Goal: Information Seeking & Learning: Check status

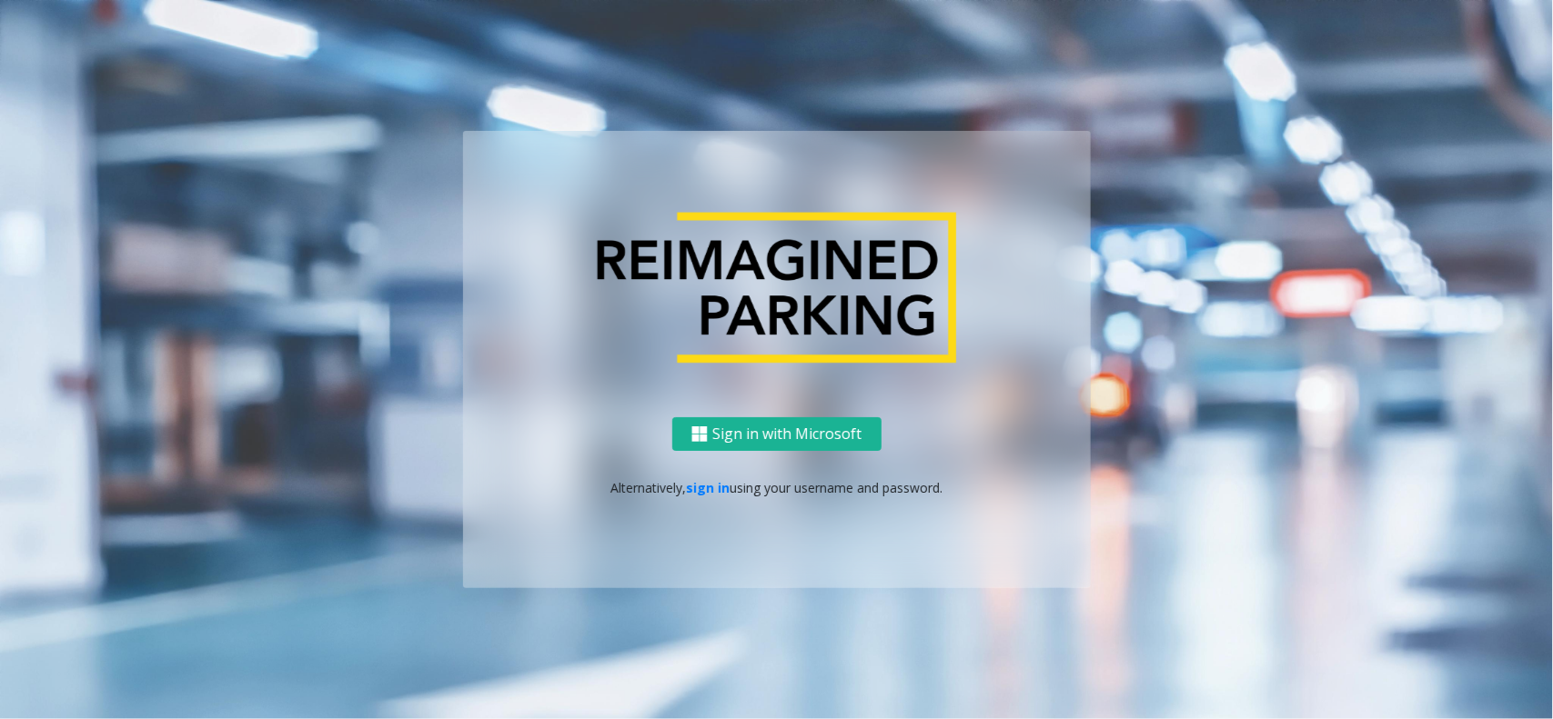
click at [728, 487] on p "Alternatively, sign in using your username and password." at bounding box center [776, 487] width 591 height 19
click at [708, 482] on link "sign in" at bounding box center [708, 487] width 44 height 17
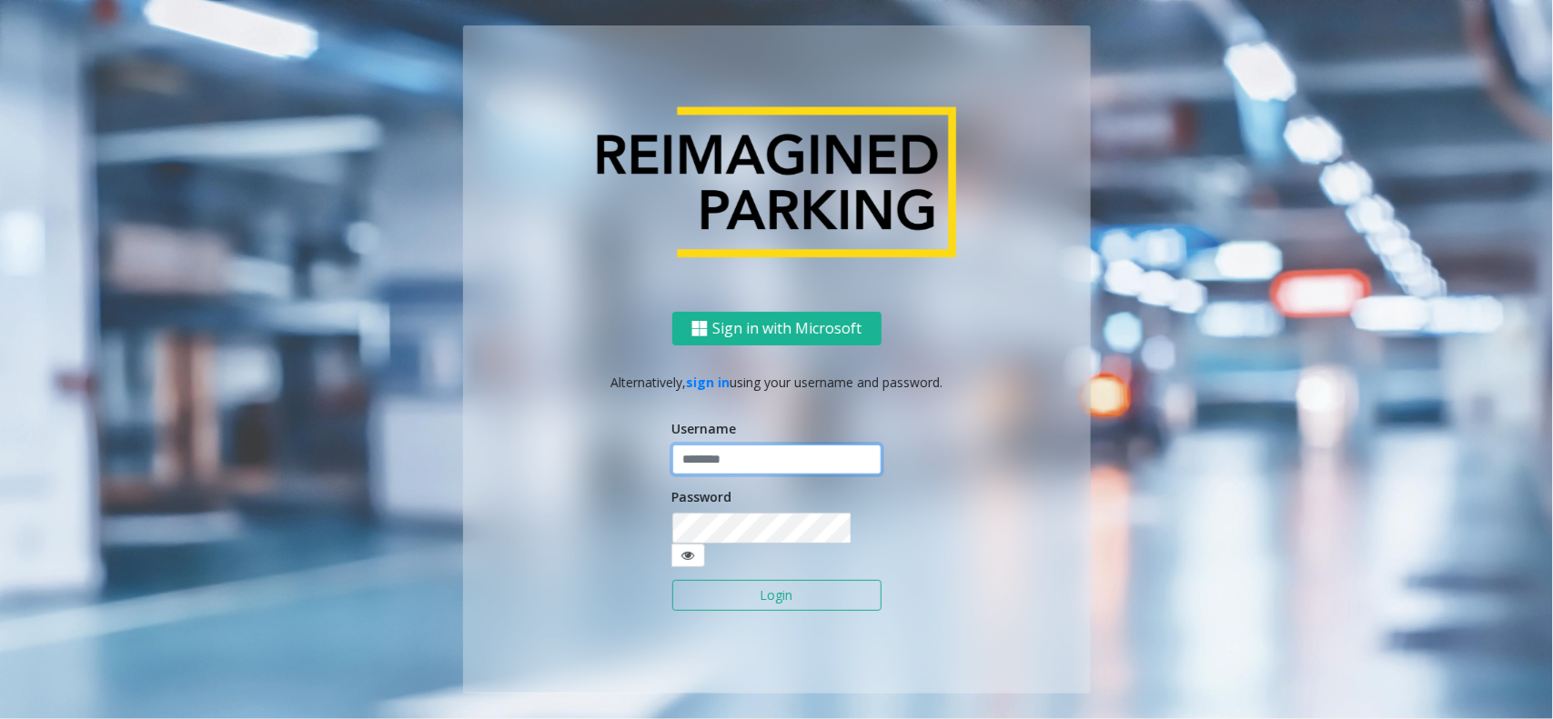
click at [774, 465] on input "text" at bounding box center [776, 460] width 209 height 31
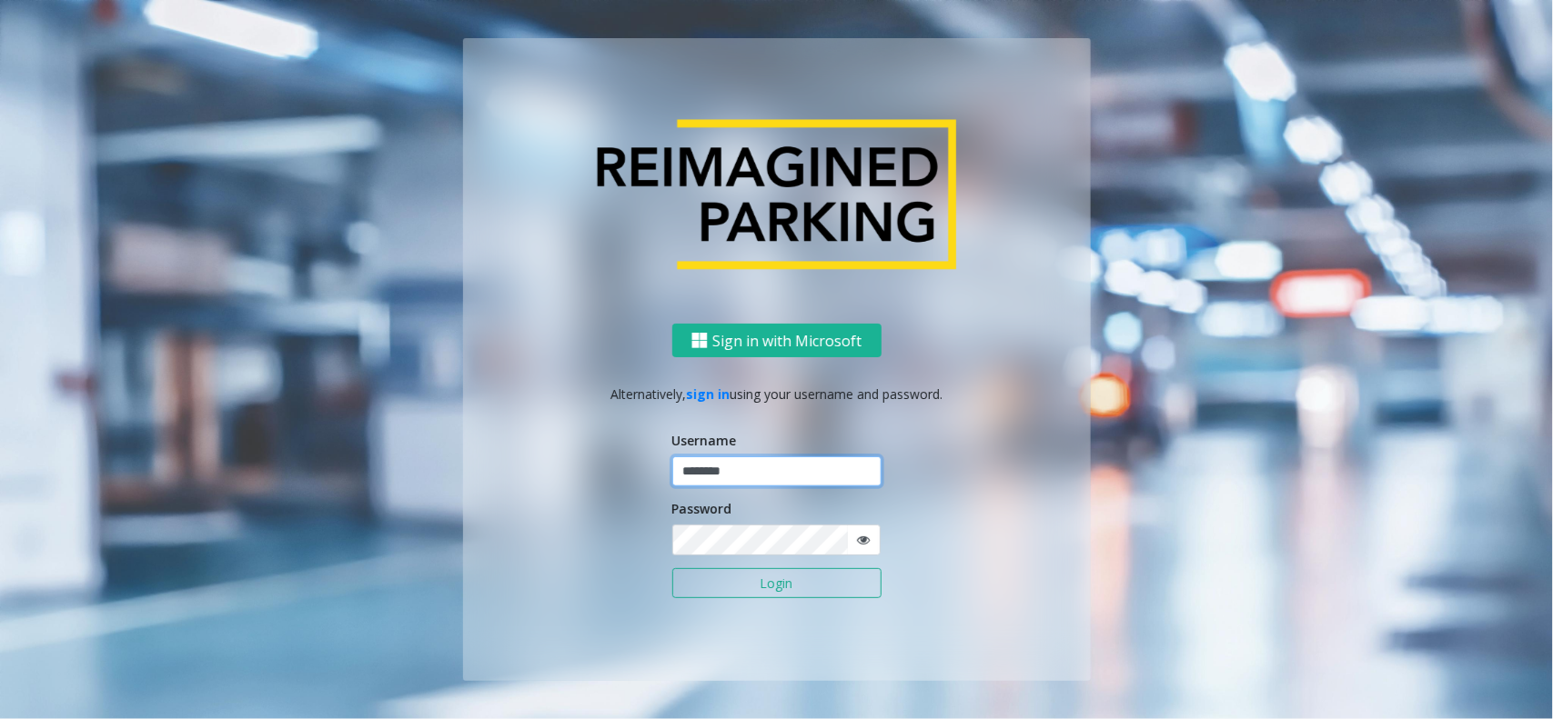
type input "********"
click at [672, 568] on button "Login" at bounding box center [776, 583] width 209 height 31
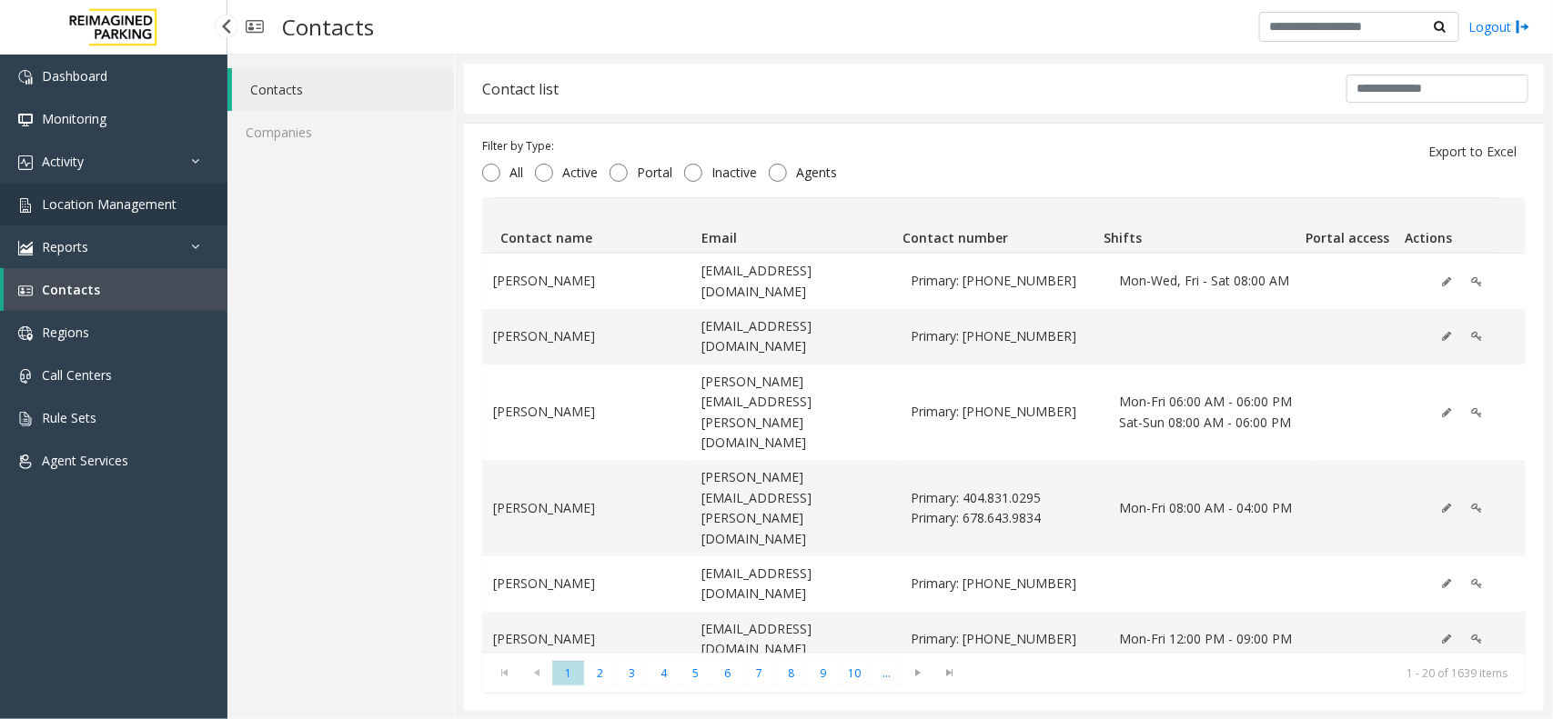
click at [75, 197] on span "Location Management" at bounding box center [109, 204] width 135 height 17
click at [150, 193] on link "Location Management" at bounding box center [113, 204] width 227 height 43
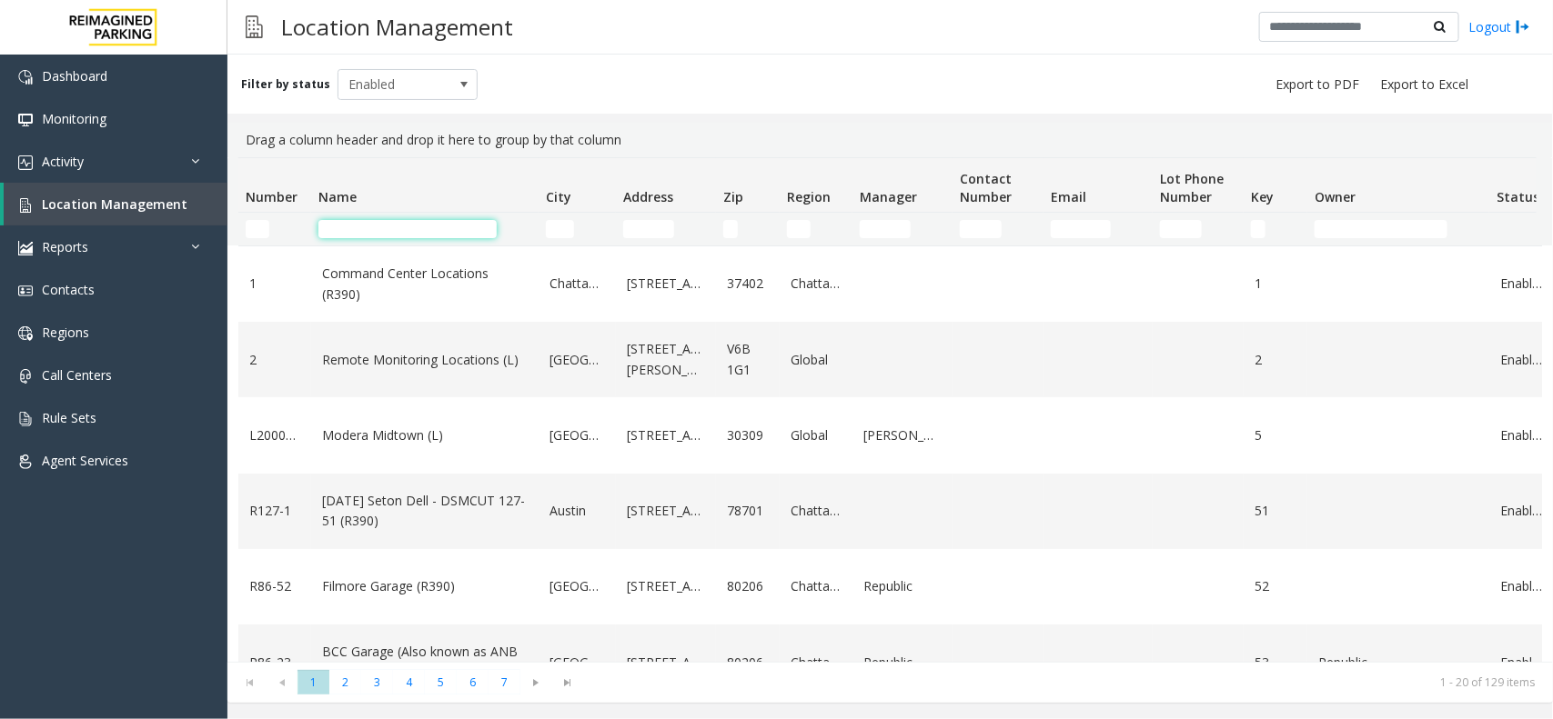
click at [387, 229] on input "Name Filter" at bounding box center [407, 229] width 178 height 18
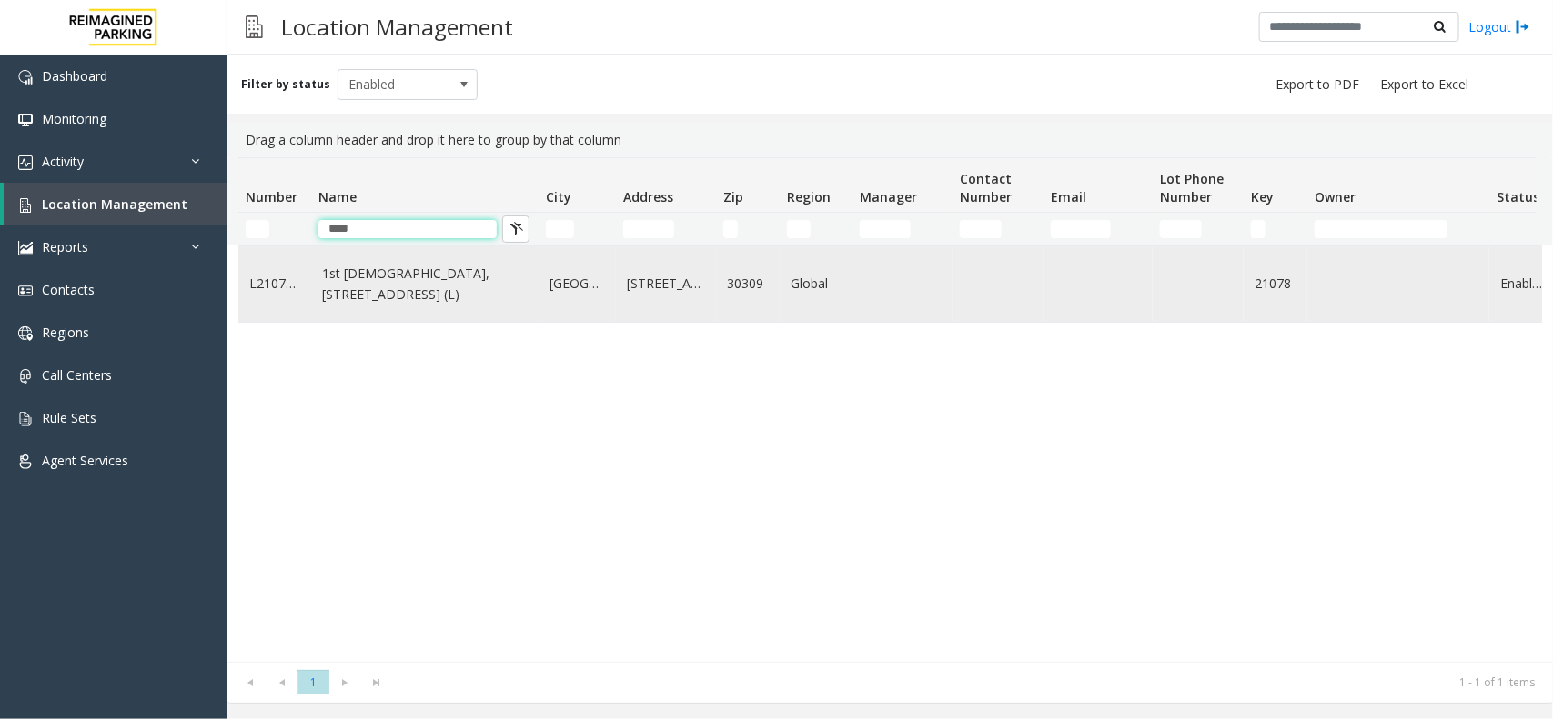
type input "****"
click at [387, 322] on td "1st Presbyterian, 1337 Peachtree St (L)" at bounding box center [424, 283] width 227 height 75
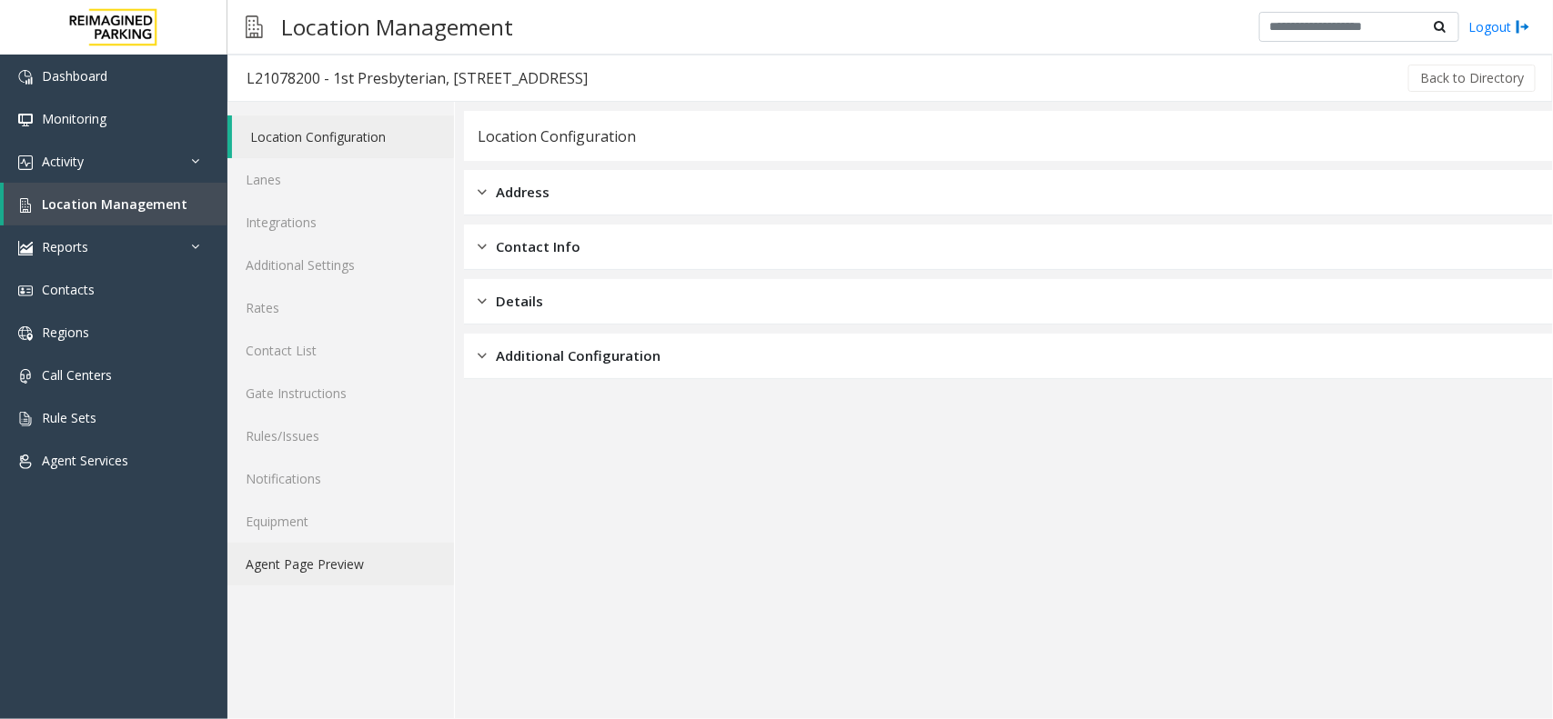
click at [329, 575] on link "Agent Page Preview" at bounding box center [340, 564] width 226 height 43
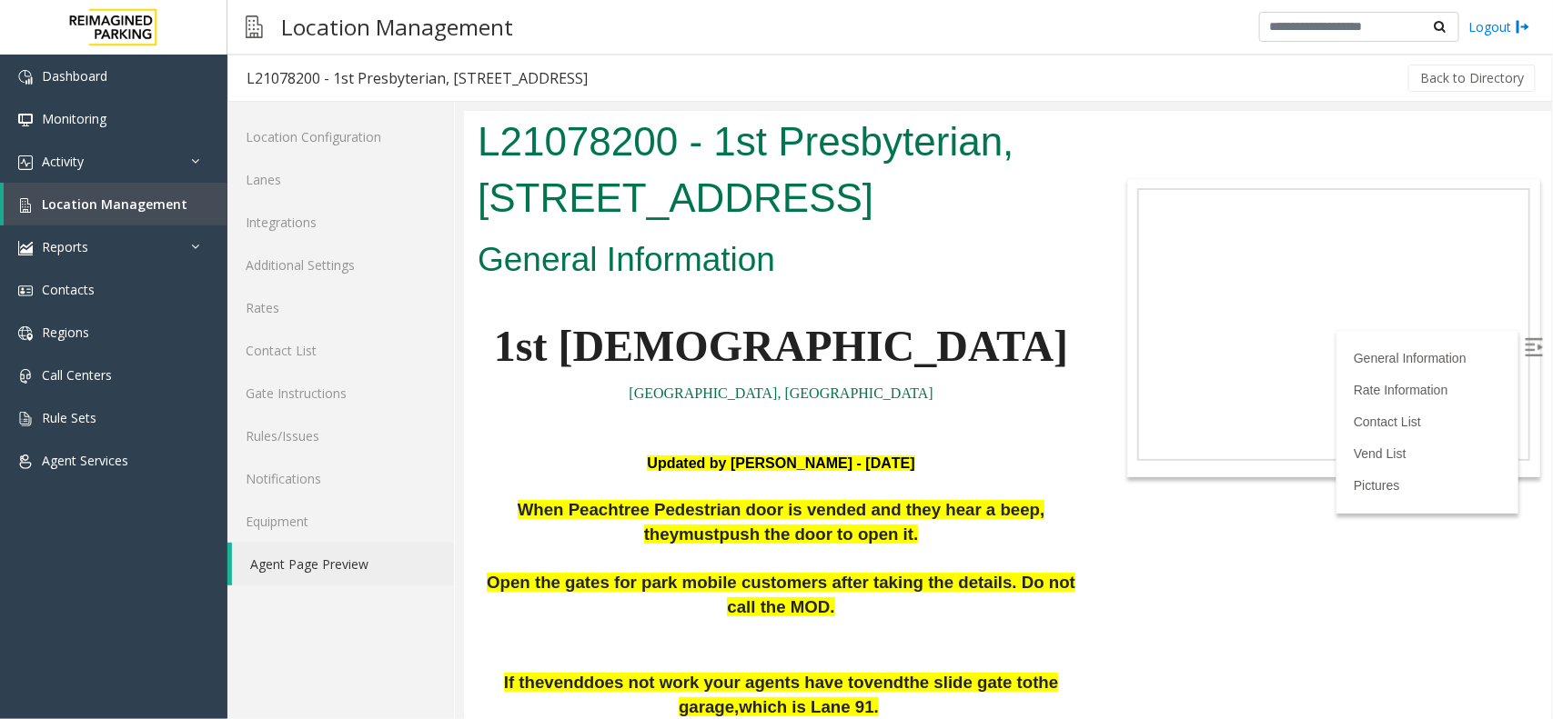
scroll to position [517, 0]
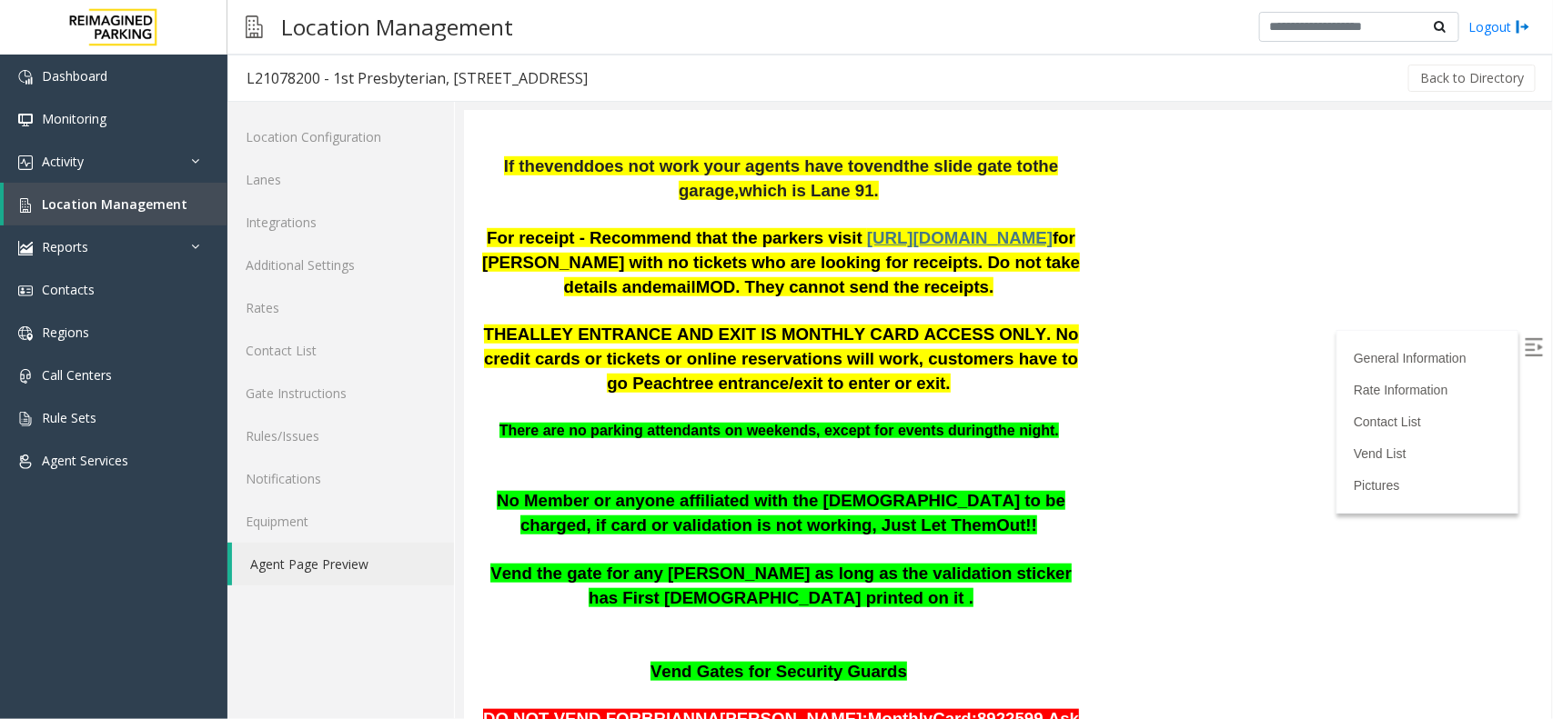
click at [1241, 336] on label at bounding box center [1534, 349] width 27 height 27
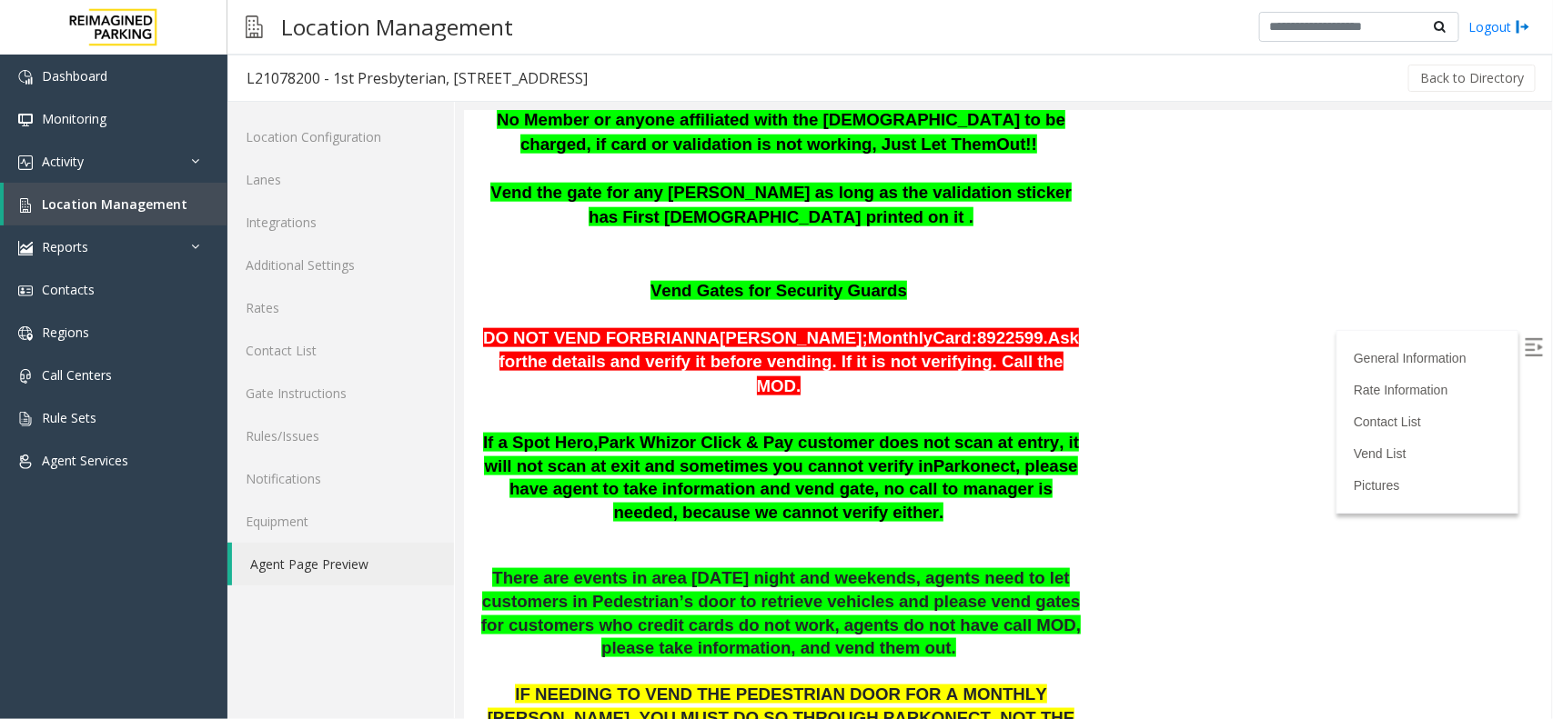
scroll to position [858, 0]
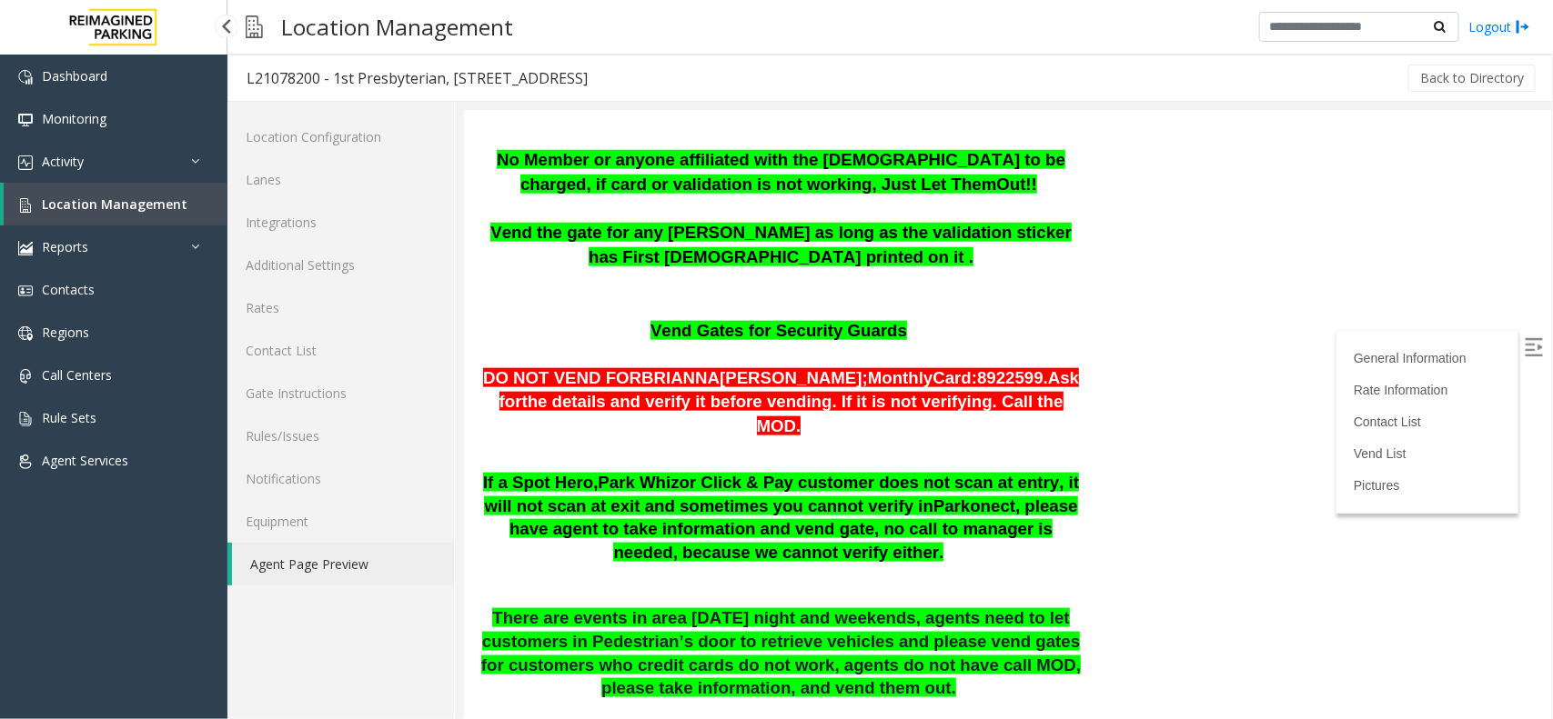
click at [132, 216] on link "Location Management" at bounding box center [116, 204] width 224 height 43
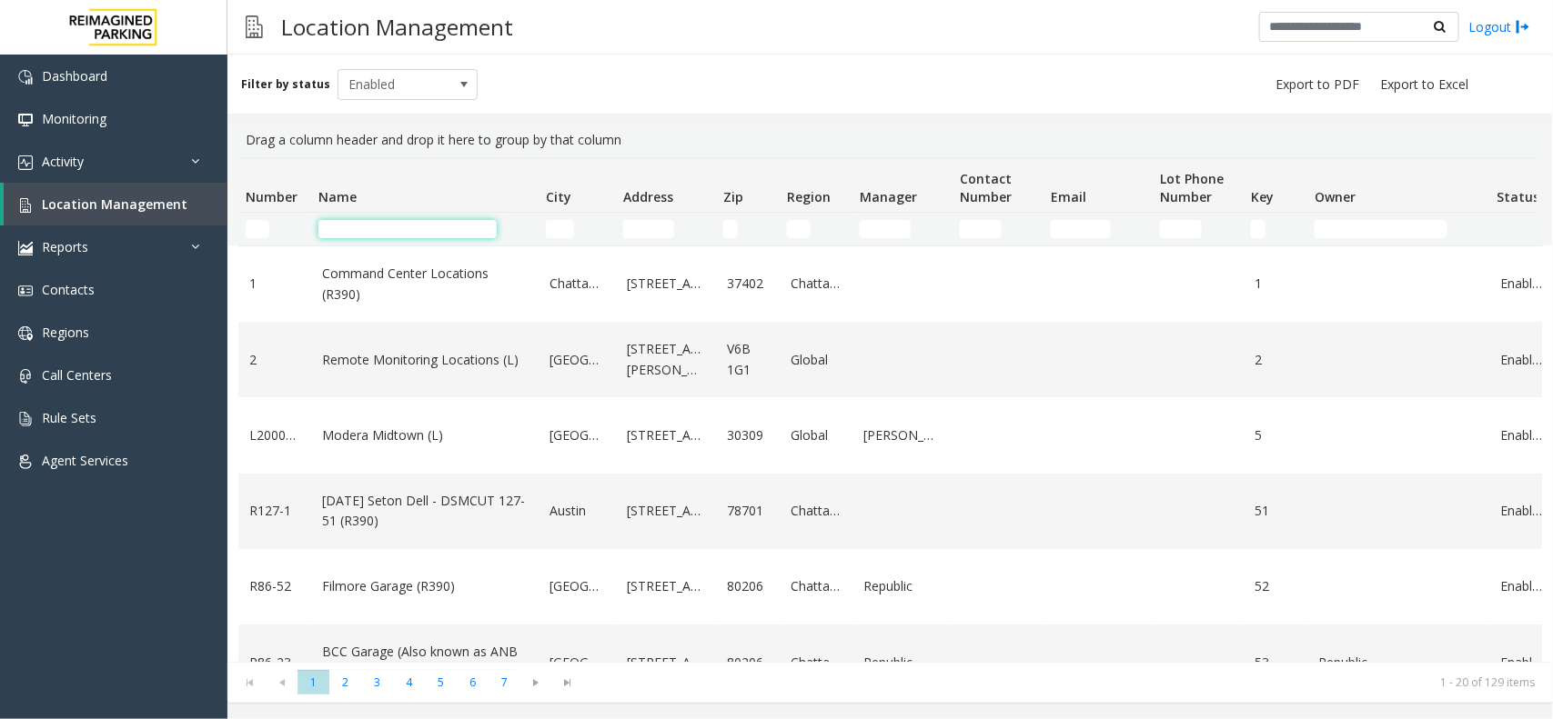
click at [407, 230] on input "Name Filter" at bounding box center [407, 229] width 178 height 18
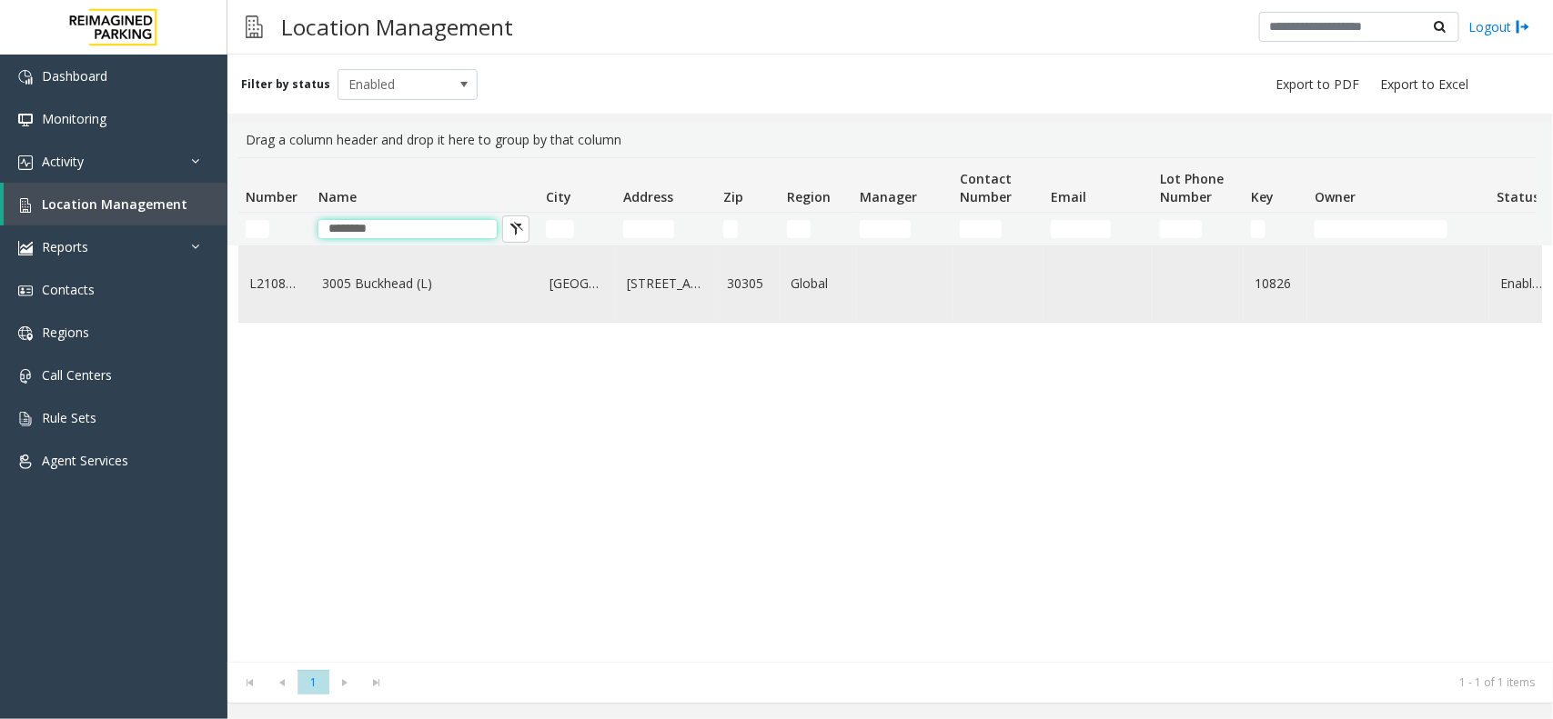
type input "********"
click at [407, 280] on td "3005 Buckhead (L)" at bounding box center [424, 283] width 227 height 75
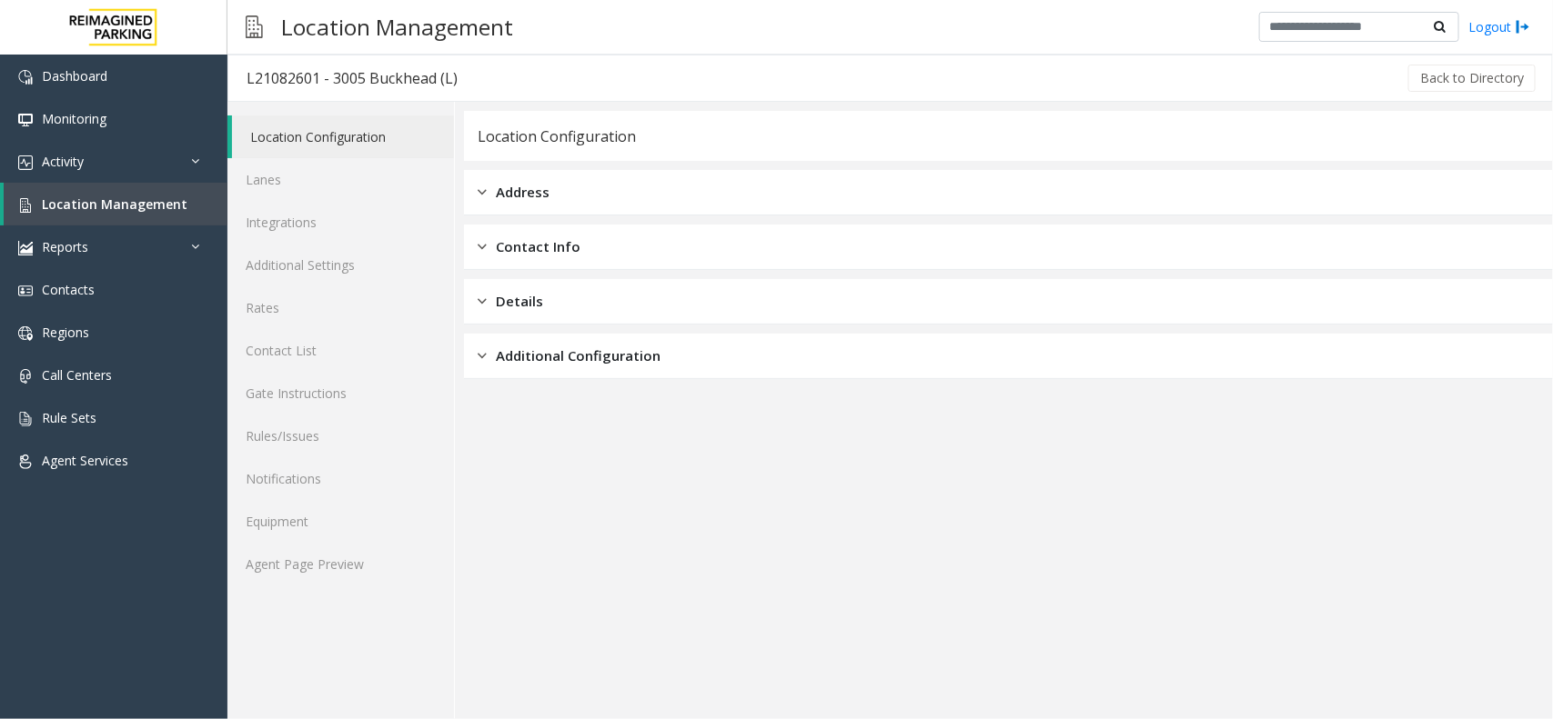
click at [323, 575] on div "Location Configuration Lanes Integrations Additional Settings Rates Contact Lis…" at bounding box center [340, 411] width 227 height 618
click at [327, 575] on link "Agent Page Preview" at bounding box center [340, 564] width 226 height 43
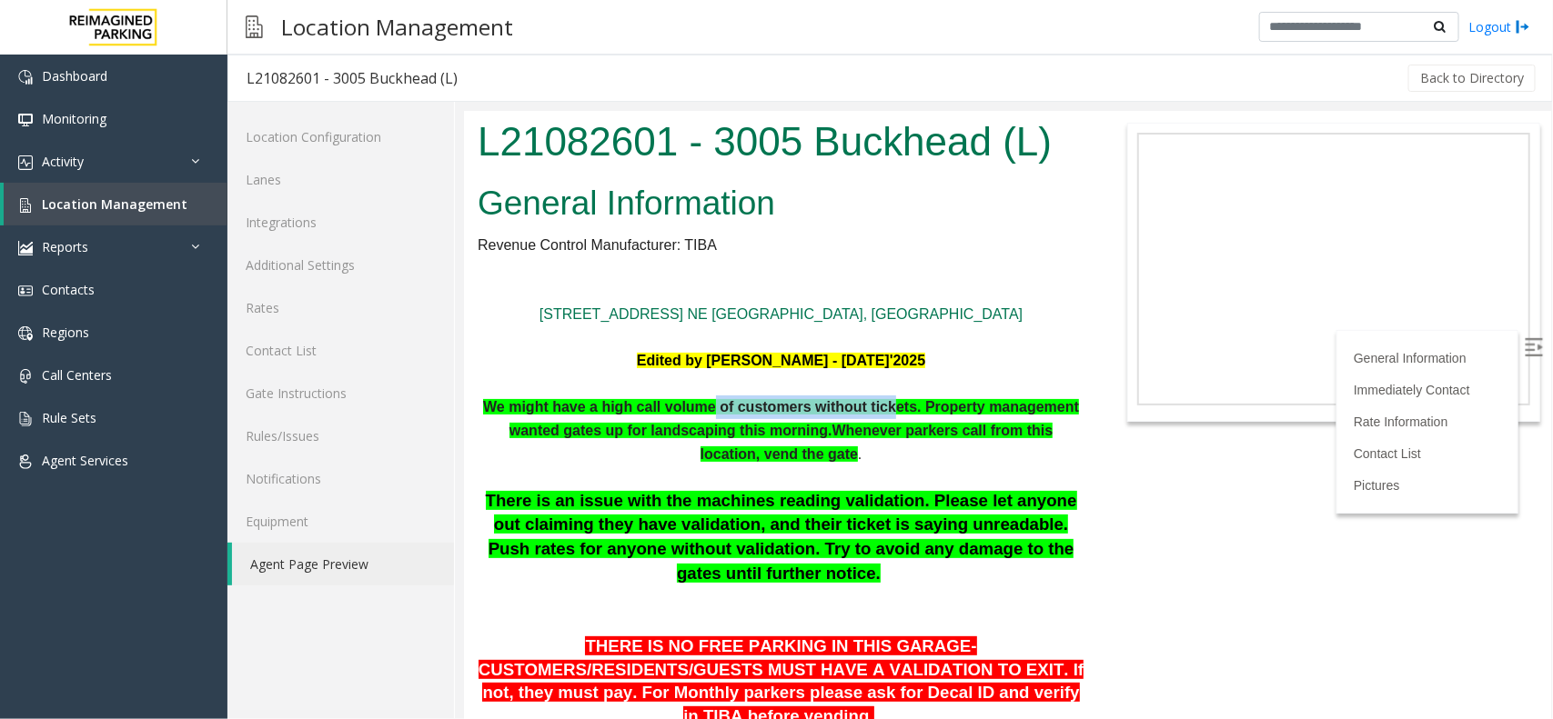
drag, startPoint x: 710, startPoint y: 402, endPoint x: 891, endPoint y: 398, distance: 181.0
click at [891, 398] on span "We might have a high call volume of customers without tickets. Property managem…" at bounding box center [780, 417] width 596 height 39
click at [623, 372] on p at bounding box center [780, 384] width 607 height 24
drag, startPoint x: 734, startPoint y: 412, endPoint x: 909, endPoint y: 404, distance: 175.7
click at [909, 404] on span "We might have a high call volume of customers without tickets. Property managem…" at bounding box center [780, 417] width 596 height 39
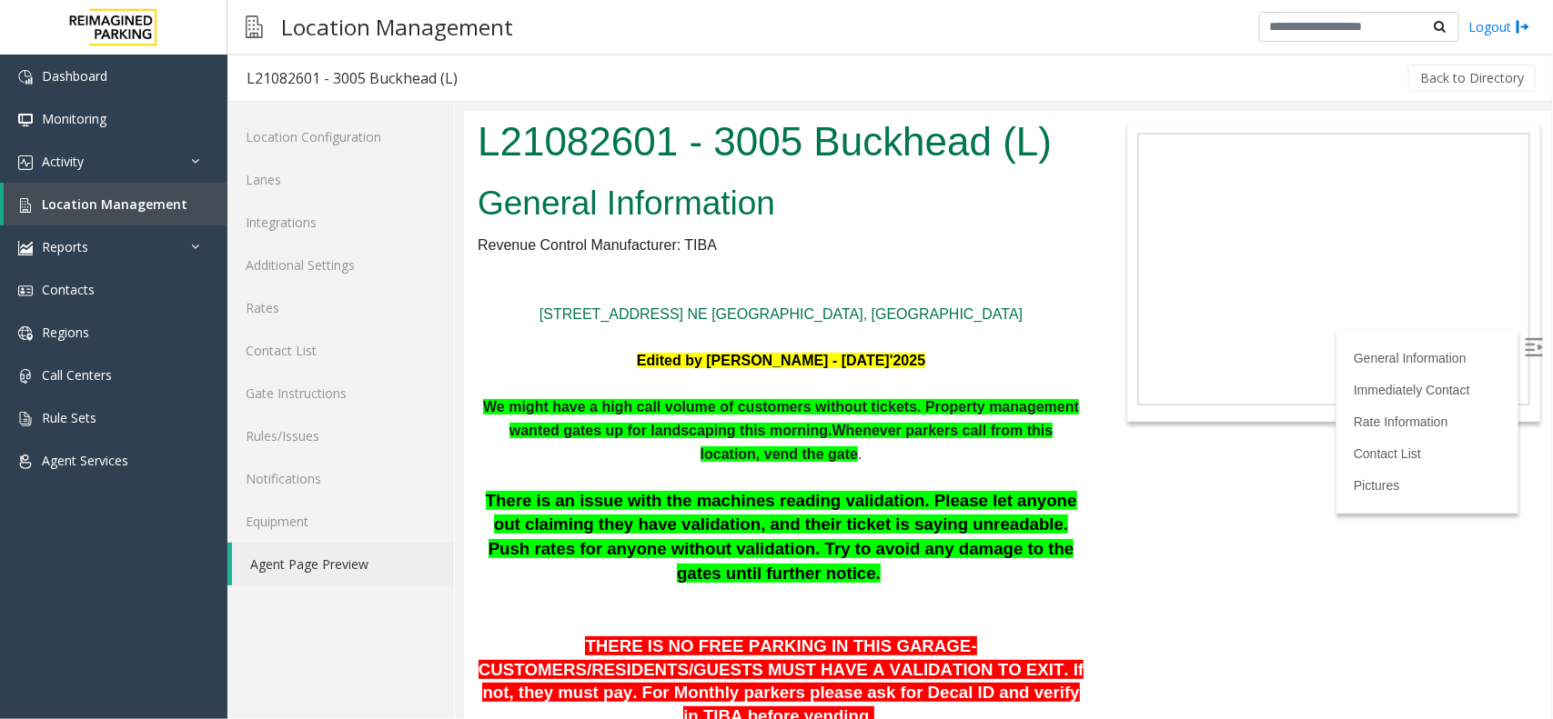
click at [907, 447] on p "We might have a high call volume of customers without tickets. Property managem…" at bounding box center [780, 430] width 607 height 70
drag, startPoint x: 736, startPoint y: 403, endPoint x: 909, endPoint y: 402, distance: 173.7
click at [909, 402] on span "We might have a high call volume of customers without tickets. Property managem…" at bounding box center [780, 417] width 596 height 39
click at [755, 328] on p at bounding box center [780, 338] width 607 height 24
click at [169, 200] on span "Location Management" at bounding box center [115, 204] width 146 height 17
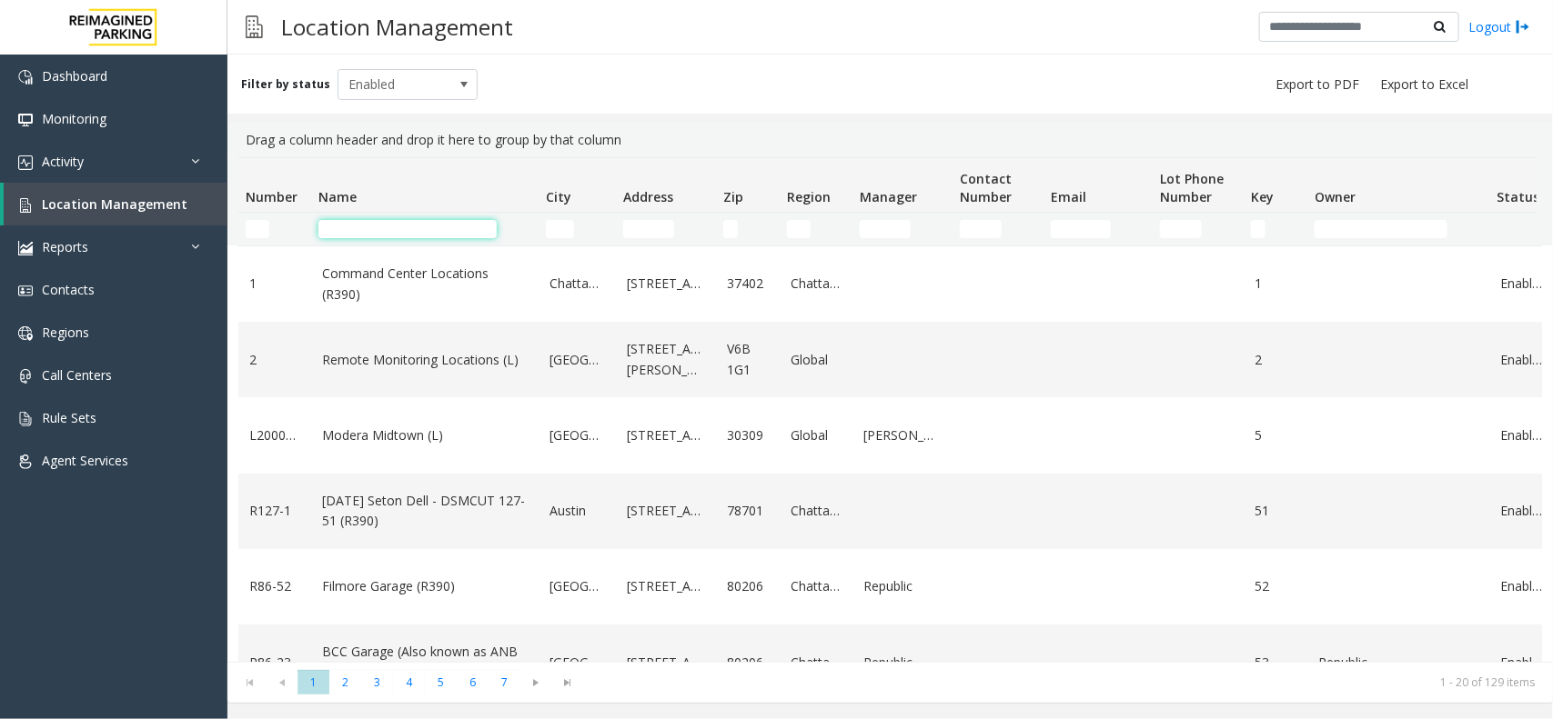
click at [455, 234] on input "Name Filter" at bounding box center [407, 229] width 178 height 18
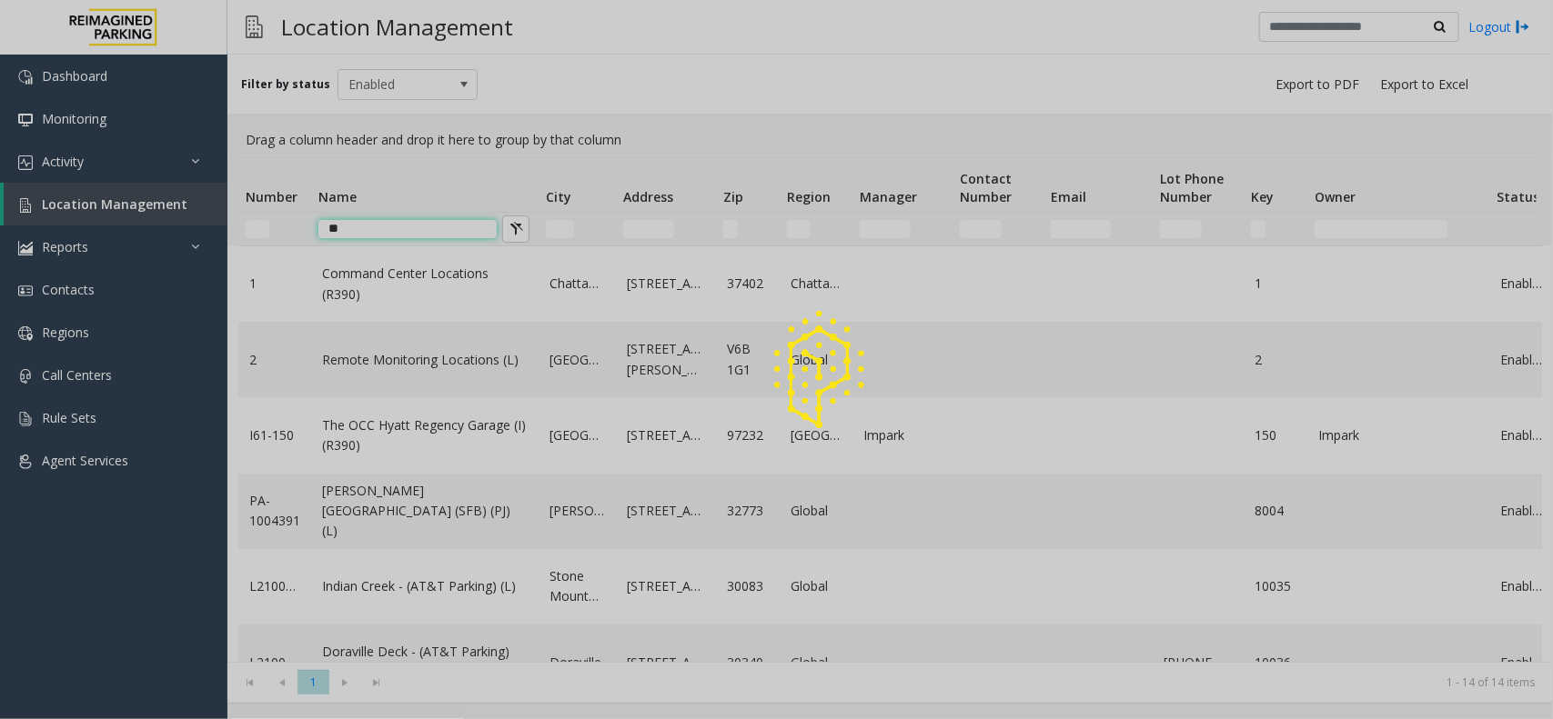
type input "*"
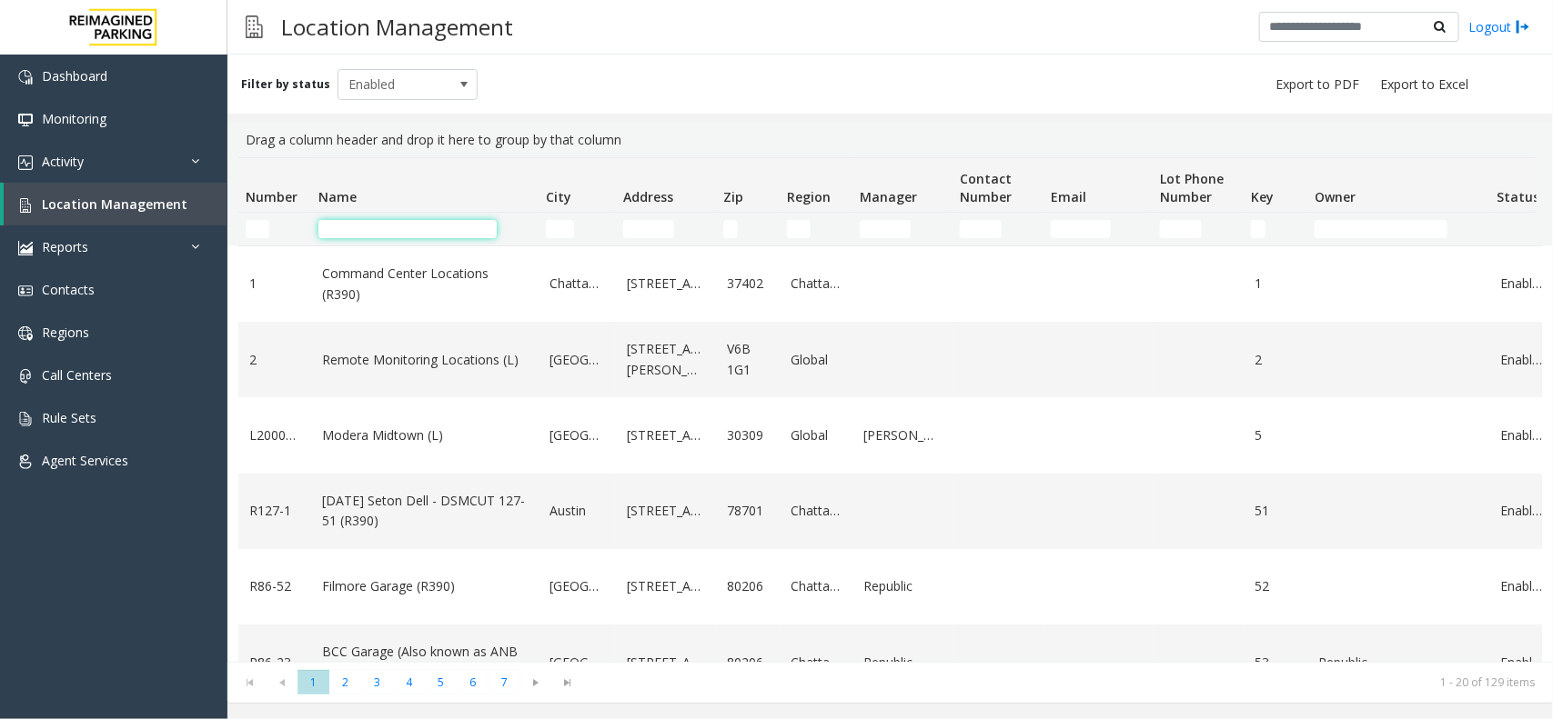
click at [409, 224] on input "Name Filter" at bounding box center [407, 229] width 178 height 18
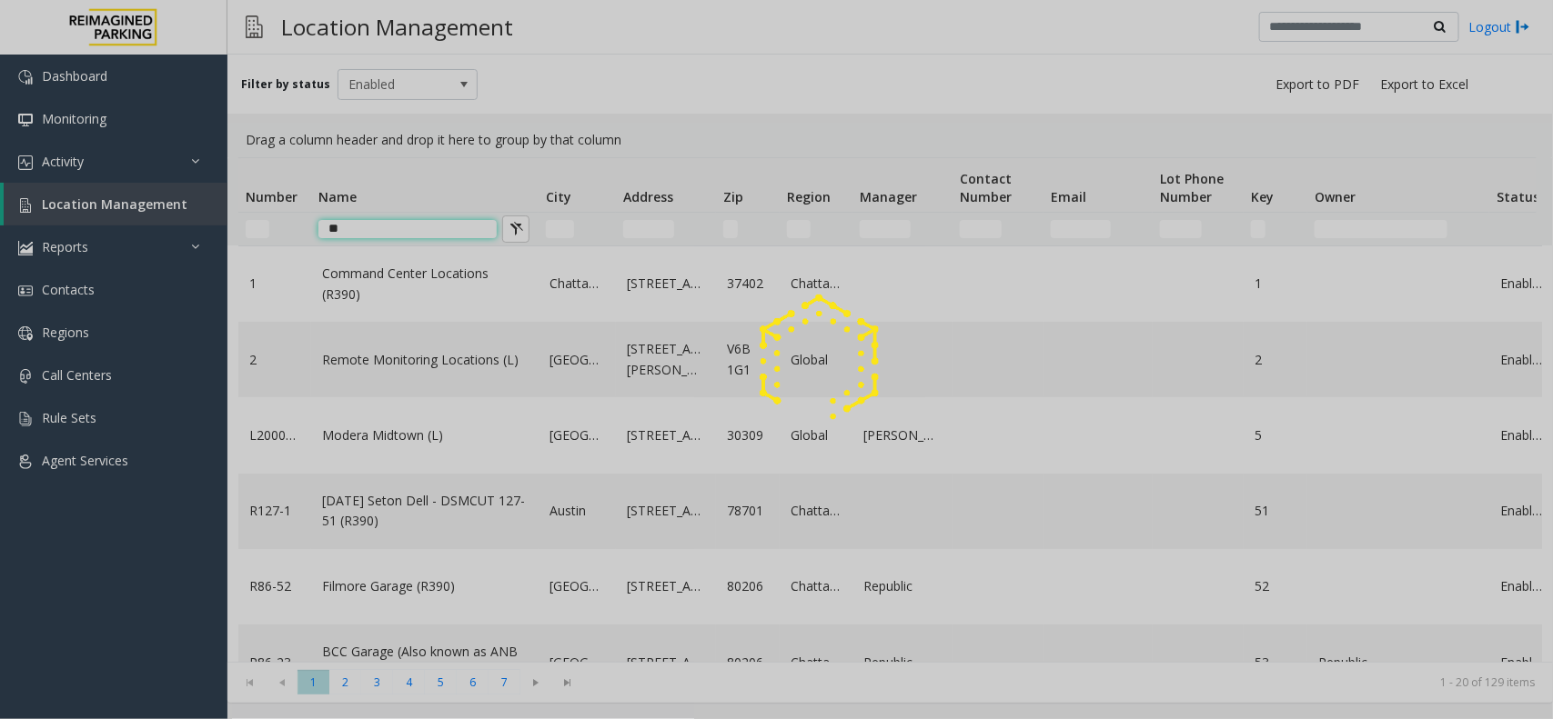
type input "*"
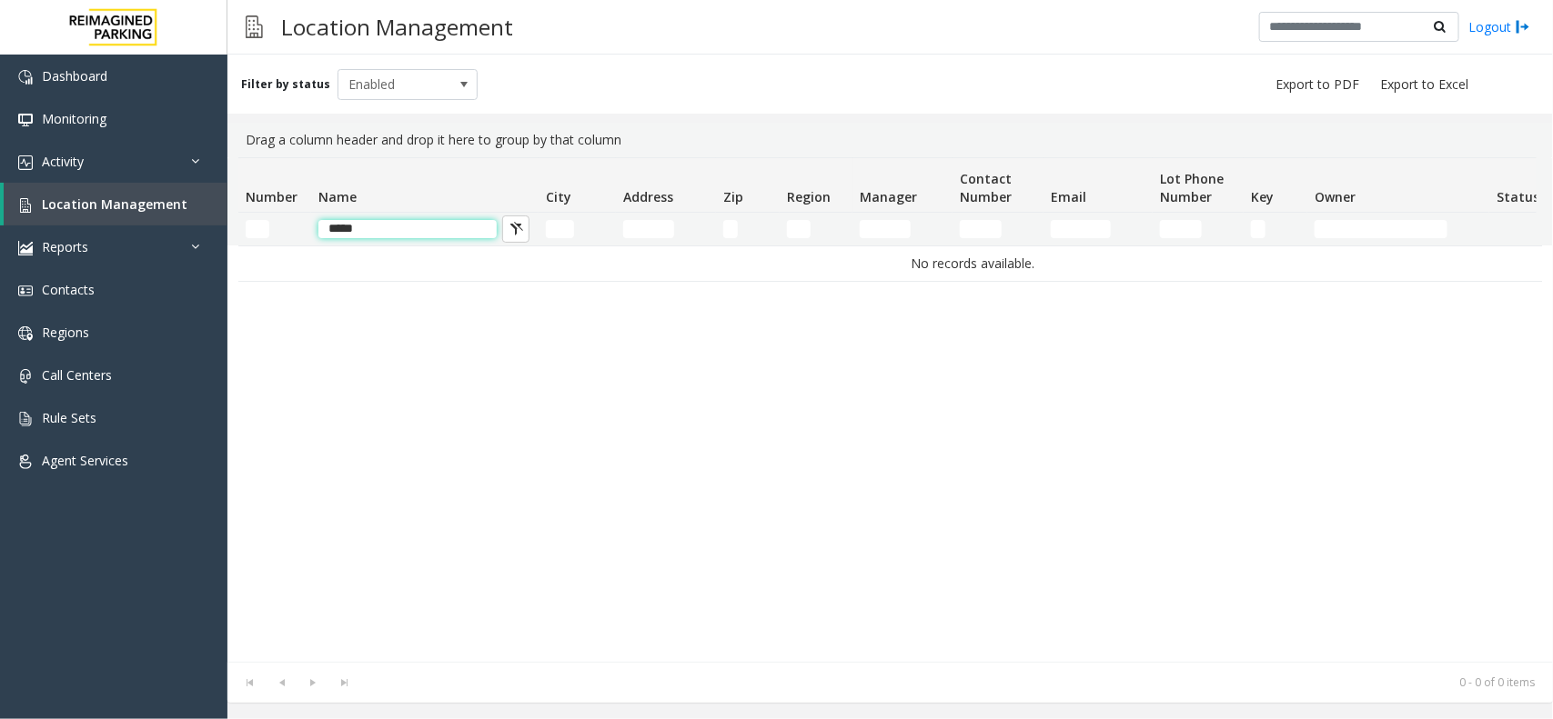
click at [341, 232] on input "*****" at bounding box center [407, 229] width 178 height 18
click at [388, 229] on input "****" at bounding box center [407, 229] width 178 height 18
type input "*"
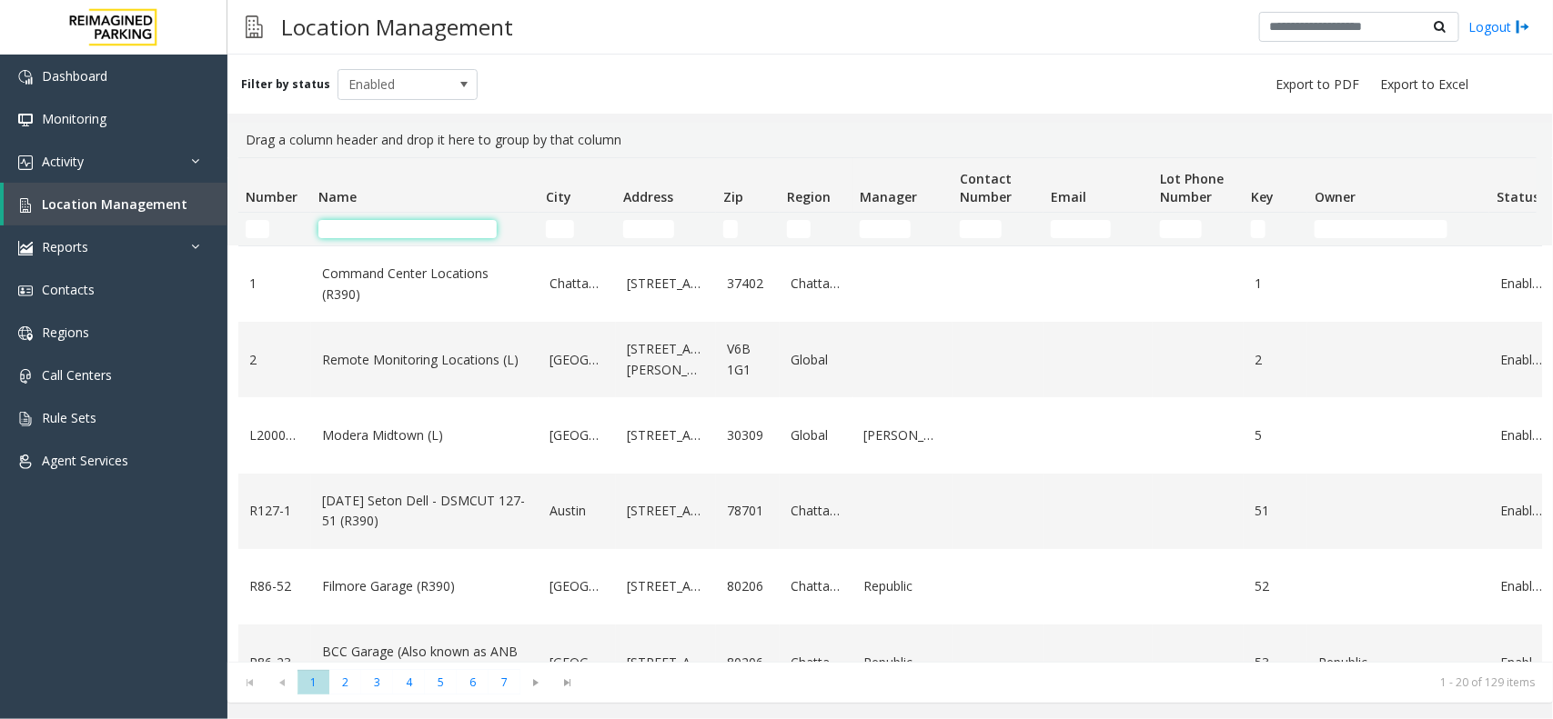
click at [347, 232] on input "Name Filter" at bounding box center [407, 229] width 178 height 18
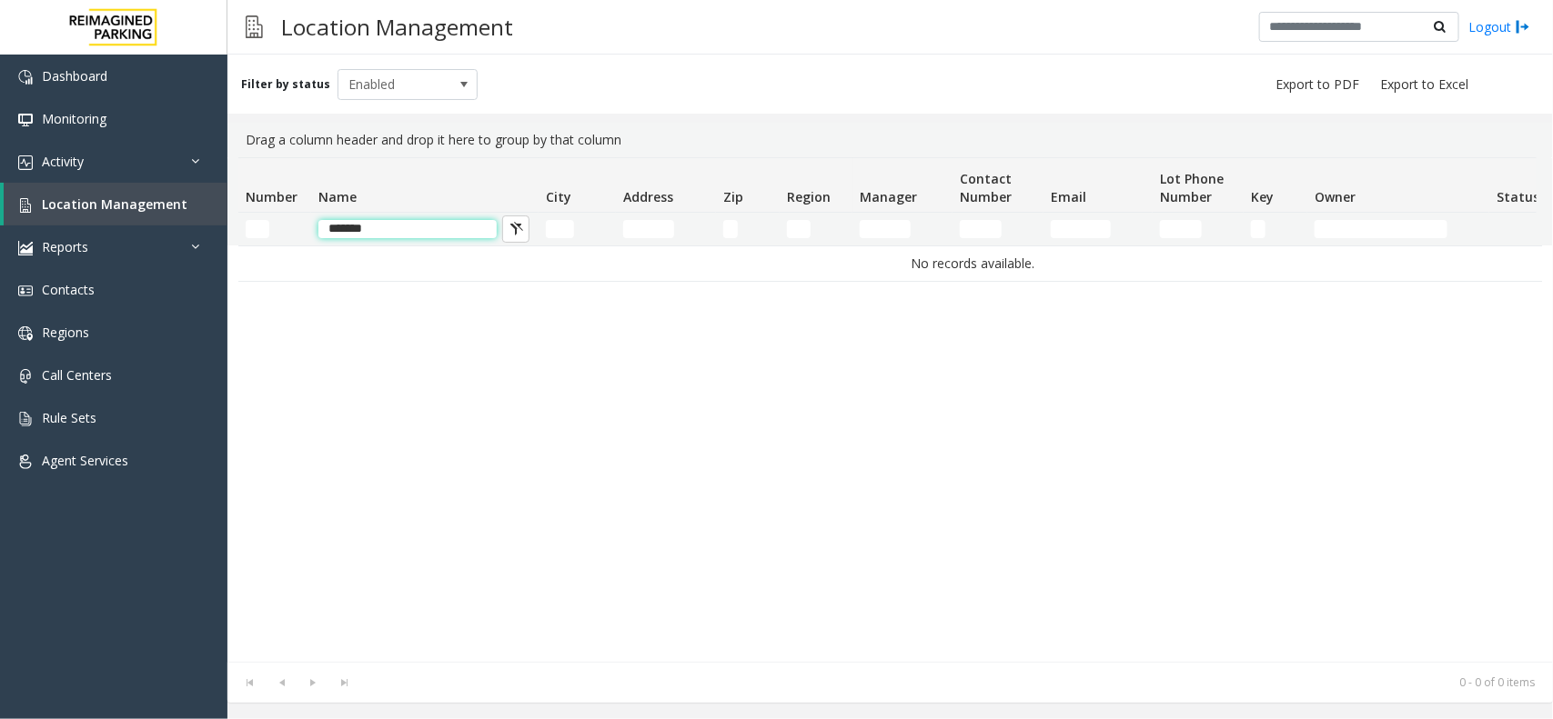
click at [362, 224] on input "*******" at bounding box center [407, 229] width 178 height 18
click at [384, 227] on input "*******" at bounding box center [407, 229] width 178 height 18
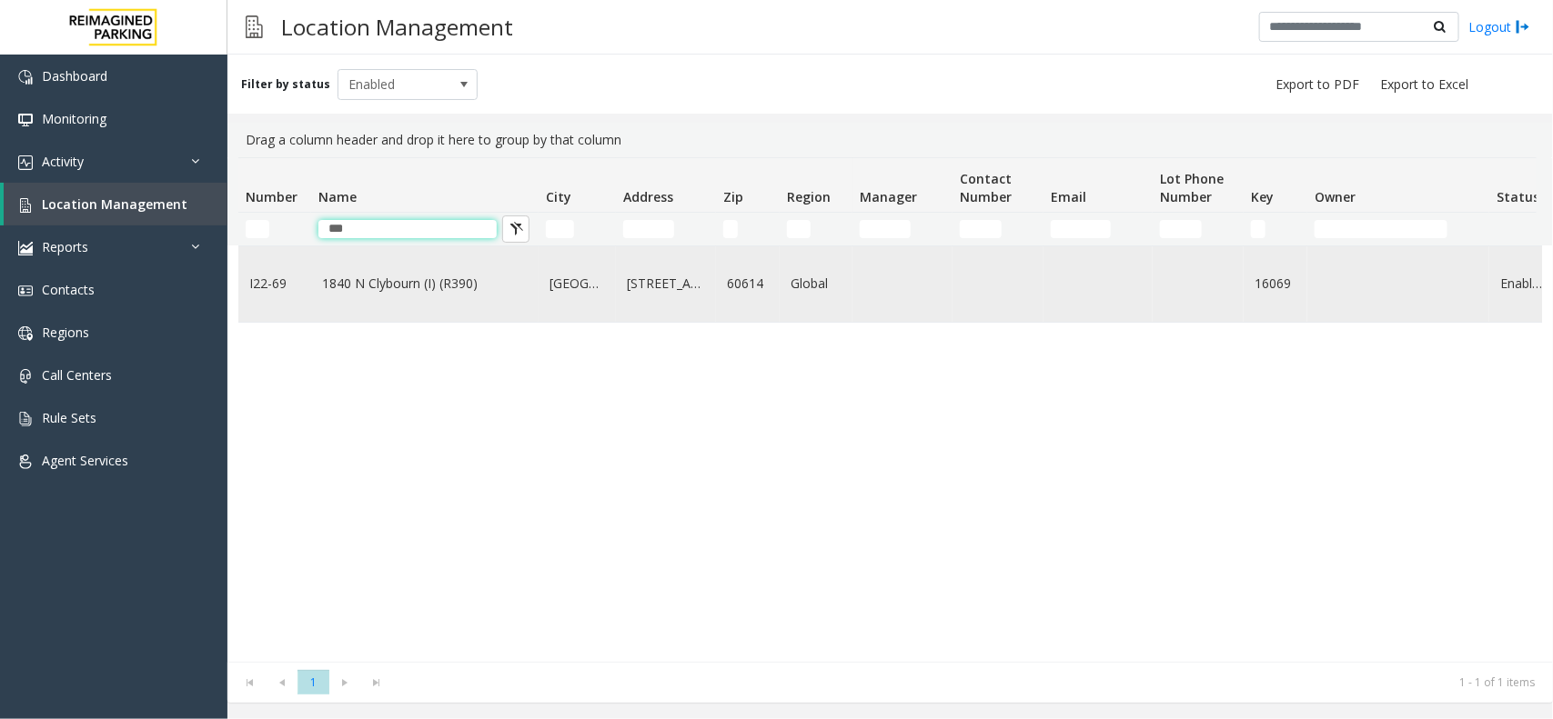
type input "***"
click at [383, 259] on td "1840 N Clybourn (I) (R390)" at bounding box center [424, 283] width 227 height 75
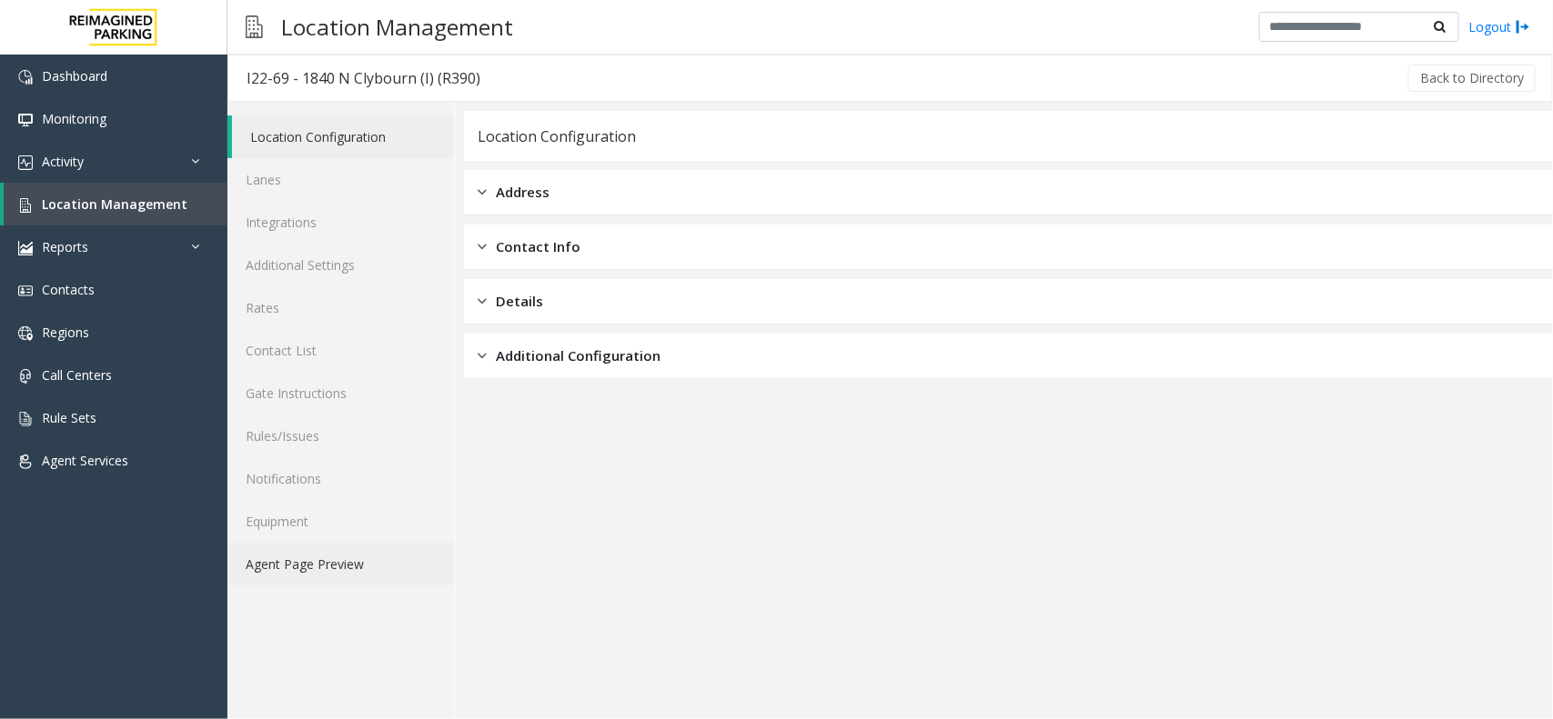
click at [384, 557] on link "Agent Page Preview" at bounding box center [340, 564] width 226 height 43
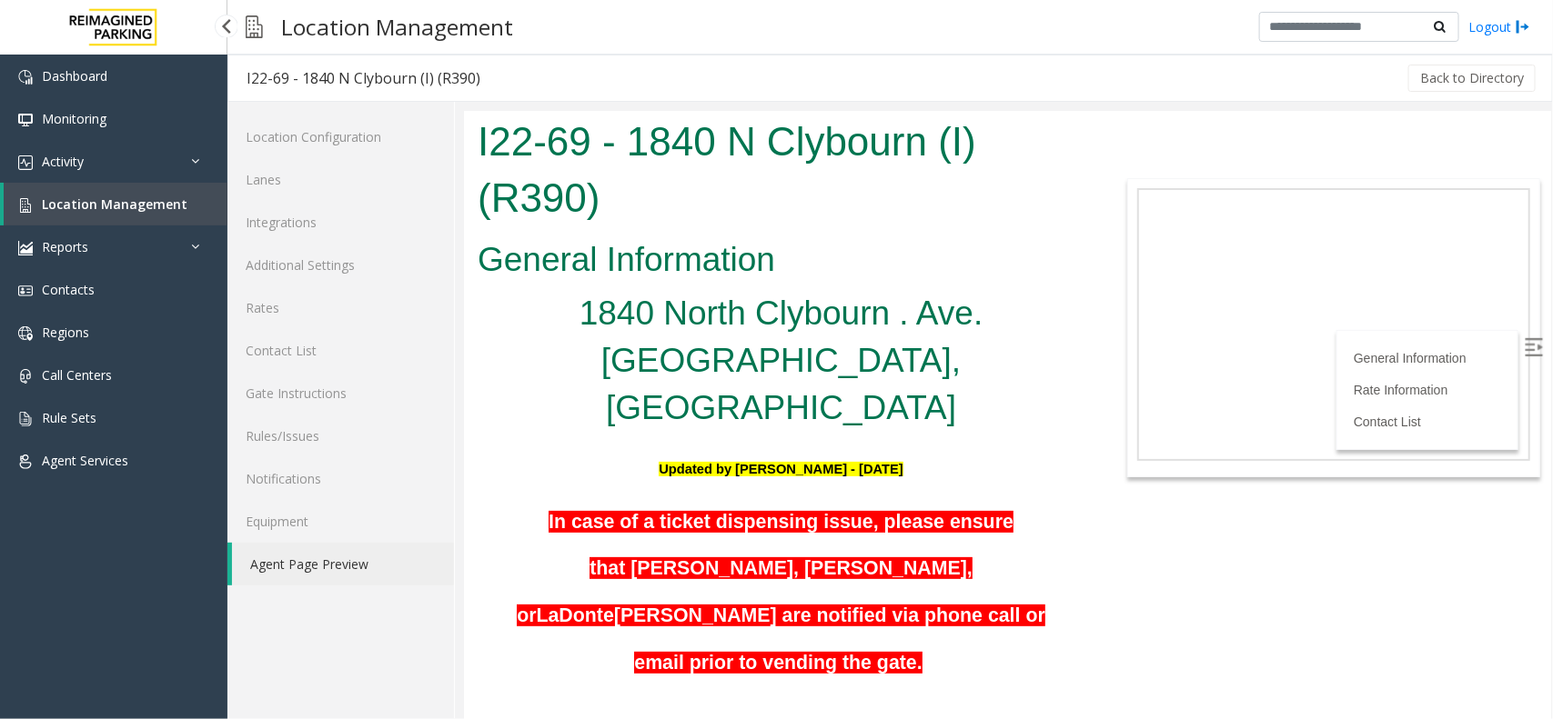
click at [156, 186] on link "Location Management" at bounding box center [116, 204] width 224 height 43
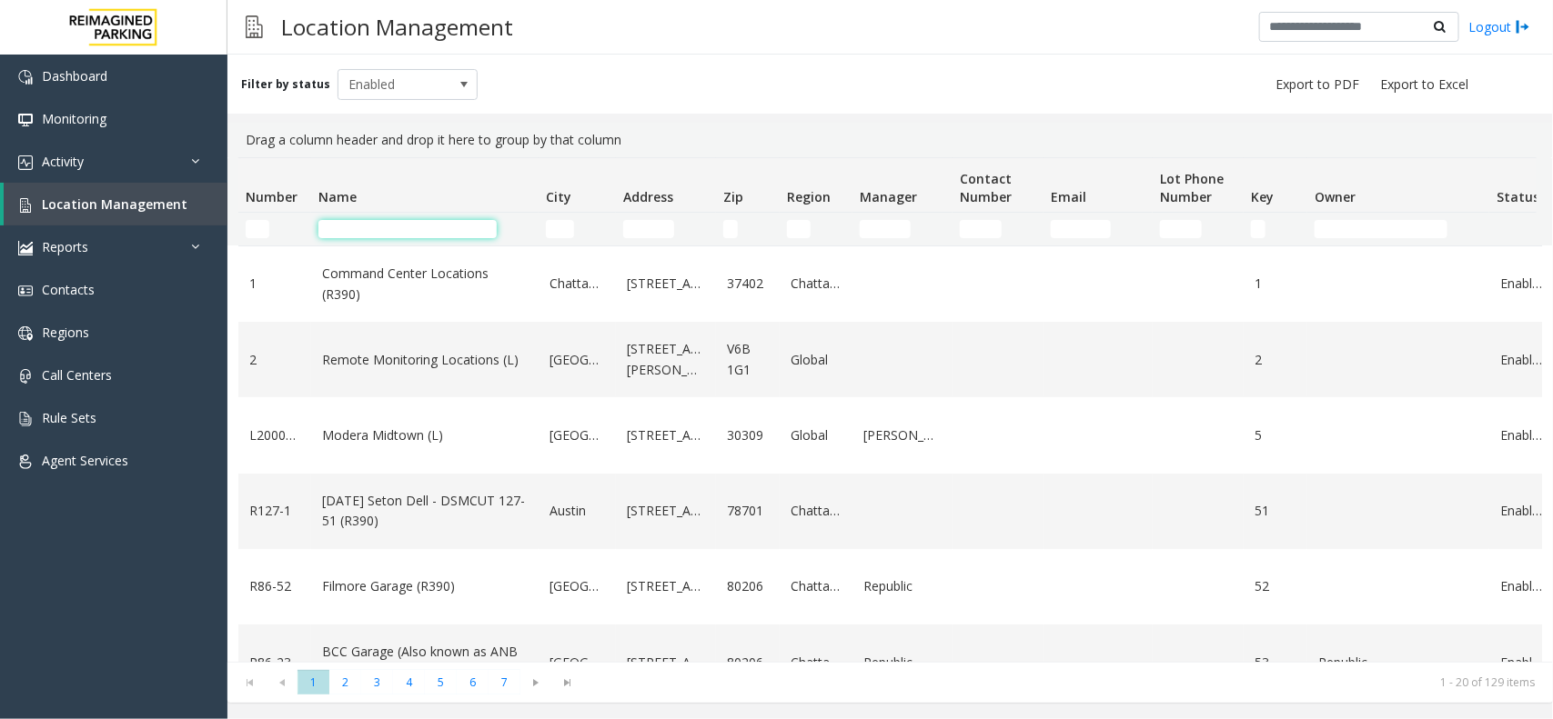
click at [477, 228] on input "Name Filter" at bounding box center [407, 229] width 178 height 18
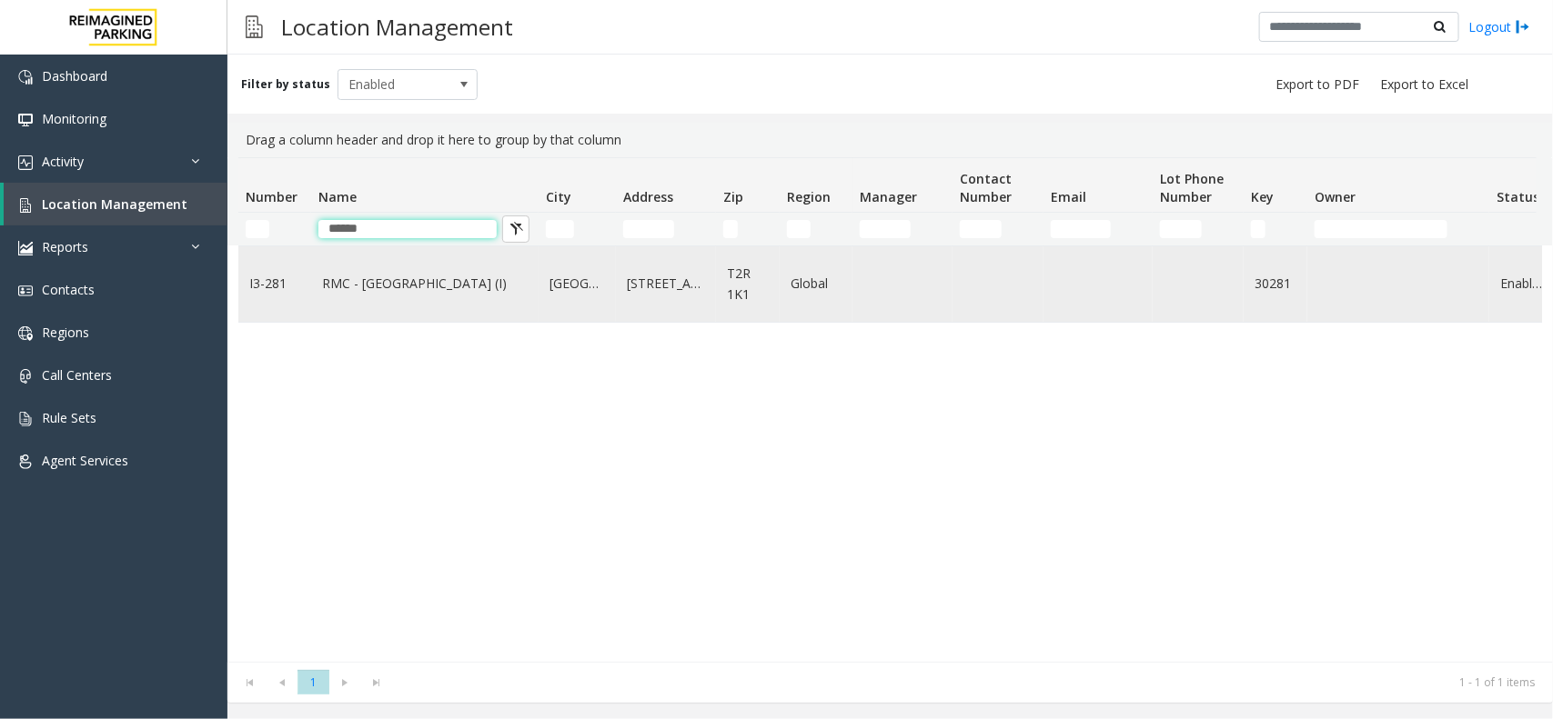
type input "*****"
click at [455, 315] on td "RMC - Mount Royal Village (I)" at bounding box center [424, 283] width 227 height 75
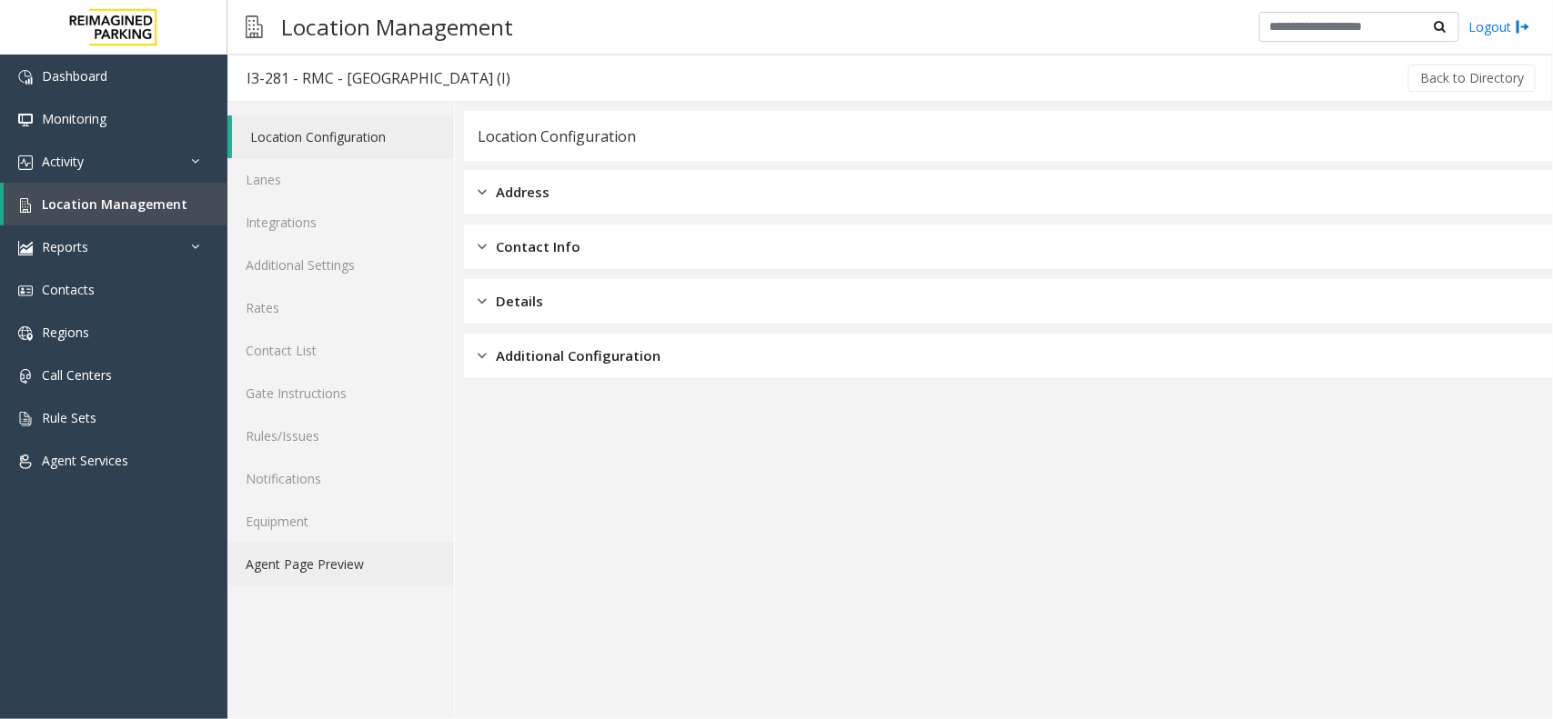
click at [275, 560] on link "Agent Page Preview" at bounding box center [340, 564] width 226 height 43
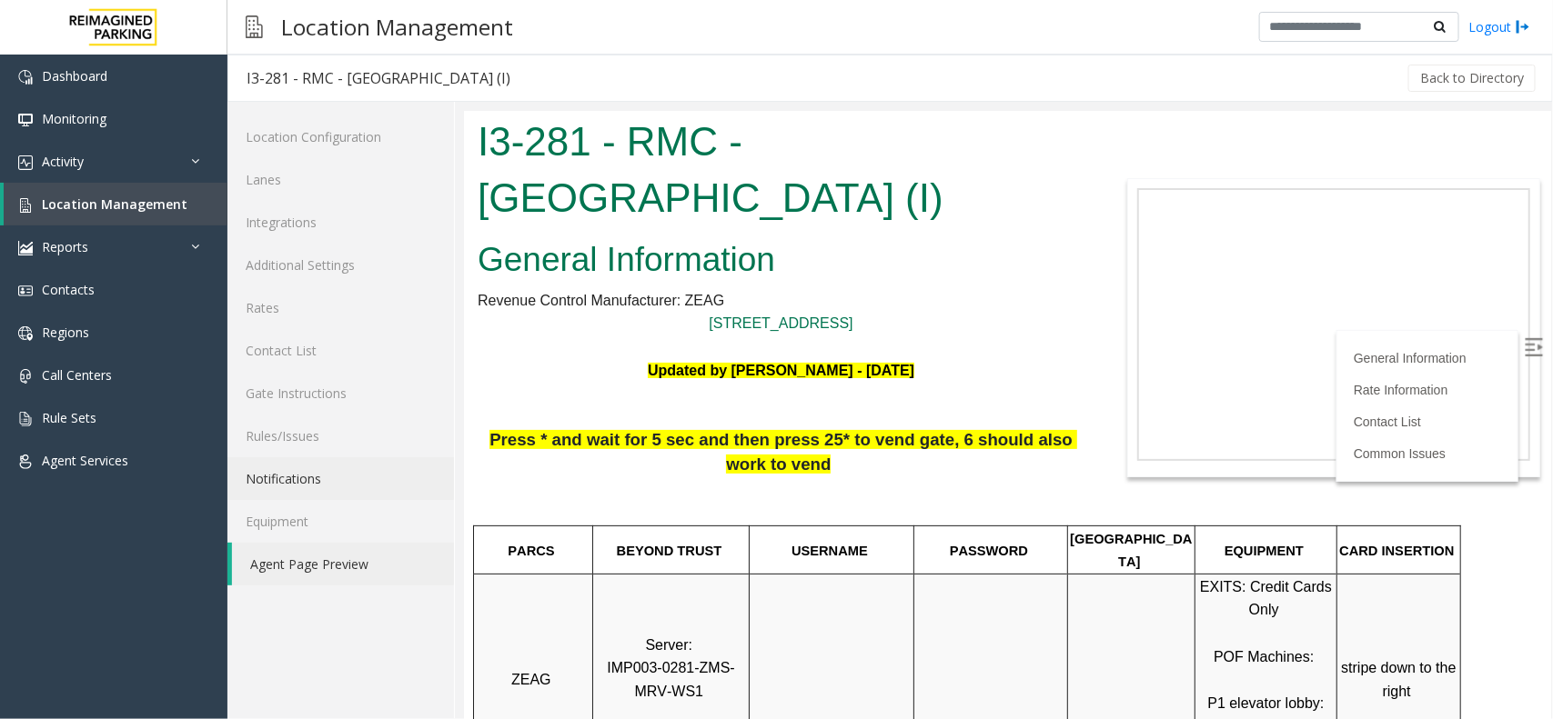
scroll to position [114, 0]
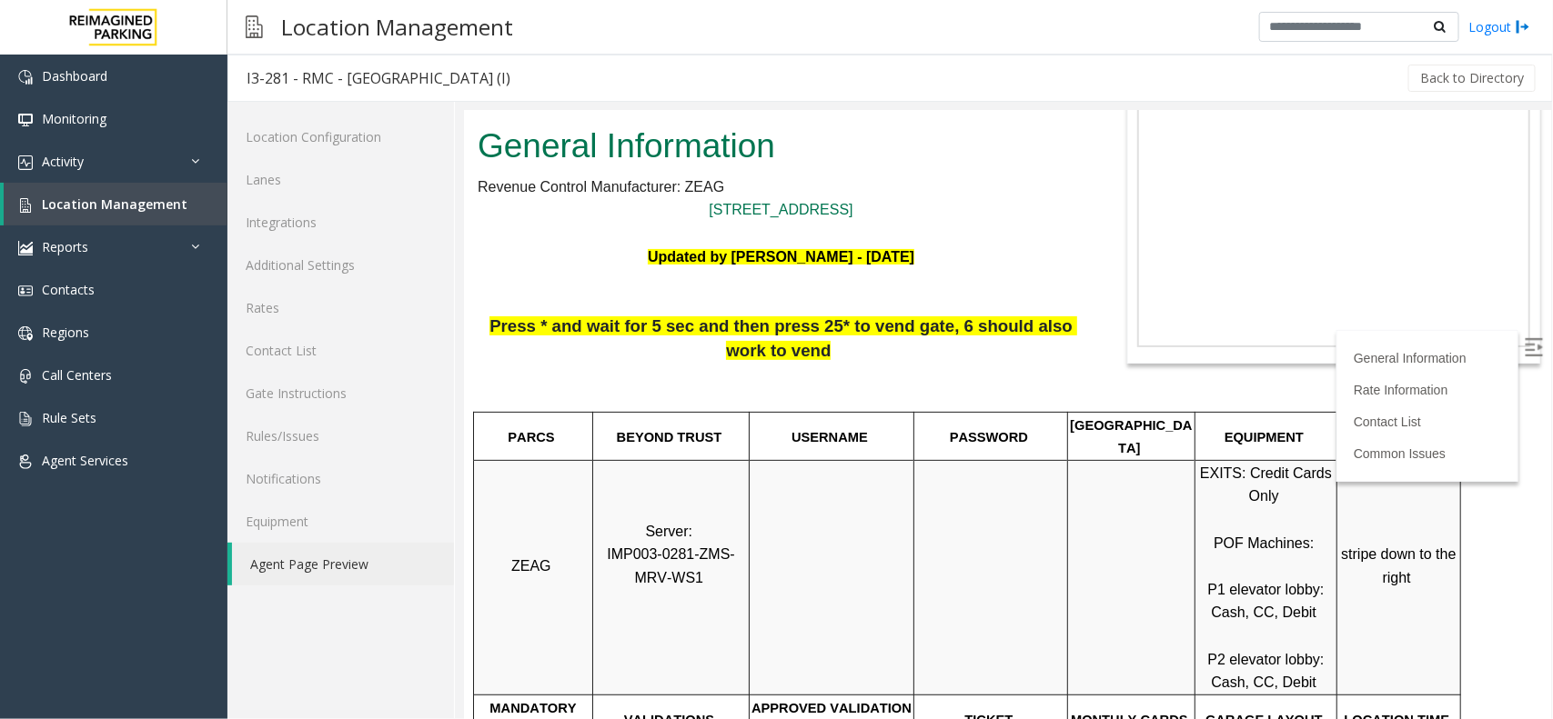
click at [1524, 360] on label at bounding box center [1534, 349] width 27 height 27
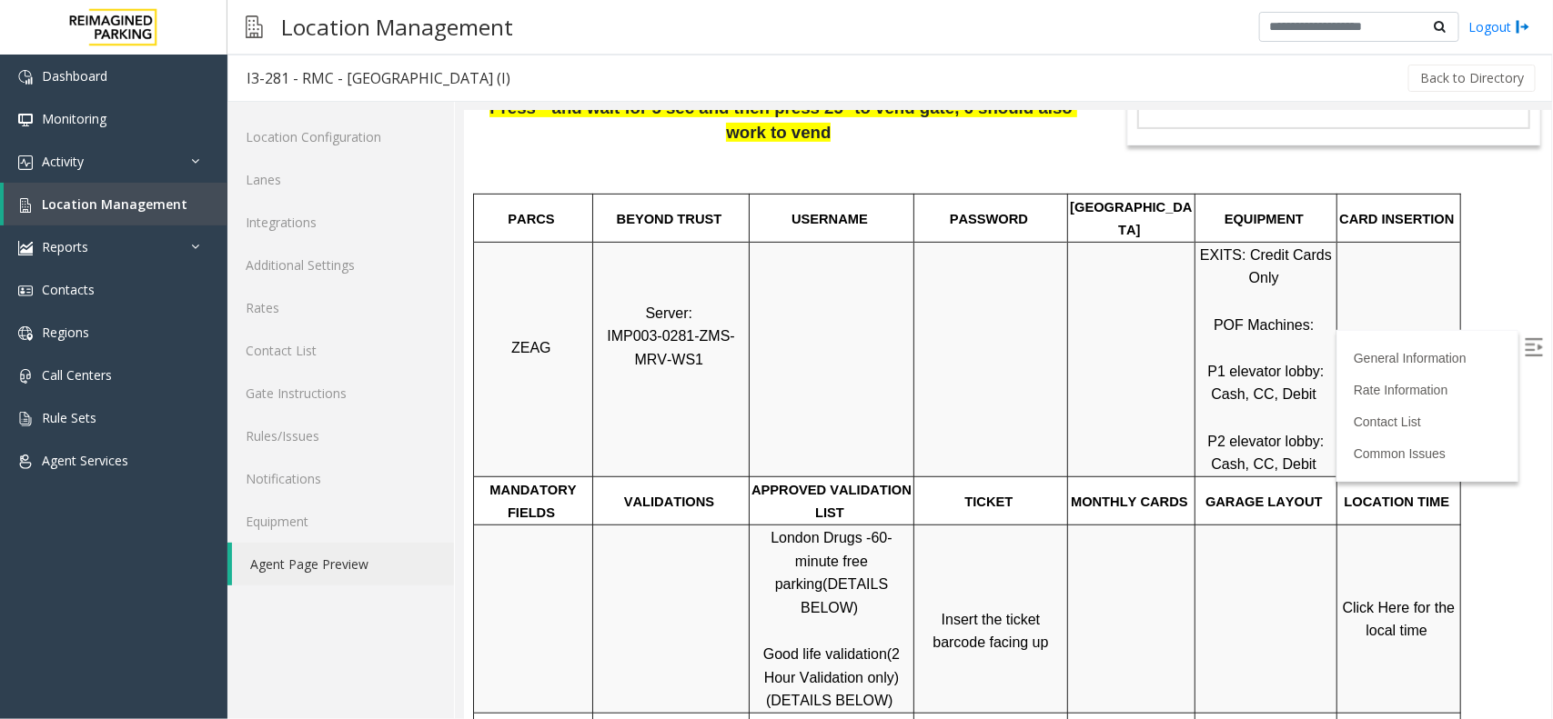
scroll to position [341, 0]
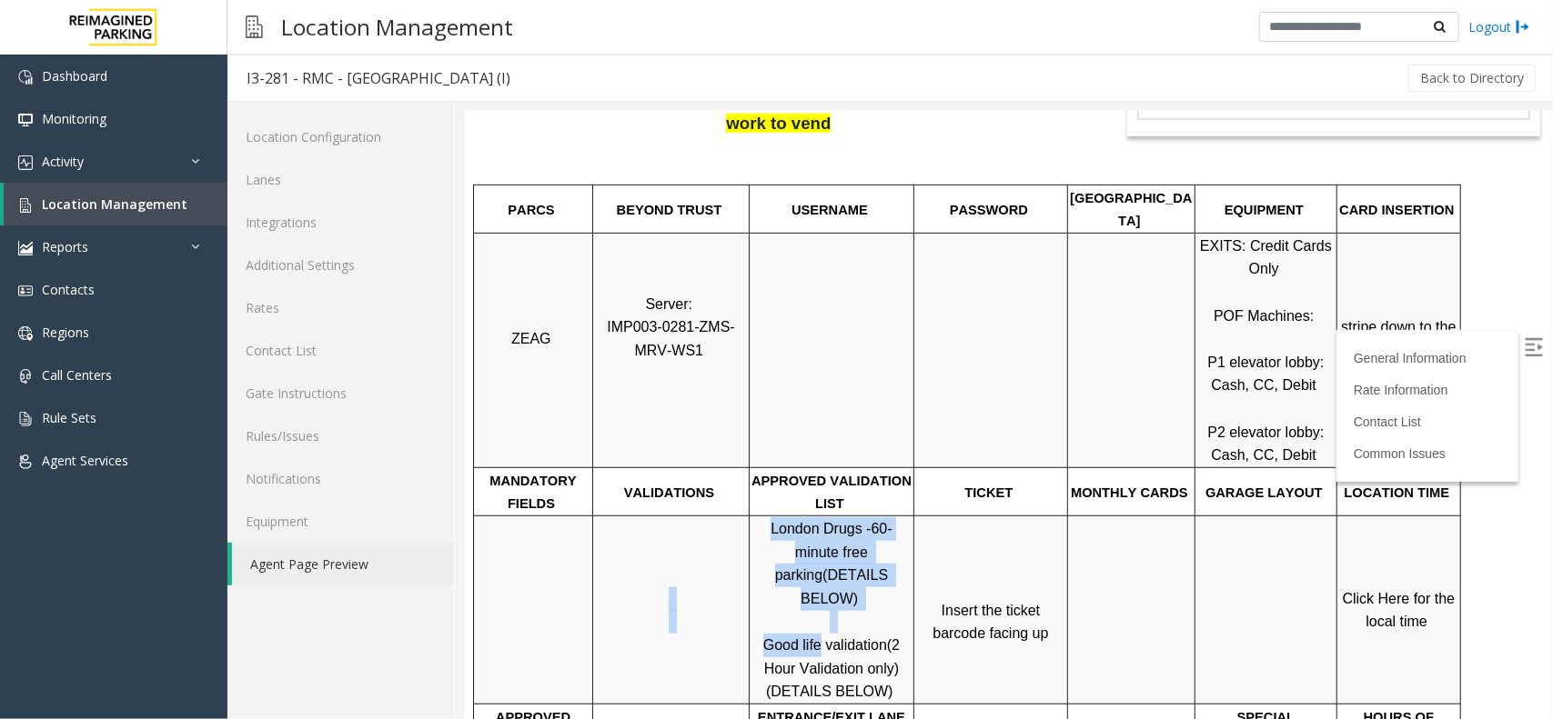
drag, startPoint x: 819, startPoint y: 601, endPoint x: 746, endPoint y: 589, distance: 73.7
click at [746, 589] on tr "London Drugs - 60-minute free parking (DETAILS BELOW) Good life validation (2 H…" at bounding box center [966, 610] width 987 height 188
click at [792, 637] on span "Good life validation" at bounding box center [824, 644] width 124 height 15
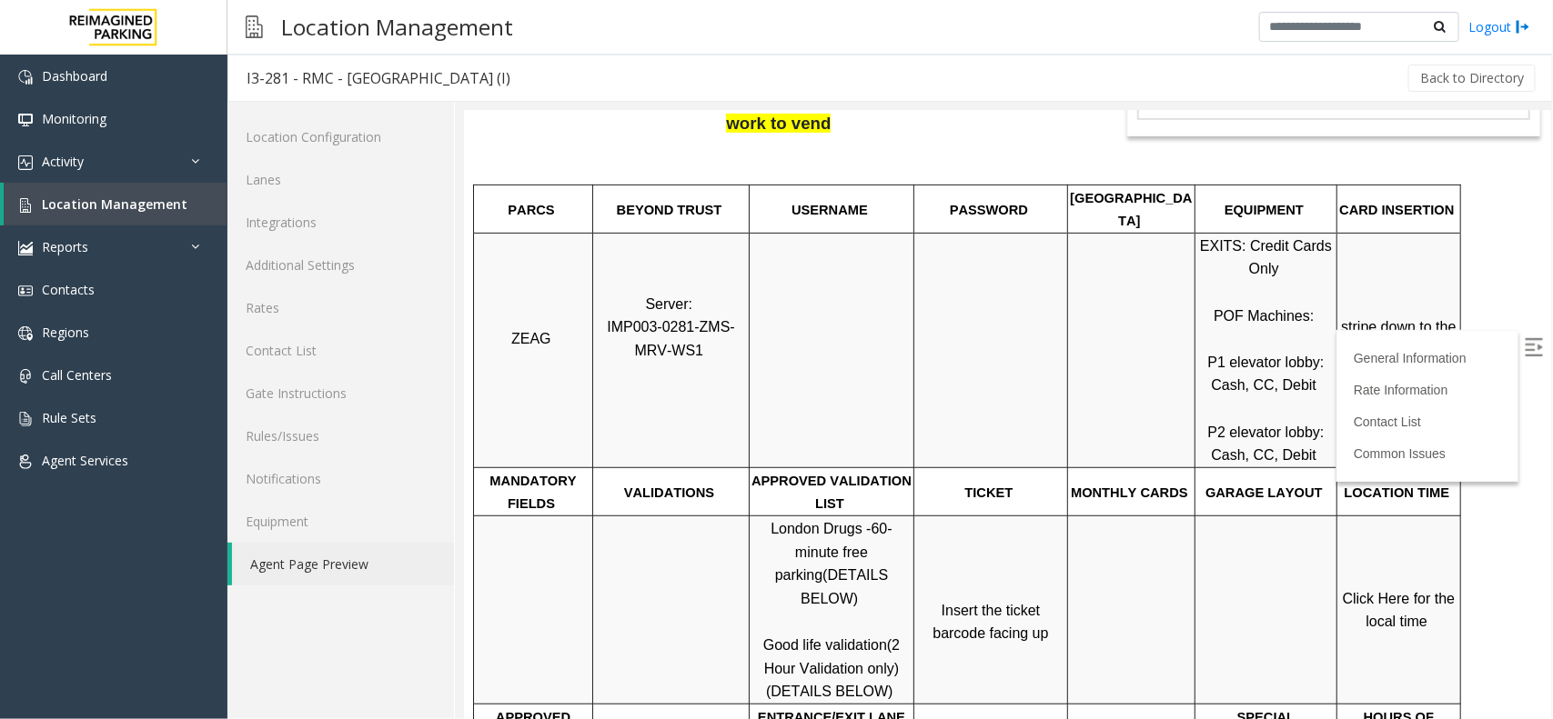
click at [824, 637] on span "Good life validation" at bounding box center [824, 644] width 124 height 15
click at [823, 637] on span "Good life validation" at bounding box center [824, 644] width 124 height 15
click at [818, 637] on span "Good life validation" at bounding box center [824, 644] width 124 height 15
drag, startPoint x: 818, startPoint y: 598, endPoint x: 765, endPoint y: 594, distance: 52.9
click at [765, 637] on span "Good life validation" at bounding box center [824, 644] width 124 height 15
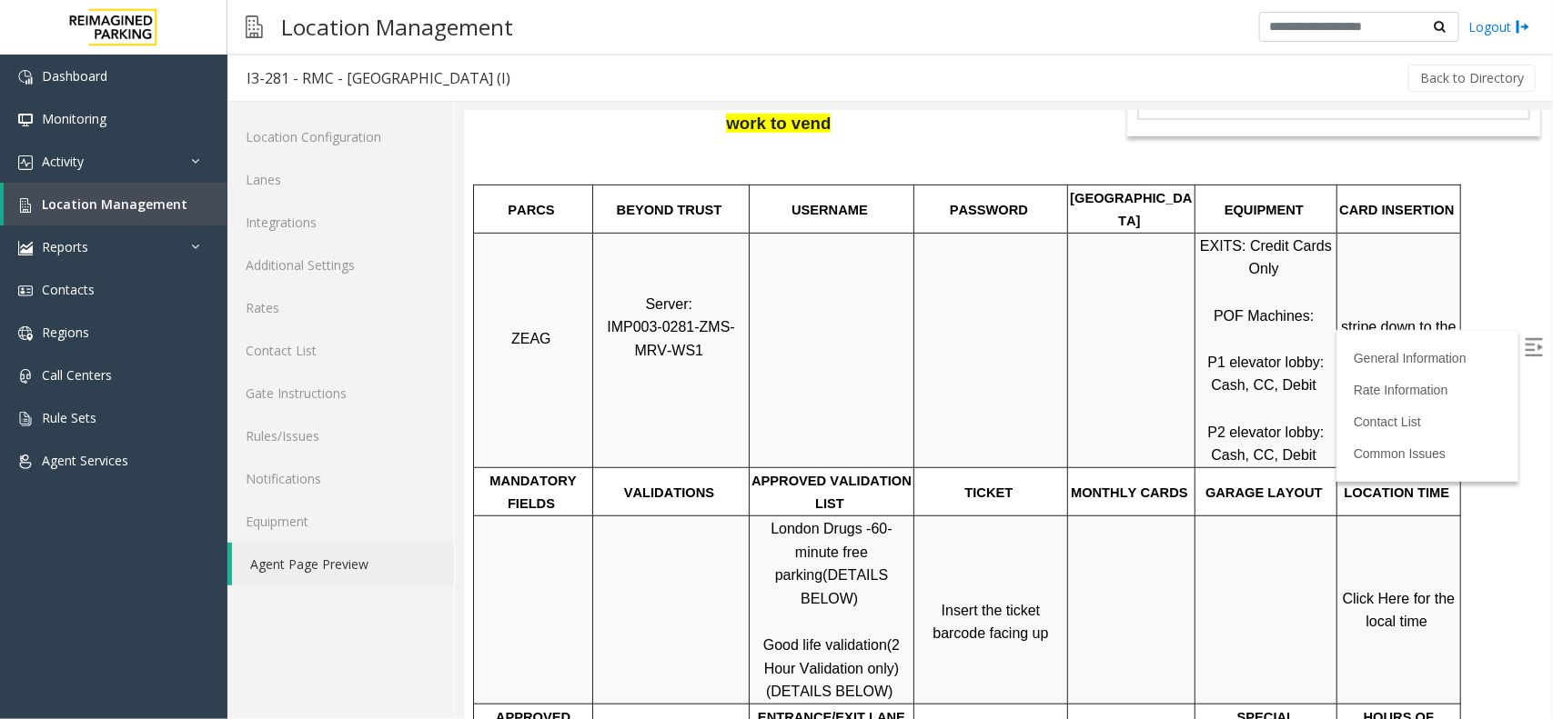
click at [1371, 558] on td "Click Here for the local time" at bounding box center [1398, 610] width 124 height 188
click at [1371, 560] on td "Click Here for the local time" at bounding box center [1398, 610] width 124 height 188
click at [1432, 556] on td "Click Here for the local time" at bounding box center [1398, 610] width 124 height 188
click at [1422, 594] on span "Click Here for the local time" at bounding box center [1400, 609] width 116 height 39
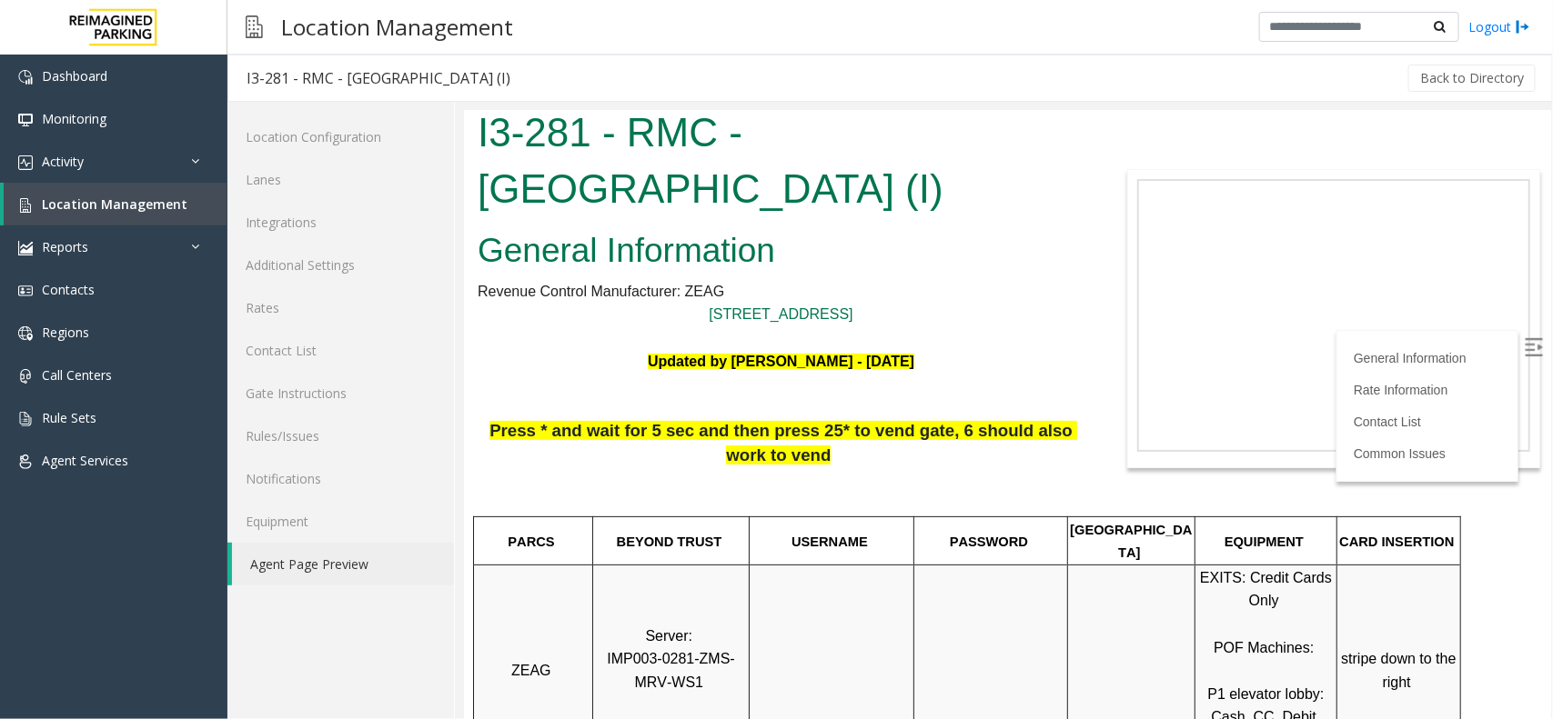
scroll to position [0, 0]
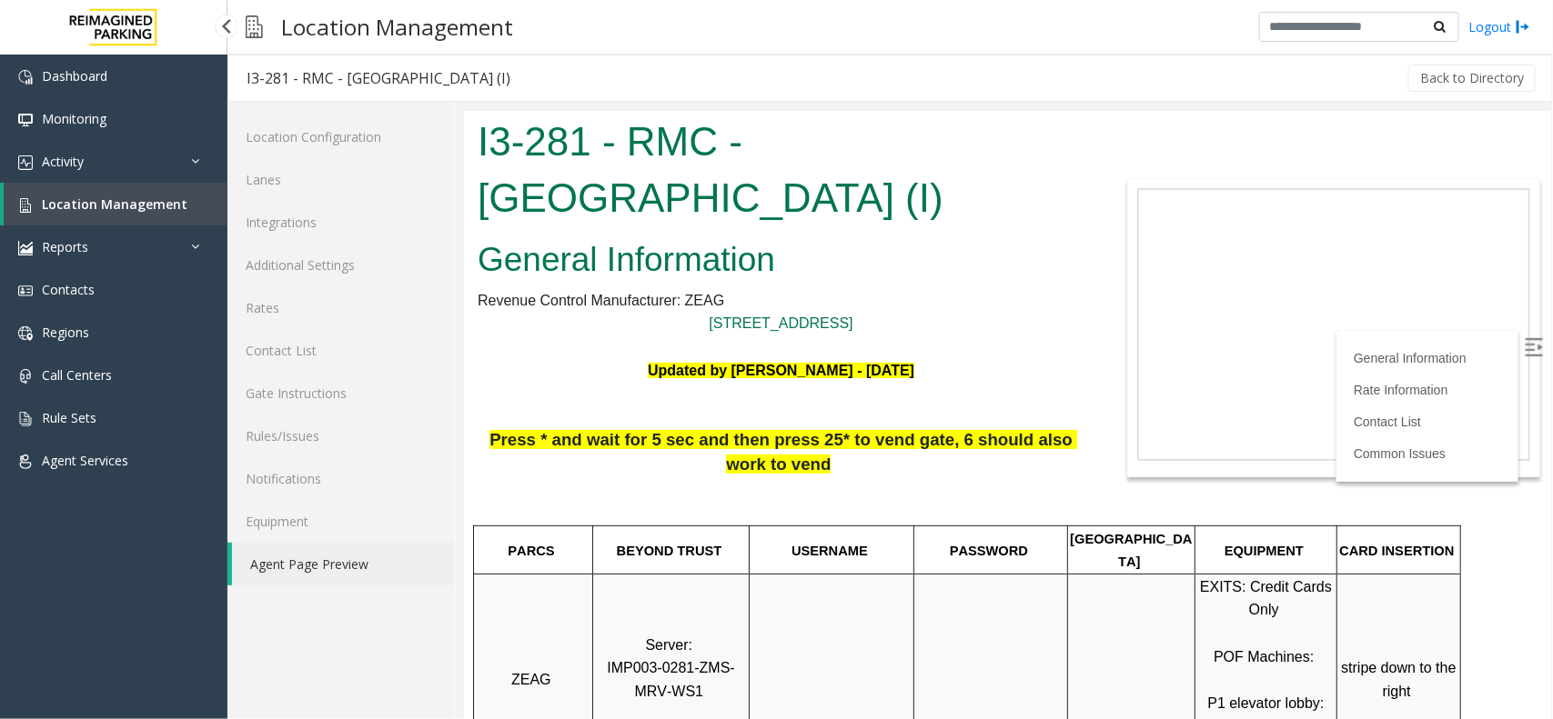
click at [187, 216] on link "Location Management" at bounding box center [116, 204] width 224 height 43
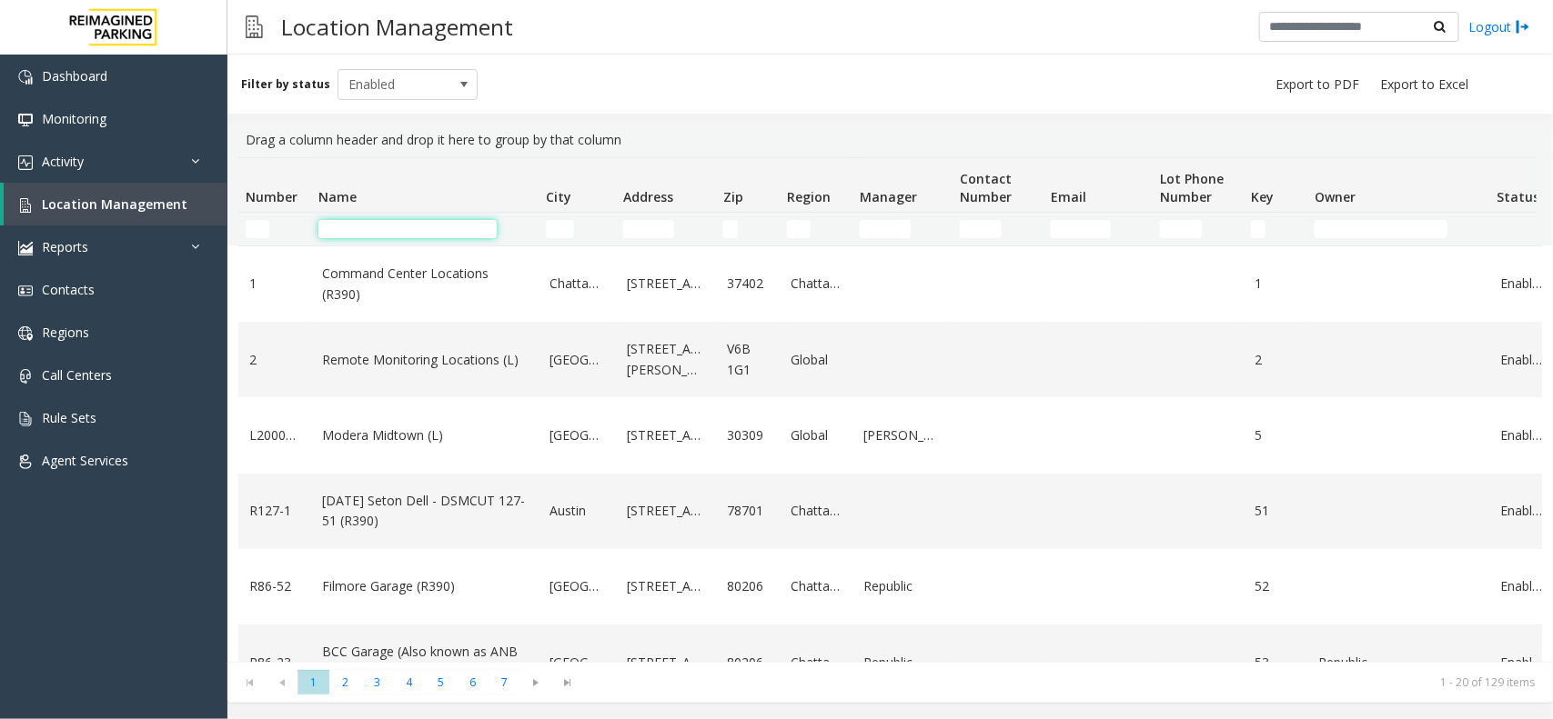
click at [359, 223] on input "Name Filter" at bounding box center [407, 229] width 178 height 18
click at [125, 124] on link "Monitoring" at bounding box center [113, 118] width 227 height 43
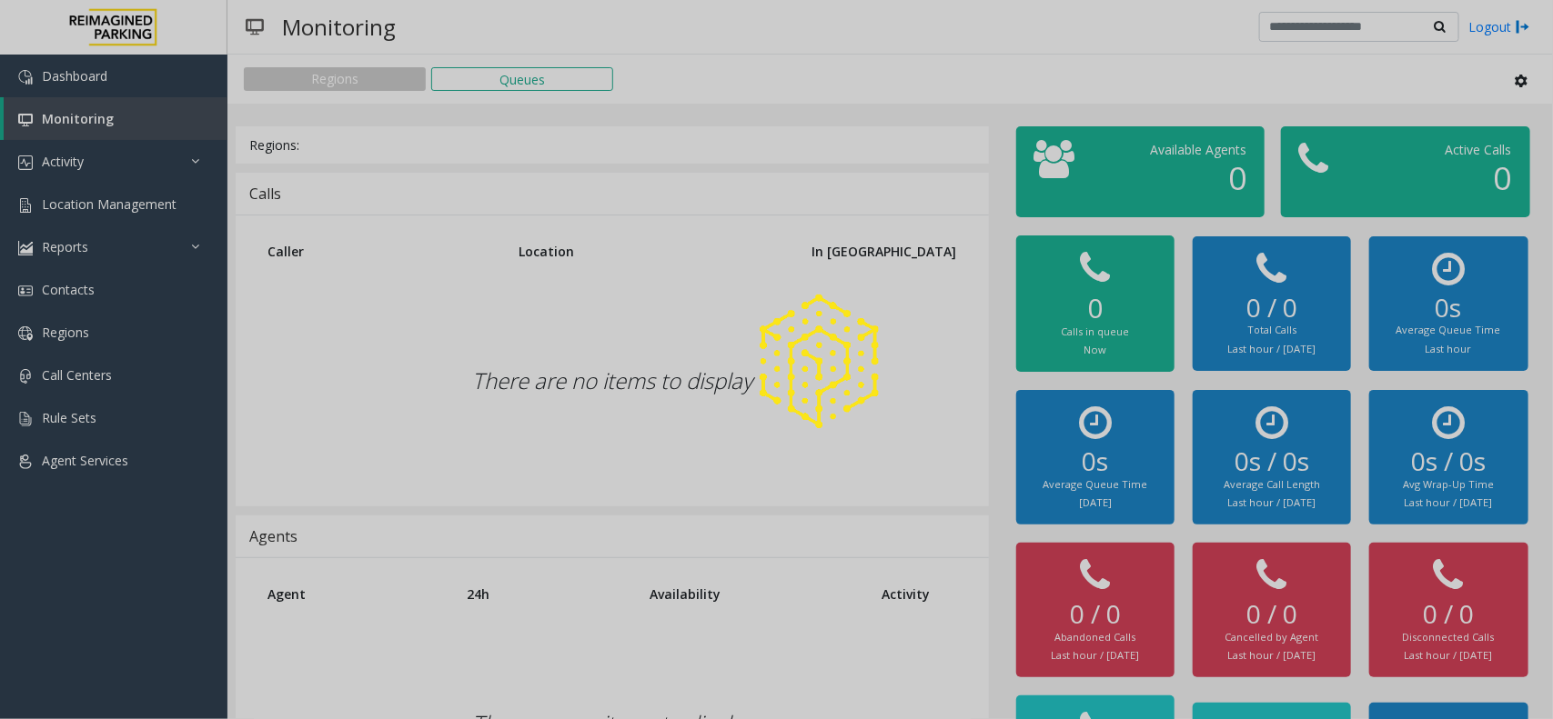
click at [116, 159] on div at bounding box center [776, 359] width 1553 height 719
click at [116, 159] on link "Activity" at bounding box center [113, 161] width 227 height 43
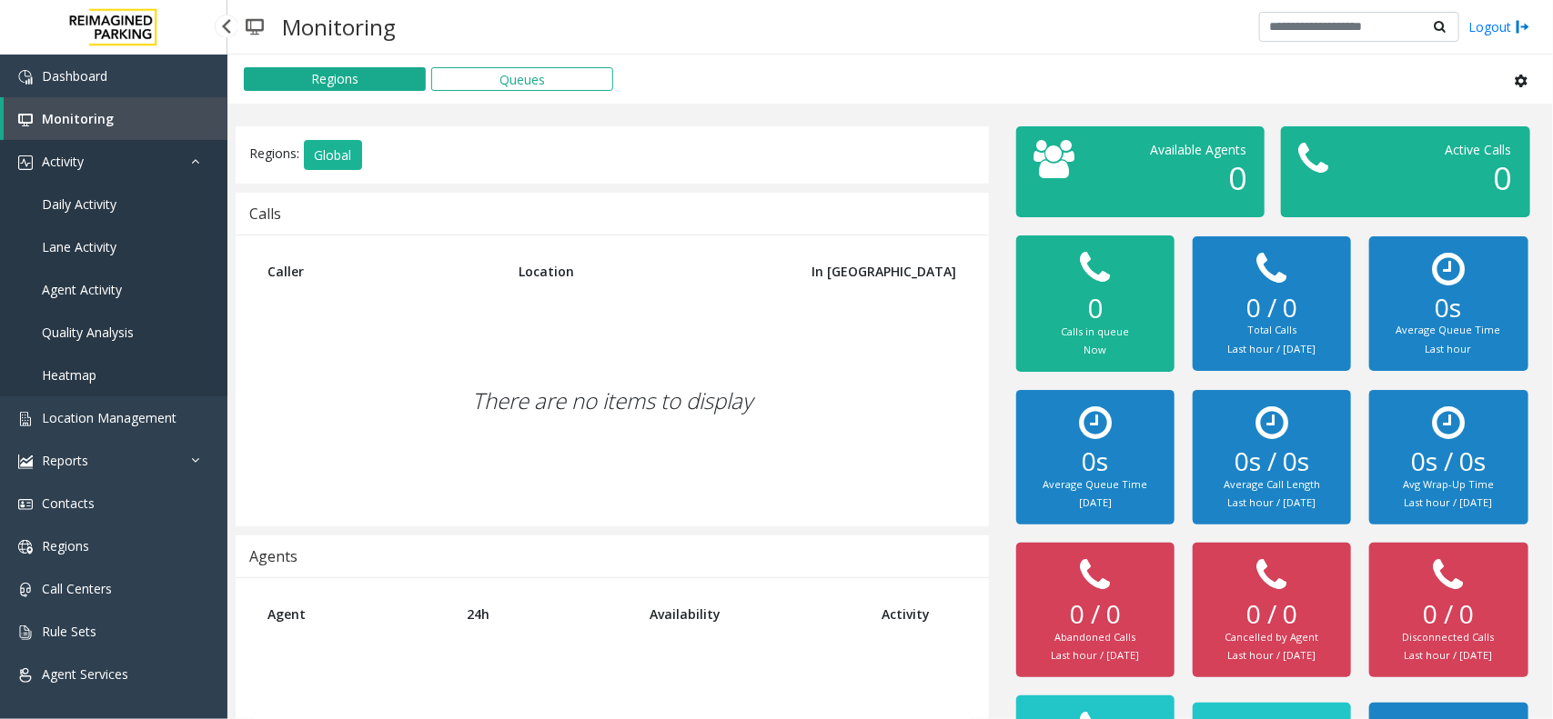
click at [116, 159] on link "Activity" at bounding box center [113, 161] width 227 height 43
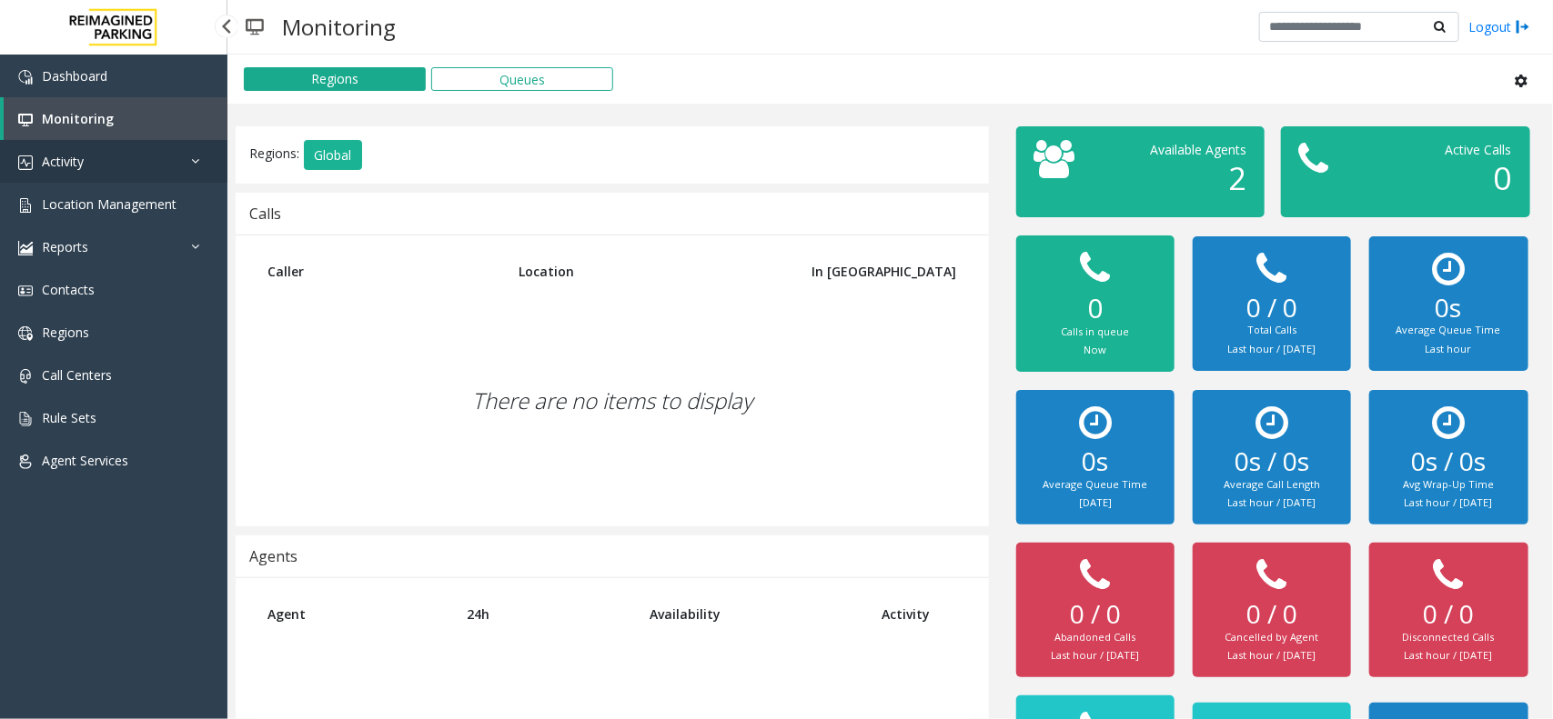
click at [105, 173] on link "Activity" at bounding box center [113, 161] width 227 height 43
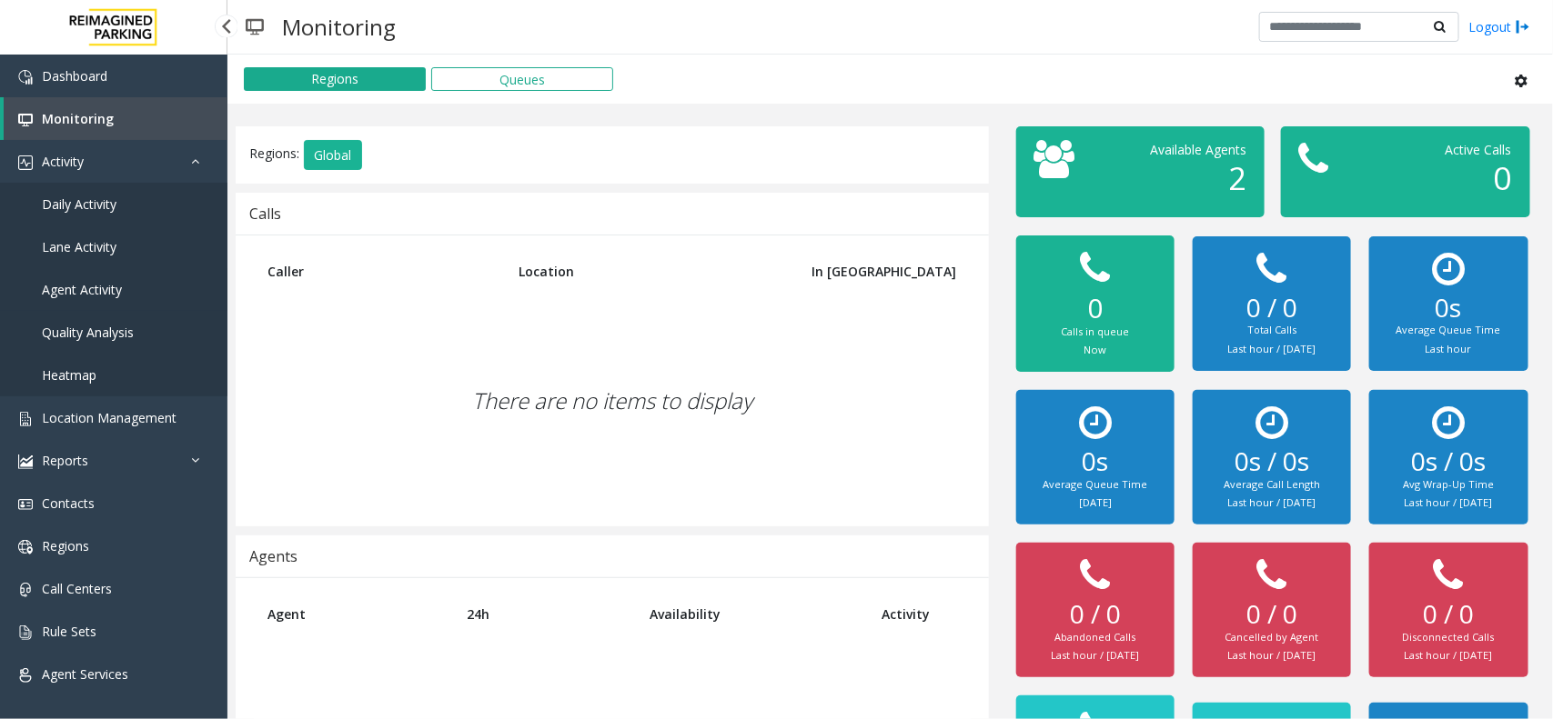
click at [98, 286] on span "Agent Activity" at bounding box center [82, 289] width 80 height 17
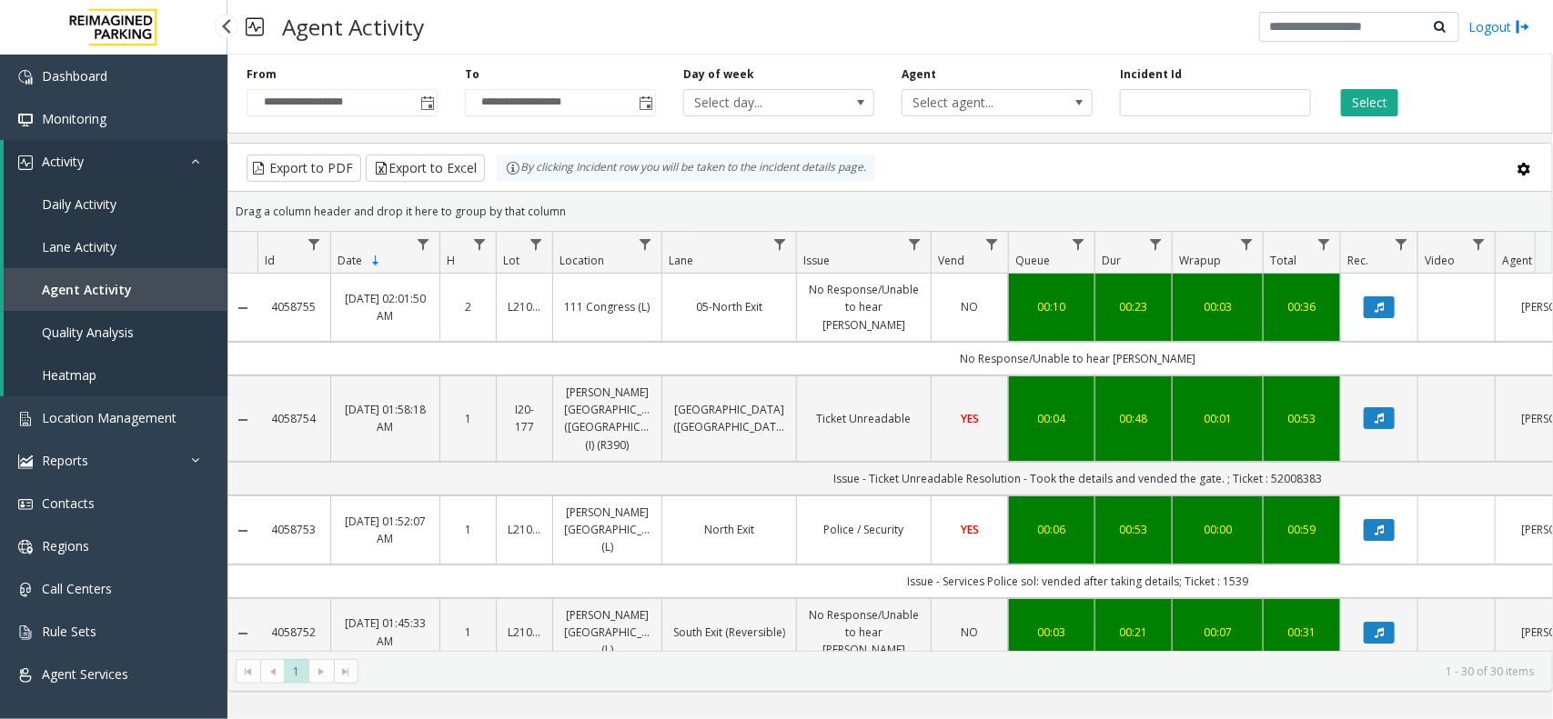
click at [65, 273] on link "Agent Activity" at bounding box center [116, 289] width 224 height 43
click at [1149, 102] on input "number" at bounding box center [1215, 102] width 191 height 27
paste input "*******"
type input "*******"
click at [437, 110] on div "**********" at bounding box center [342, 91] width 218 height 50
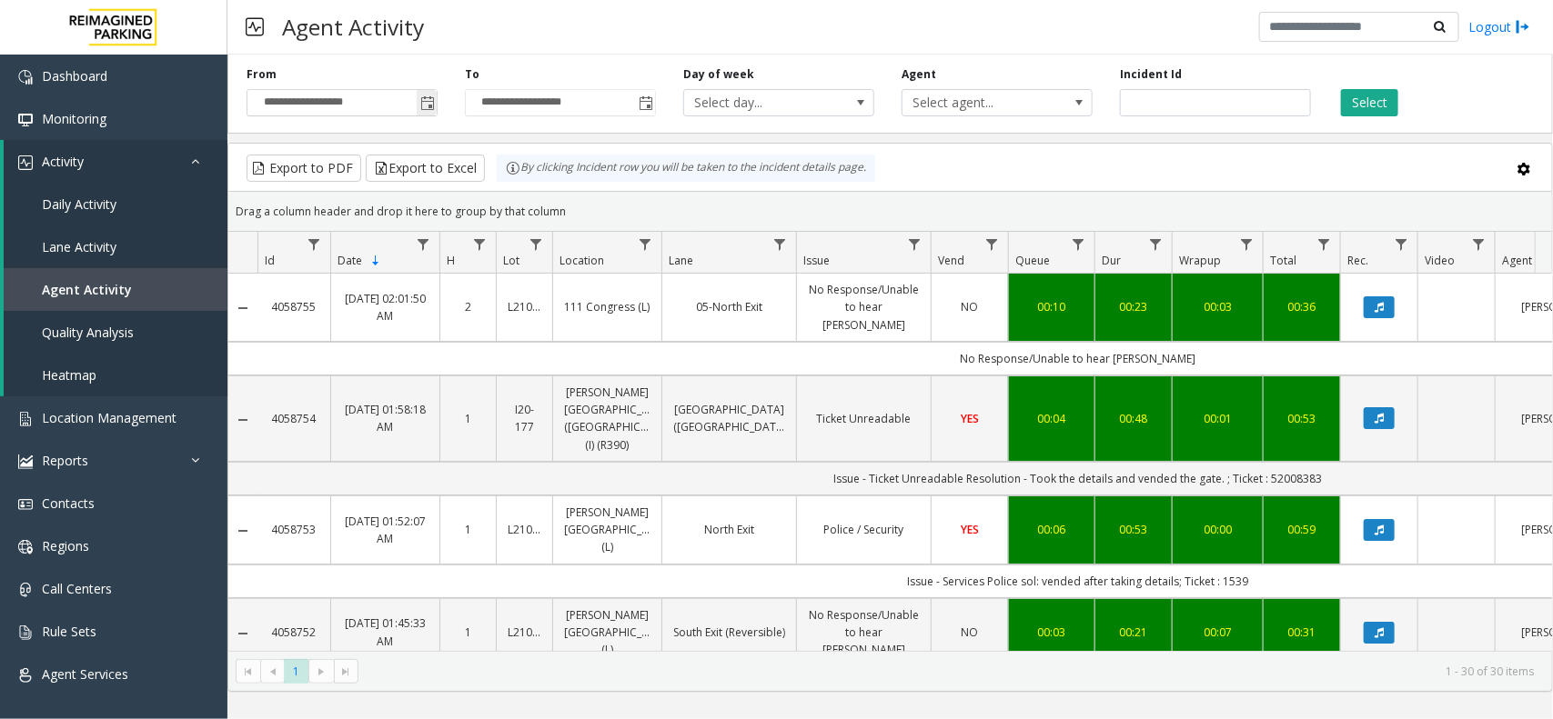
click at [430, 98] on span "Toggle popup" at bounding box center [427, 103] width 15 height 15
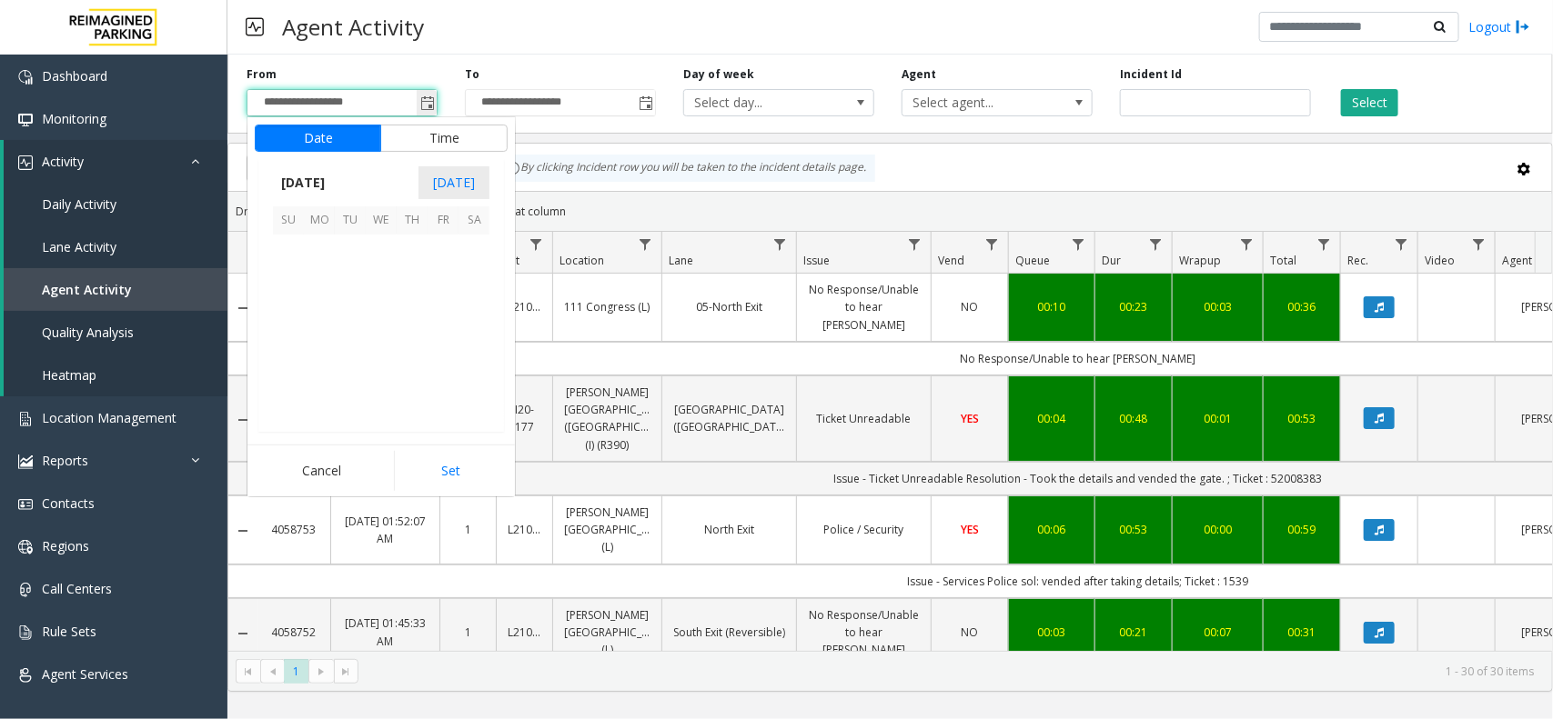
scroll to position [326054, 0]
click at [441, 246] on span "1" at bounding box center [442, 251] width 31 height 31
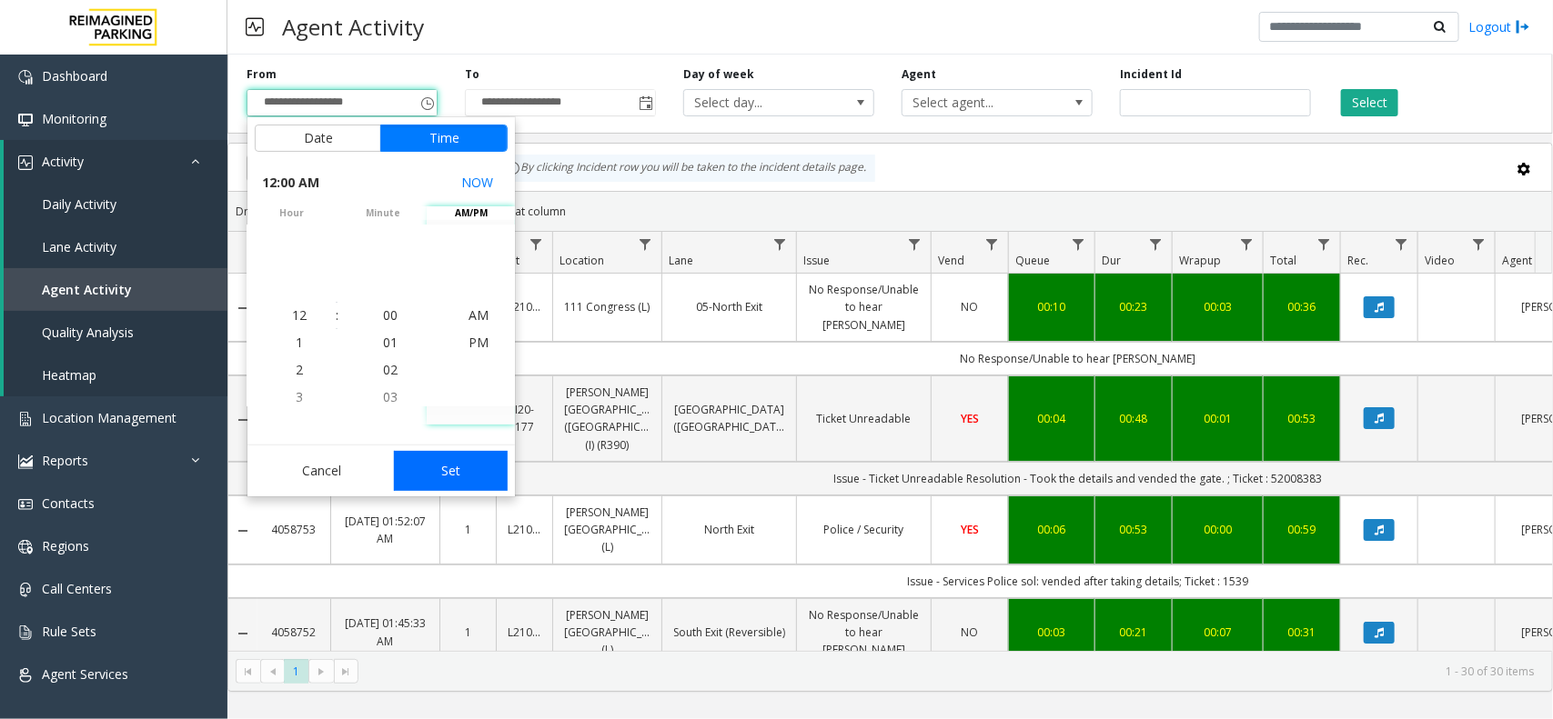
click at [457, 471] on button "Set" at bounding box center [451, 471] width 115 height 40
type input "**********"
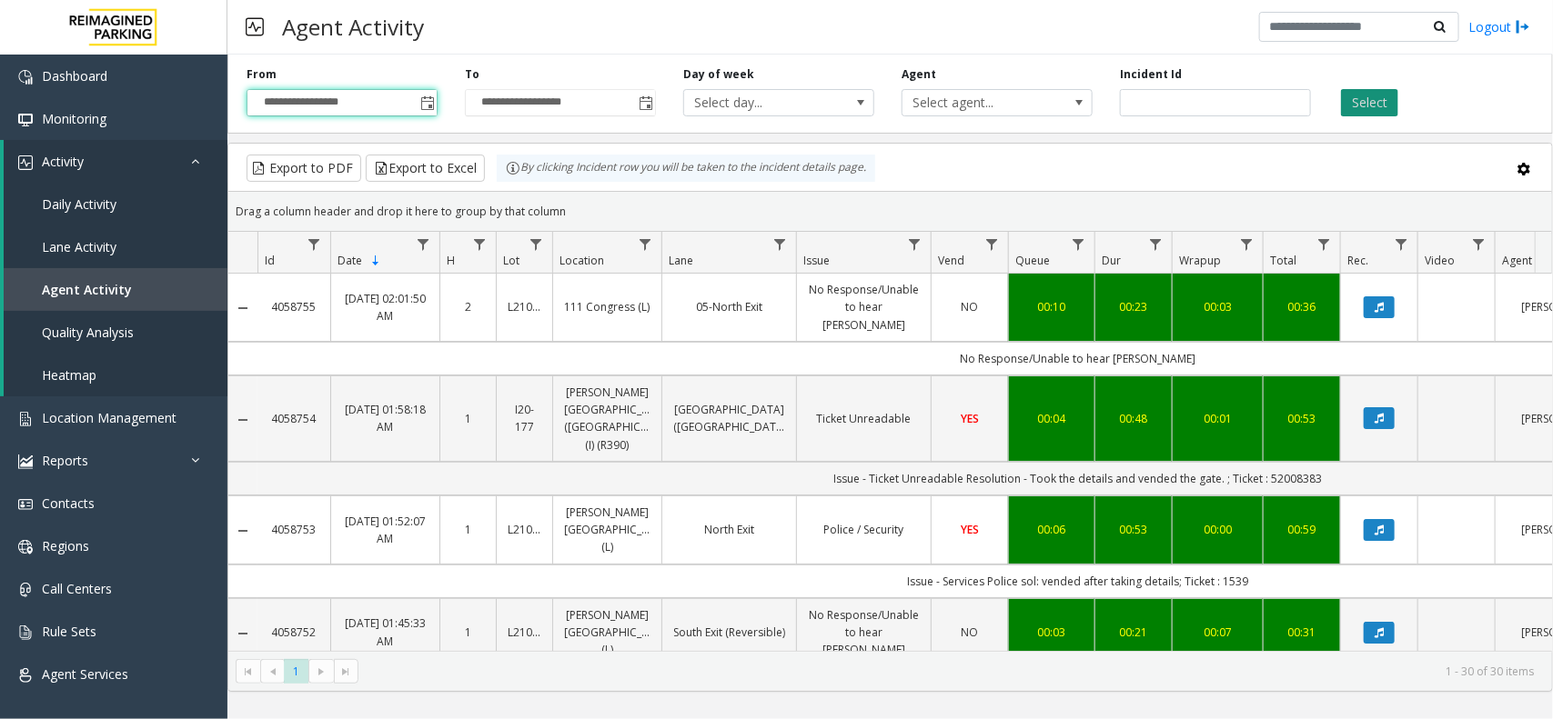
click at [1348, 105] on button "Select" at bounding box center [1369, 102] width 57 height 27
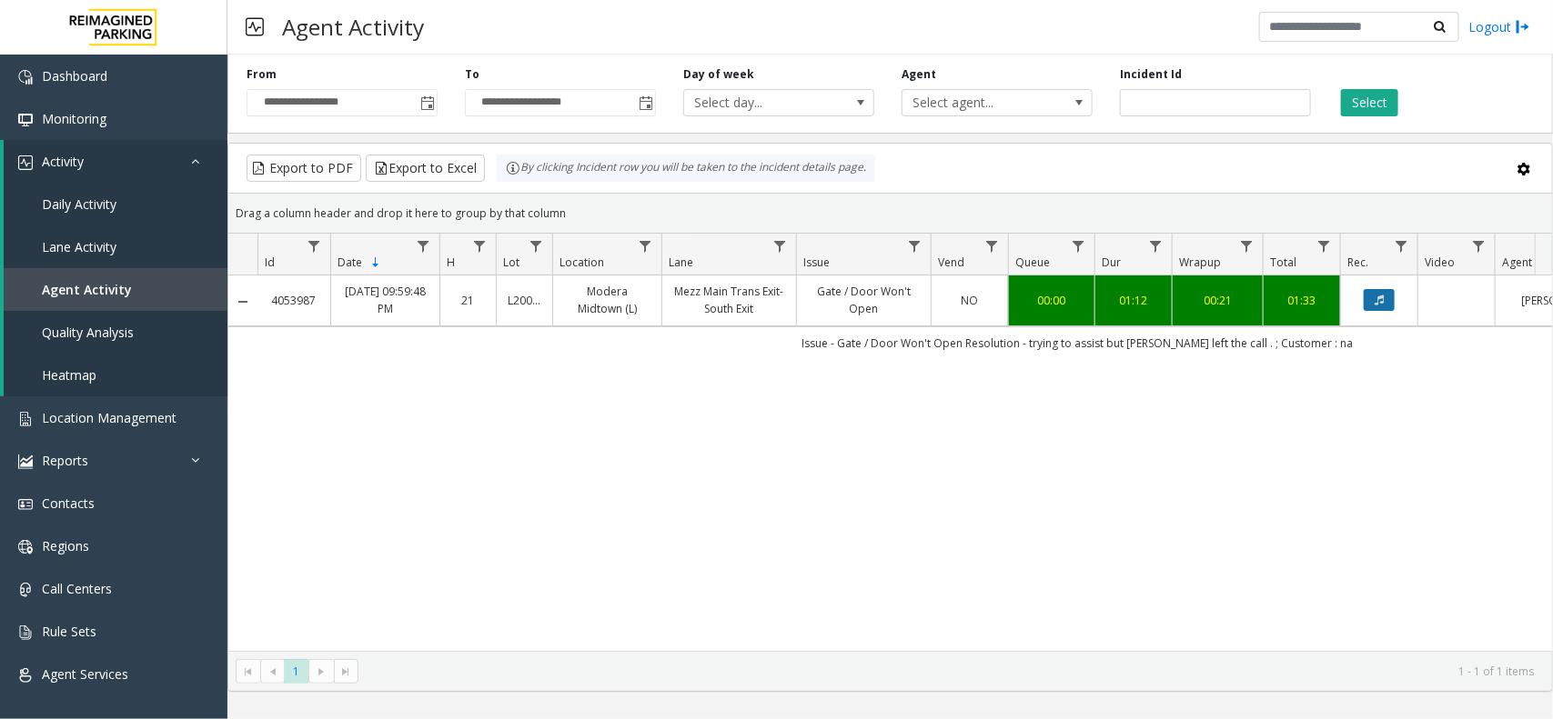
click at [1371, 303] on button "Data table" at bounding box center [1378, 300] width 31 height 22
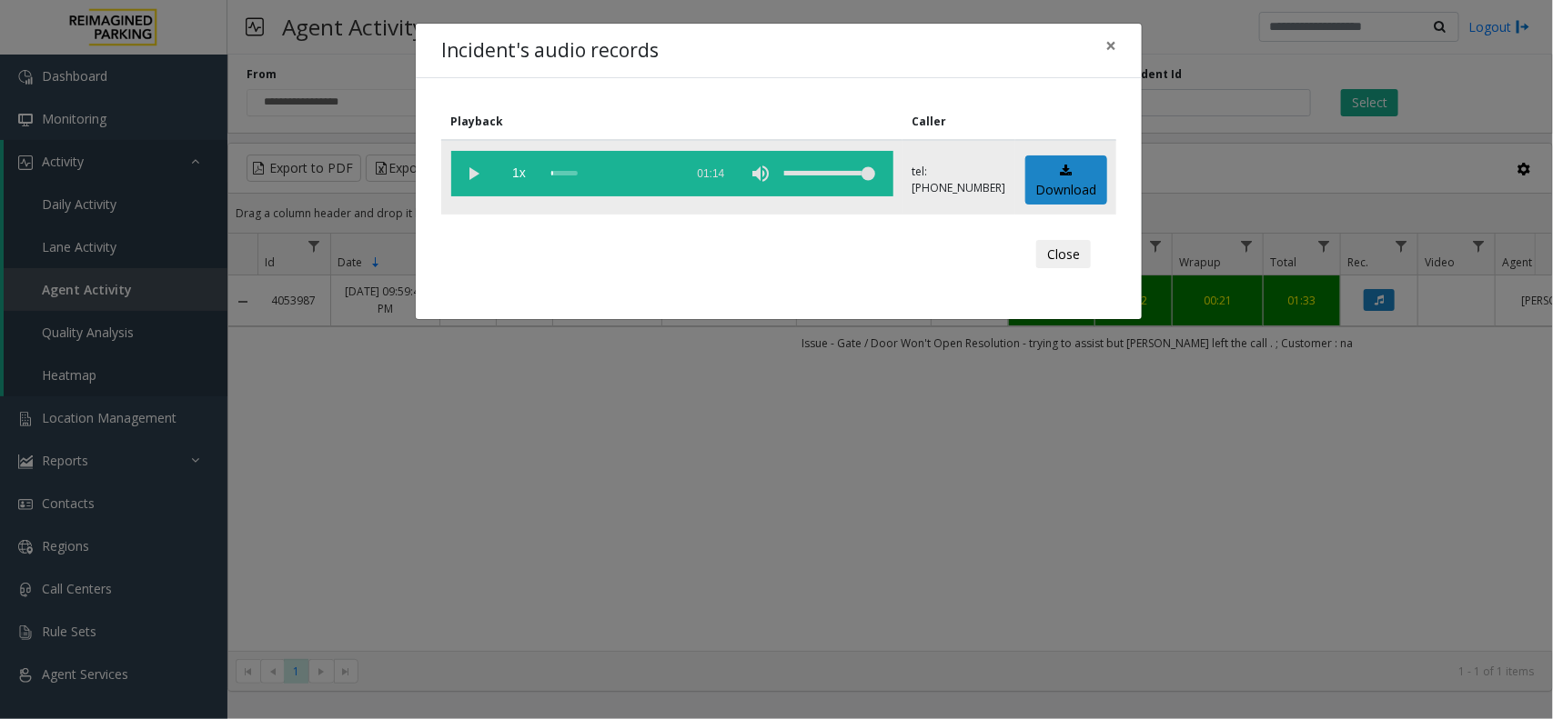
click at [474, 179] on vg-play-pause at bounding box center [473, 173] width 45 height 45
click at [641, 166] on div "scrub bar" at bounding box center [613, 173] width 124 height 45
click at [651, 168] on div "scrub bar" at bounding box center [613, 173] width 124 height 45
click at [652, 173] on div "scrub bar" at bounding box center [613, 173] width 124 height 45
click at [661, 171] on div "scrub bar" at bounding box center [613, 173] width 124 height 45
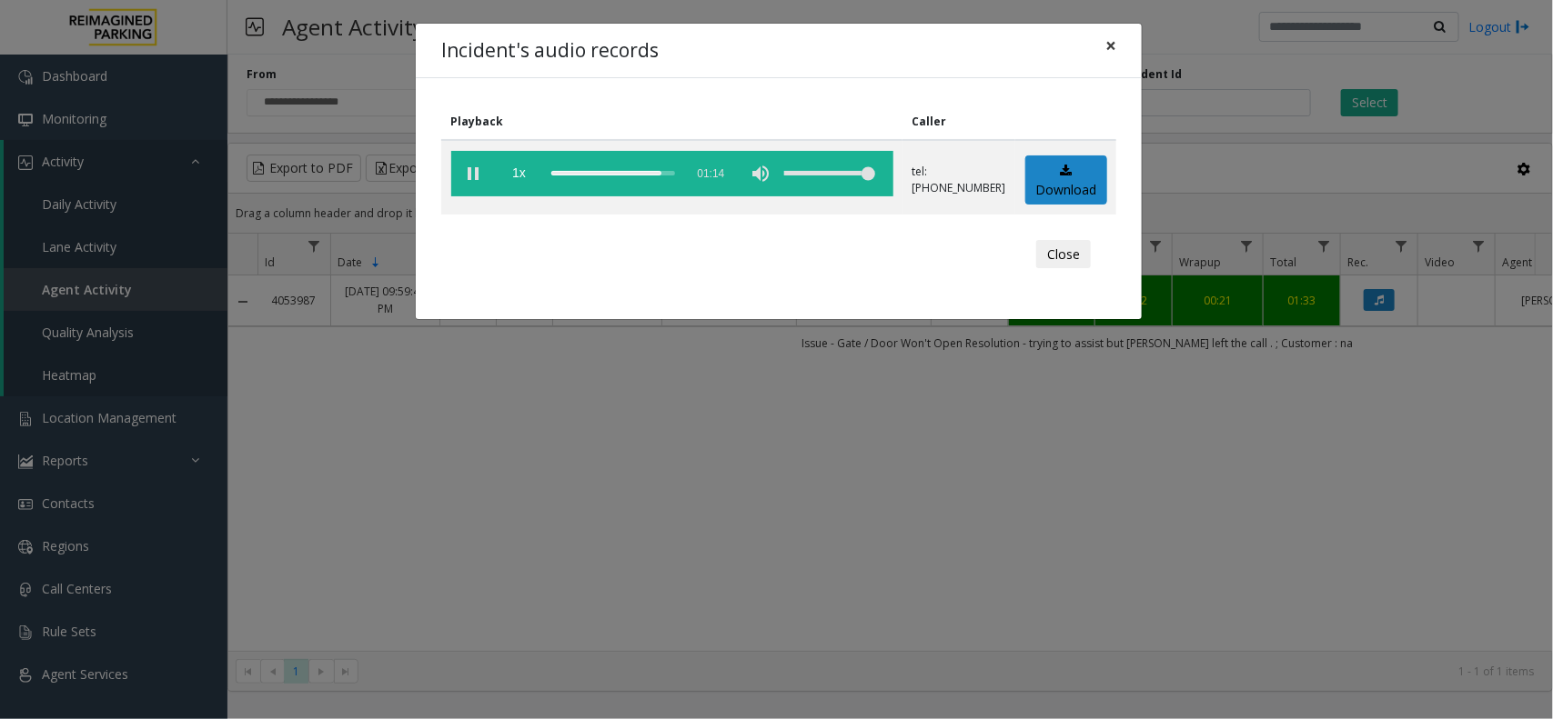
click at [1097, 46] on button "×" at bounding box center [1110, 46] width 36 height 45
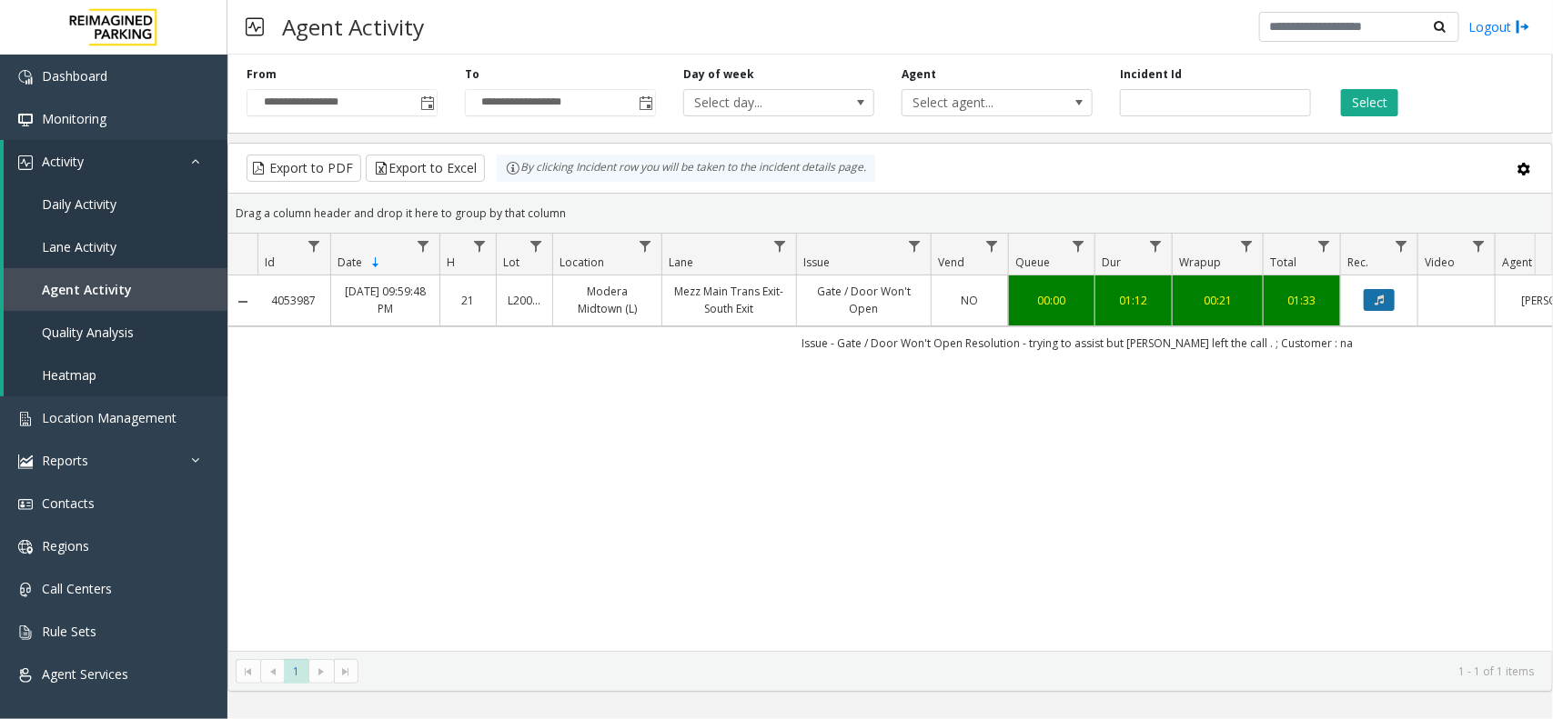
click at [1381, 302] on icon "Data table" at bounding box center [1378, 300] width 9 height 11
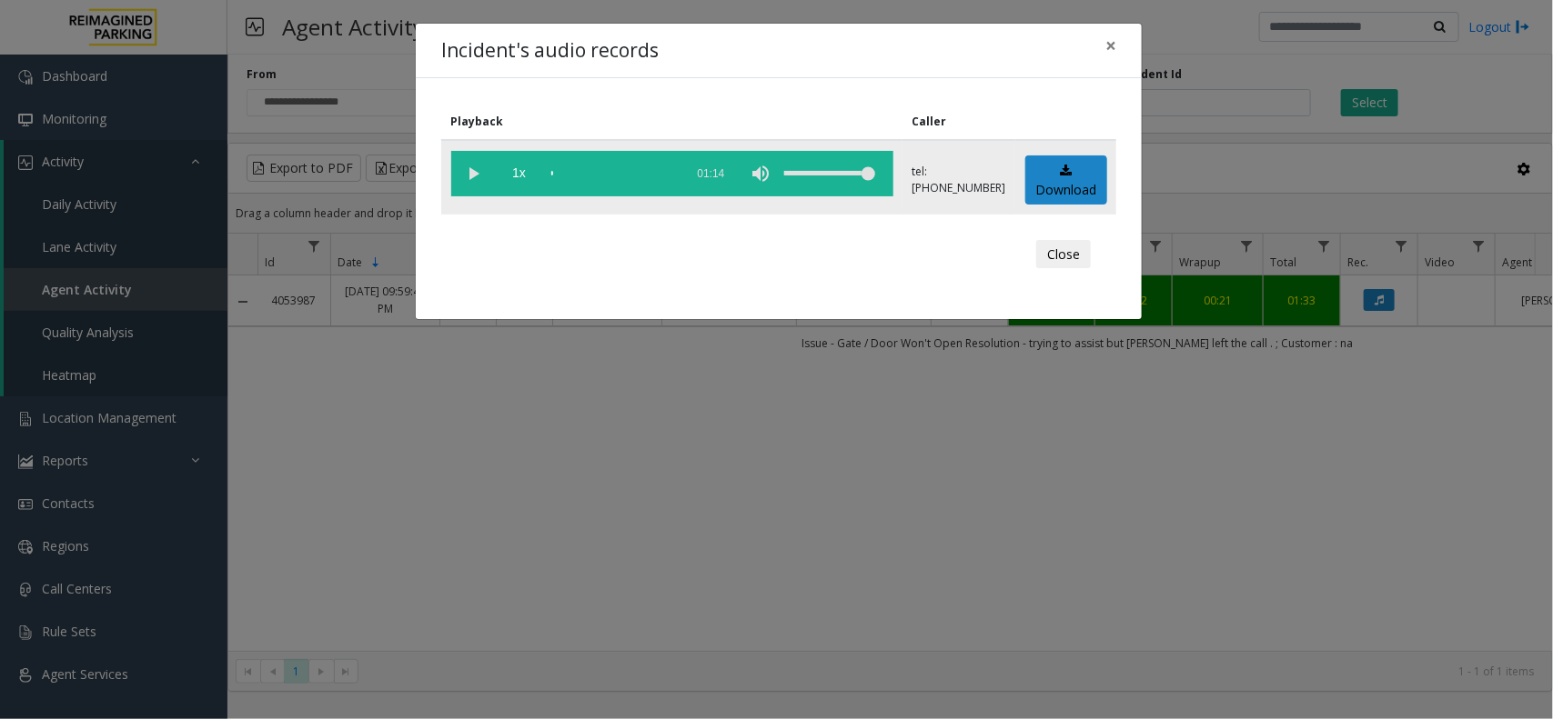
click at [482, 170] on vg-play-pause at bounding box center [473, 173] width 45 height 45
click at [638, 169] on div "scrub bar" at bounding box center [613, 173] width 124 height 45
click at [666, 175] on div "scrub bar" at bounding box center [613, 173] width 124 height 45
click at [638, 170] on div "scrub bar" at bounding box center [613, 173] width 124 height 45
click at [1096, 46] on button "×" at bounding box center [1110, 46] width 36 height 45
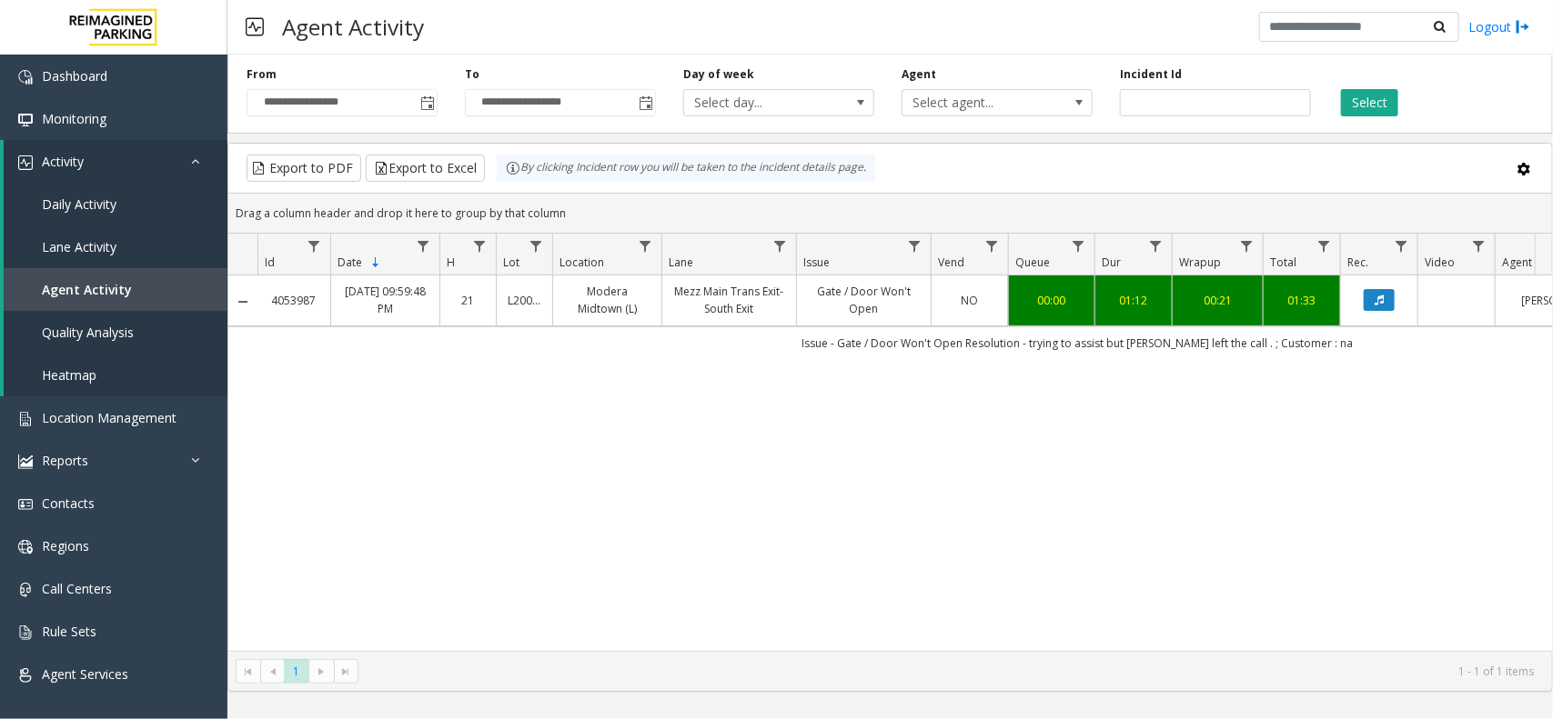
click at [410, 356] on td "Issue - Gate / Door Won't Open Resolution - trying to assist but parker left th…" at bounding box center [1077, 343] width 1640 height 33
click at [156, 287] on link "Agent Activity" at bounding box center [116, 289] width 224 height 43
click at [84, 409] on span "Location Management" at bounding box center [109, 417] width 135 height 17
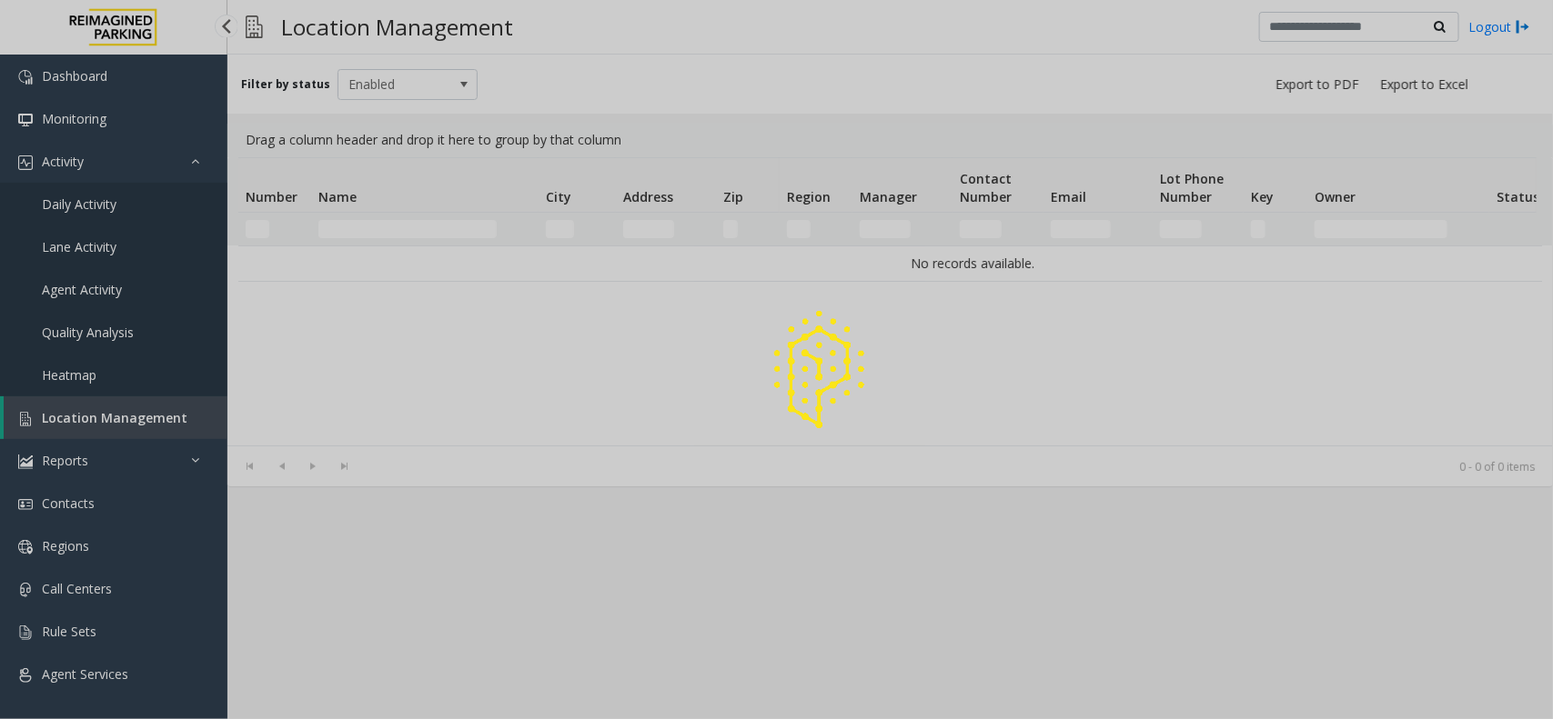
click at [84, 407] on div at bounding box center [776, 359] width 1553 height 719
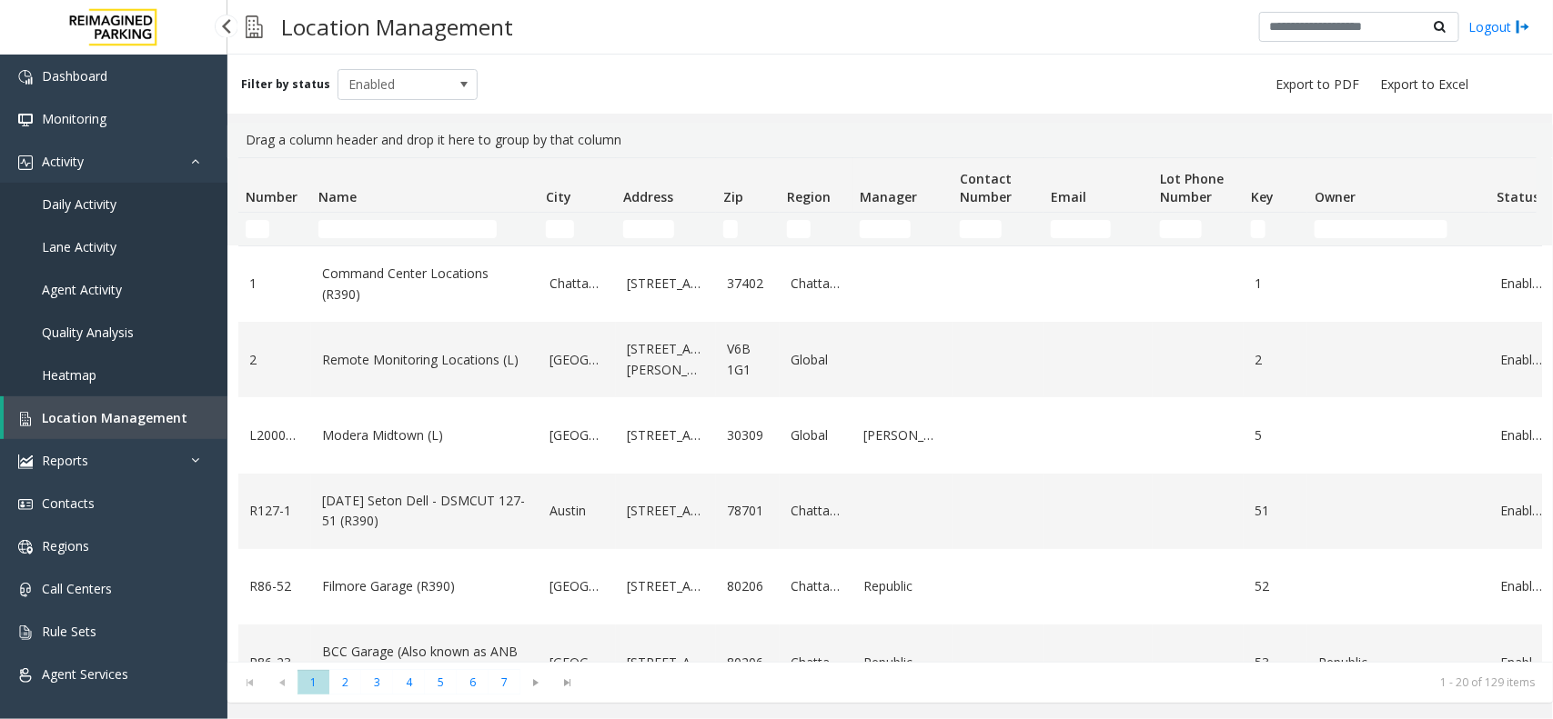
click at [60, 216] on link "Daily Activity" at bounding box center [113, 204] width 227 height 43
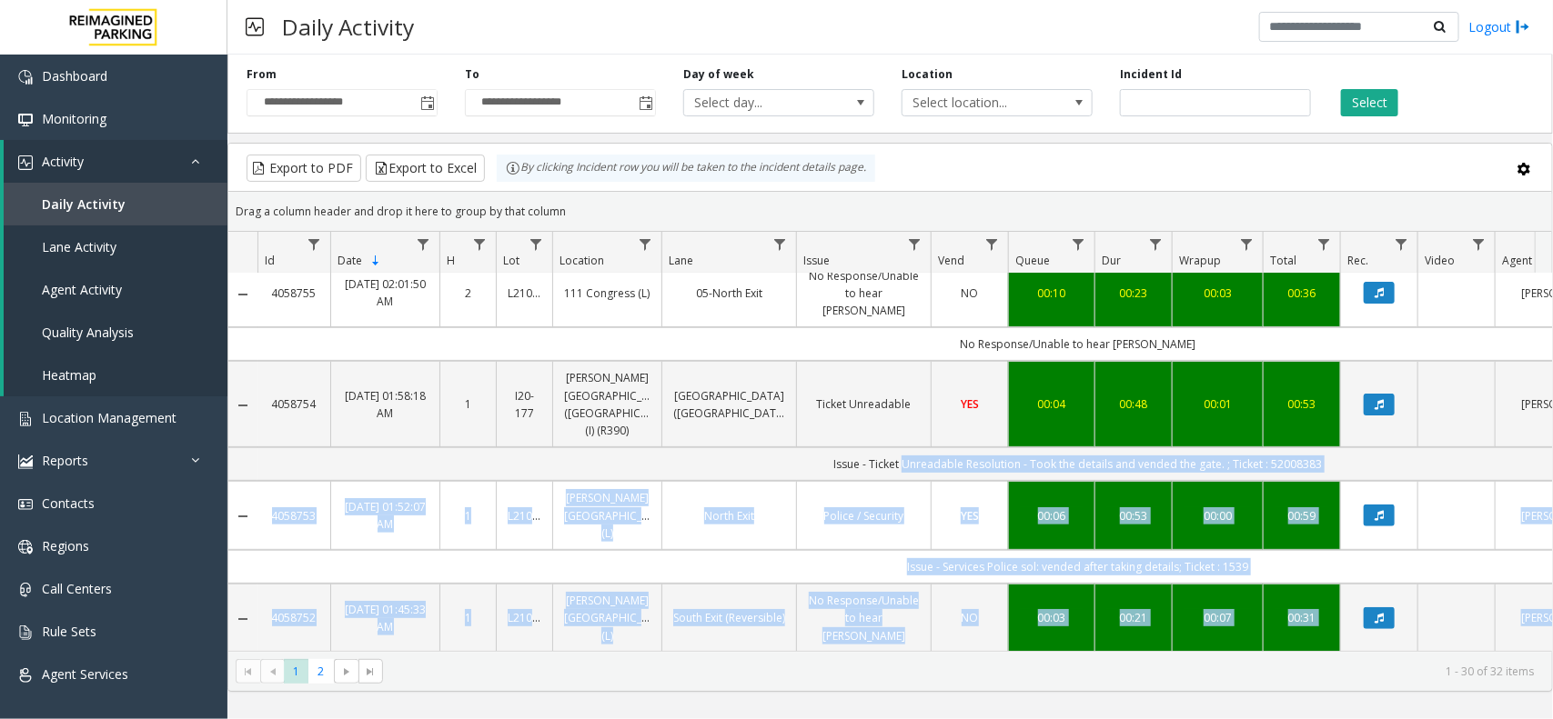
drag, startPoint x: 917, startPoint y: 630, endPoint x: 1024, endPoint y: 611, distance: 109.0
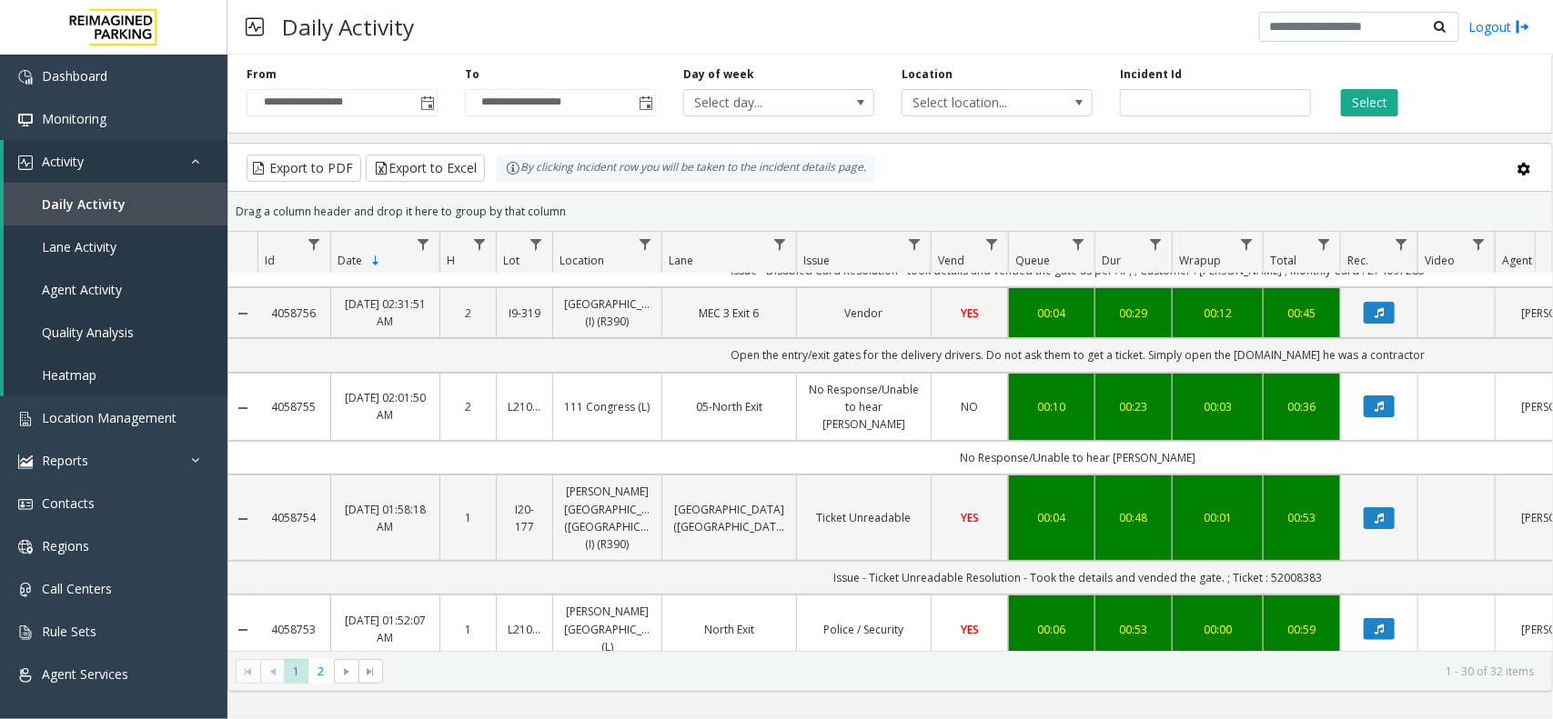
click at [1239, 189] on kendo-grid-toolbar "Export to PDF Export to Excel By clicking Incident row you will be taken to the…" at bounding box center [889, 168] width 1323 height 48
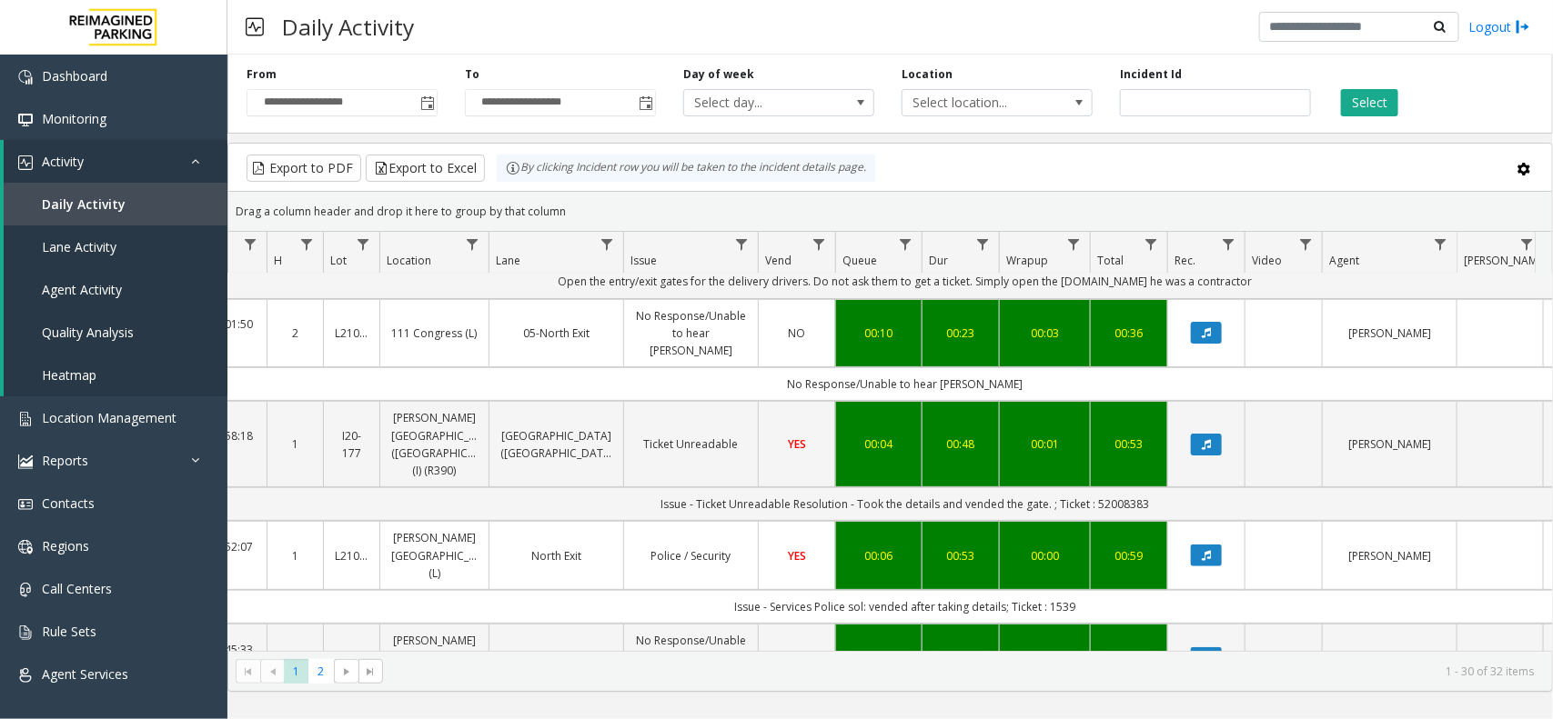
scroll to position [202, 173]
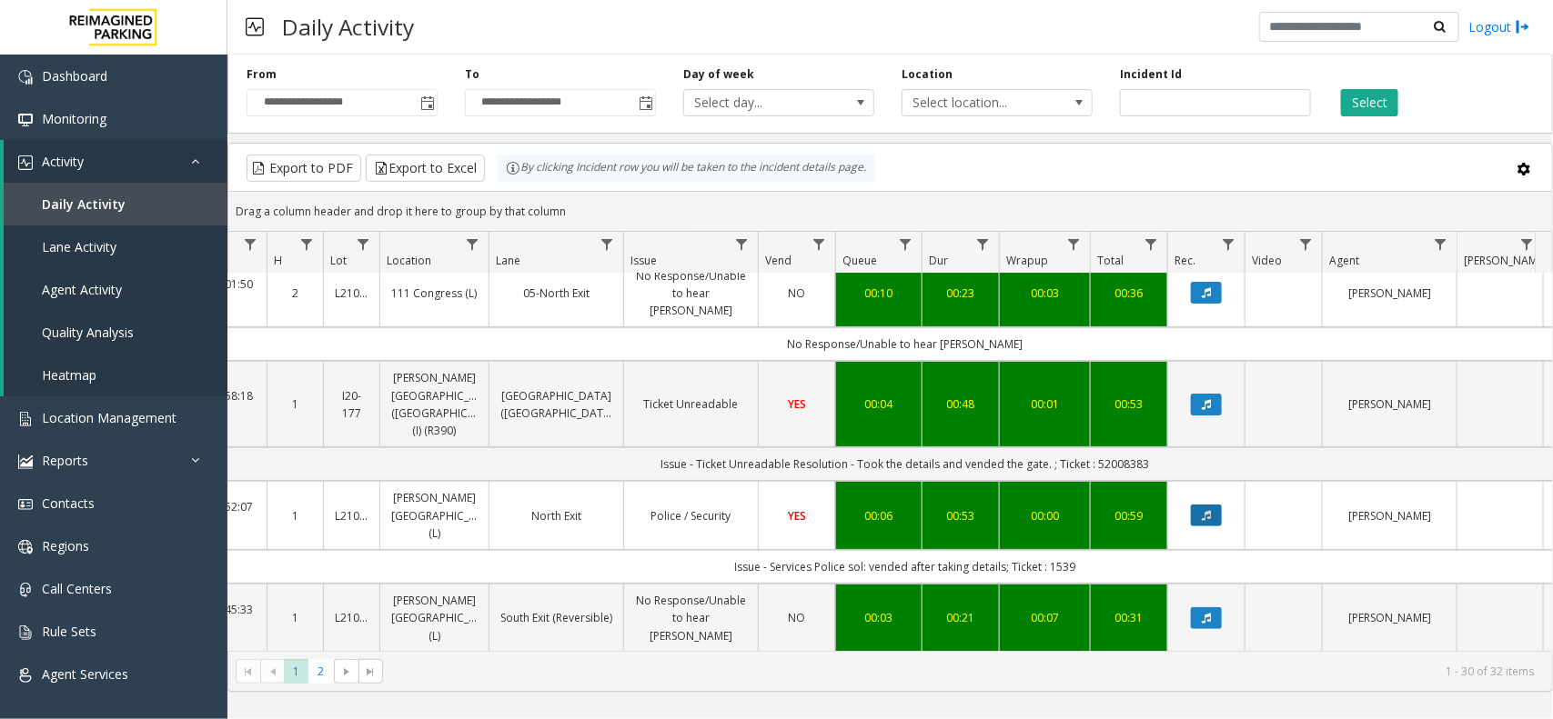
click at [1214, 505] on button "Data table" at bounding box center [1206, 516] width 31 height 22
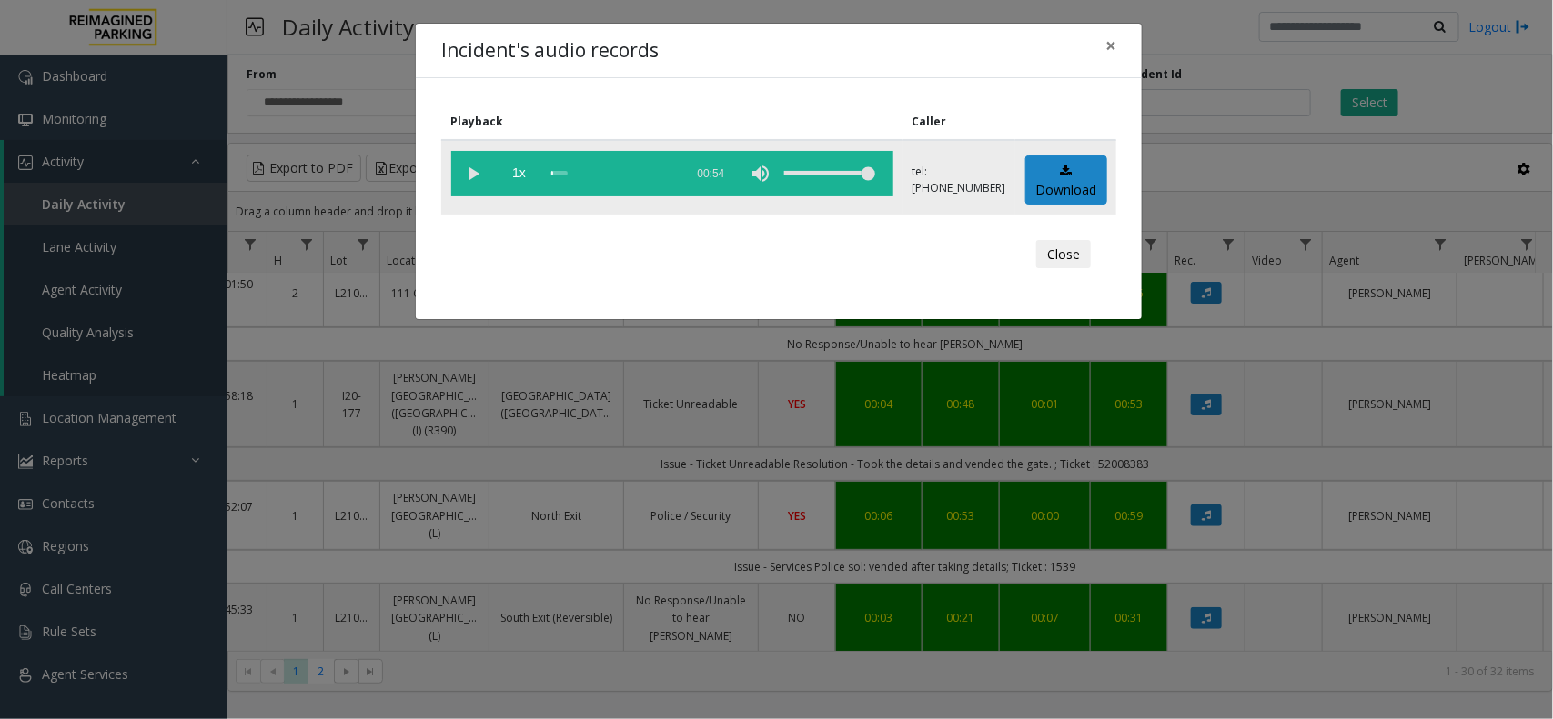
click at [467, 160] on vg-play-pause at bounding box center [473, 173] width 45 height 45
click at [1117, 61] on button "×" at bounding box center [1110, 46] width 36 height 45
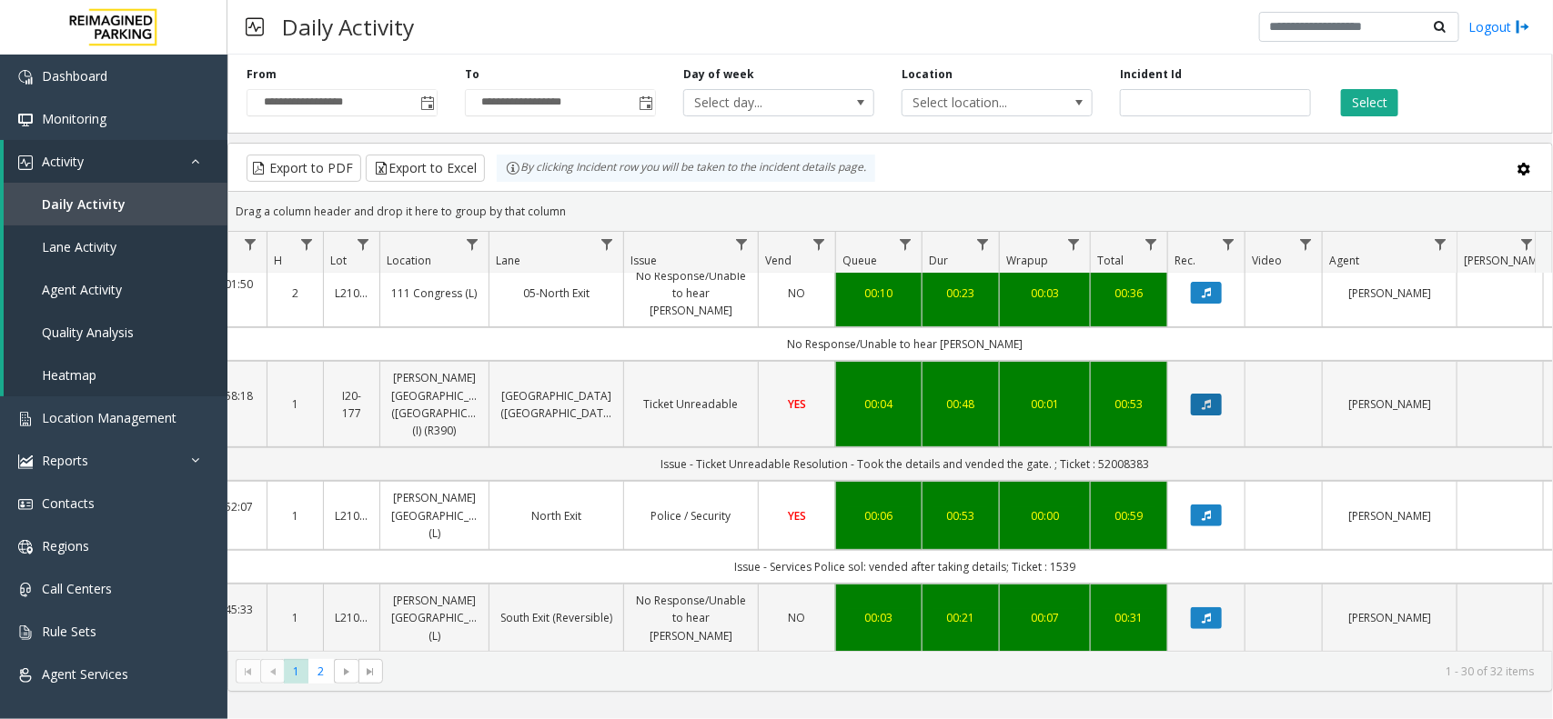
click at [1194, 394] on button "Data table" at bounding box center [1206, 405] width 31 height 22
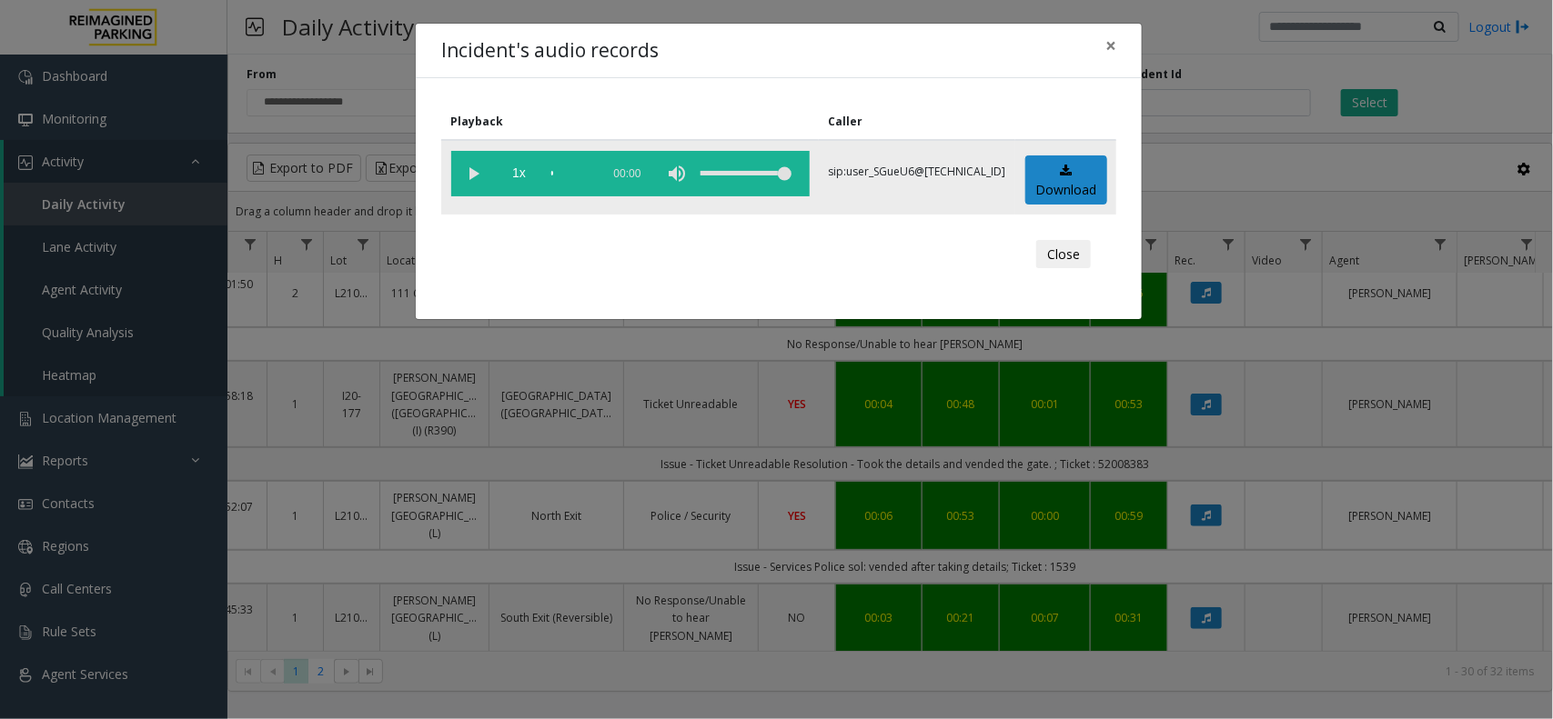
click at [475, 175] on vg-play-pause at bounding box center [473, 173] width 45 height 45
click at [1111, 47] on span "×" at bounding box center [1110, 45] width 11 height 25
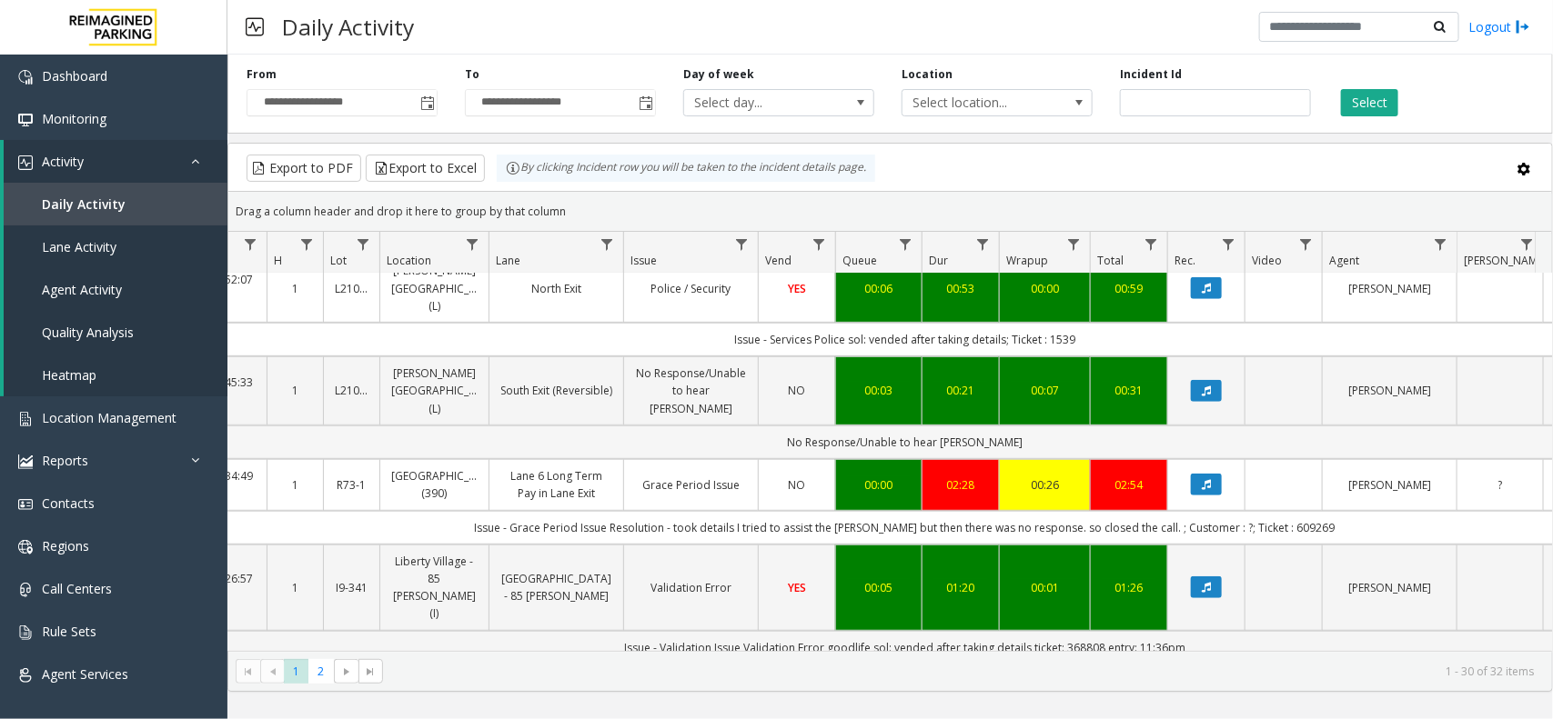
scroll to position [543, 173]
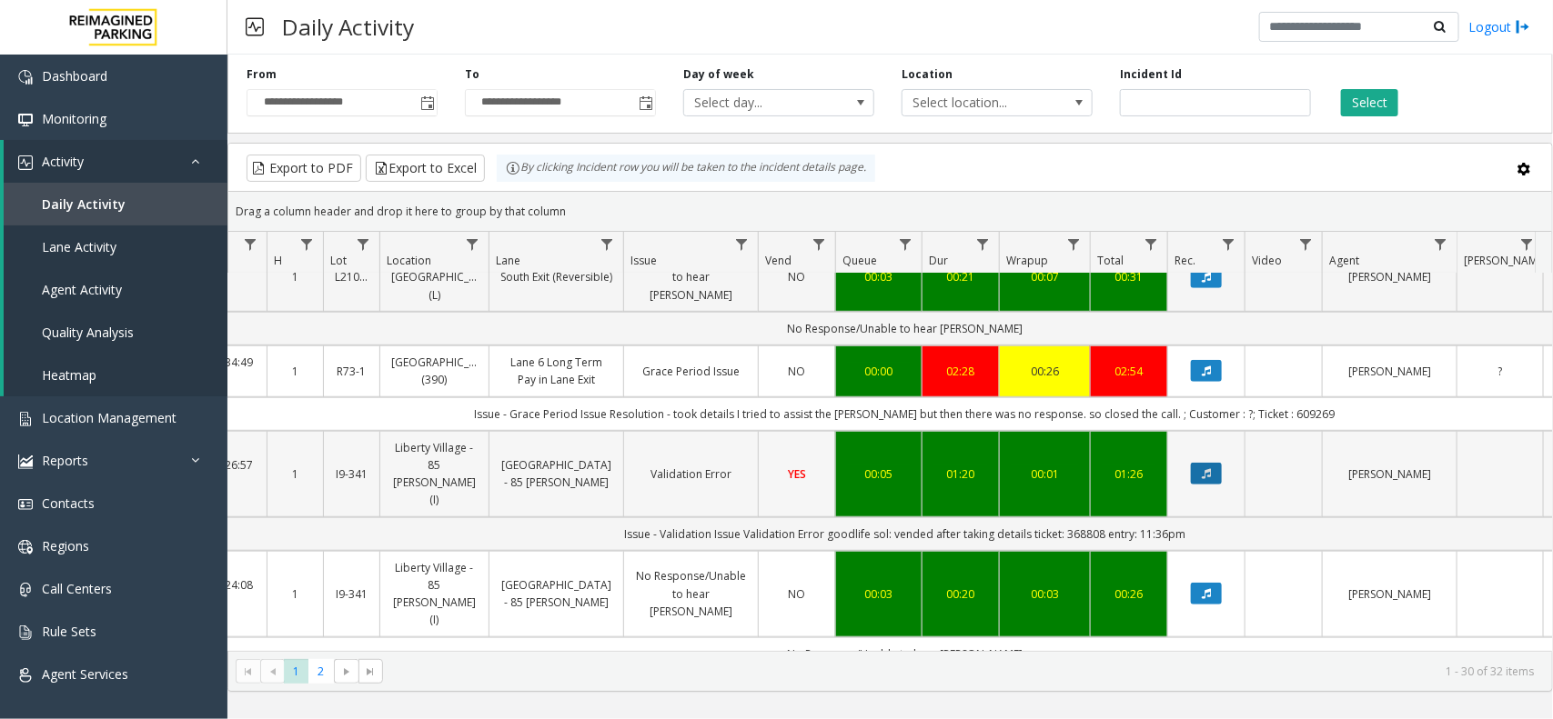
click at [1214, 463] on button "Data table" at bounding box center [1206, 474] width 31 height 22
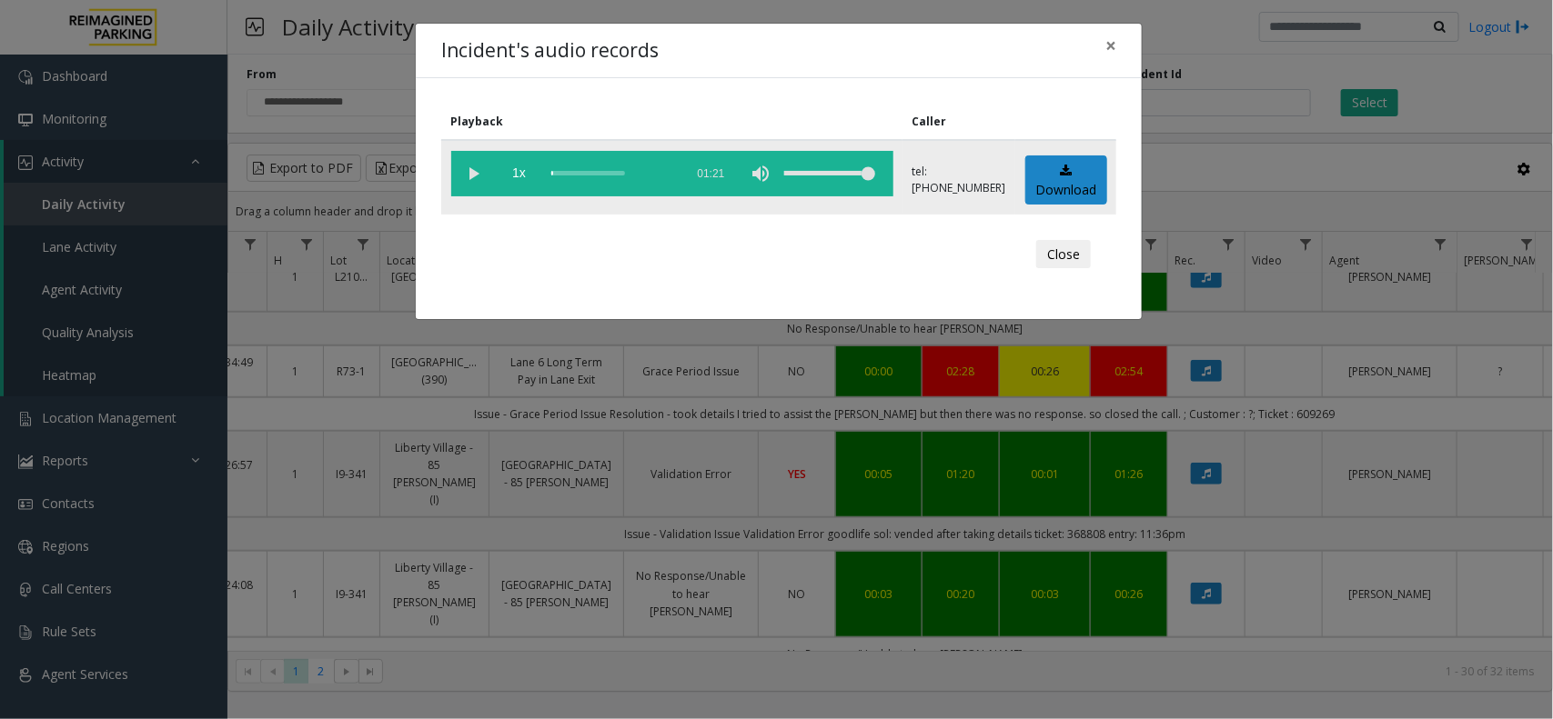
click at [461, 179] on vg-play-pause at bounding box center [473, 173] width 45 height 45
click at [1107, 53] on span "×" at bounding box center [1110, 45] width 11 height 25
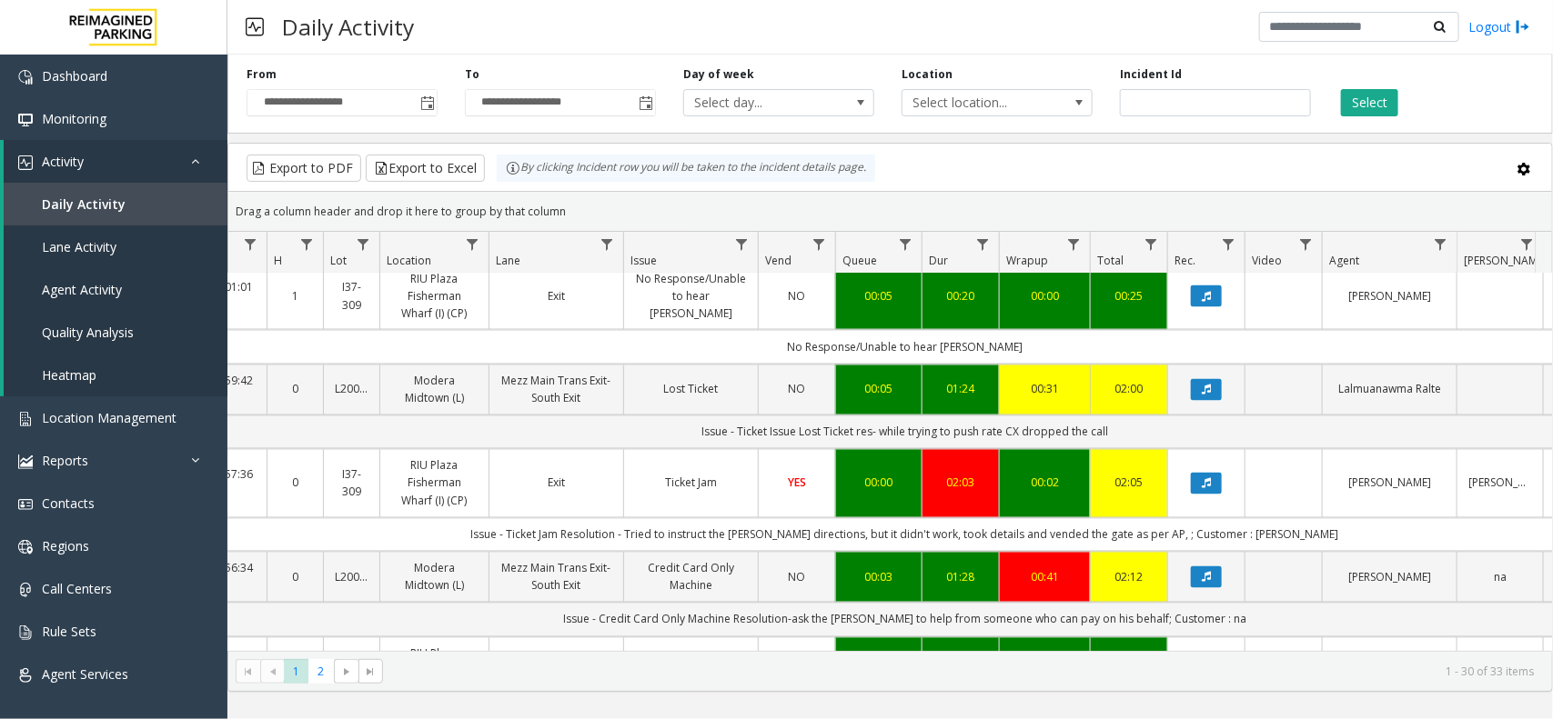
scroll to position [1566, 173]
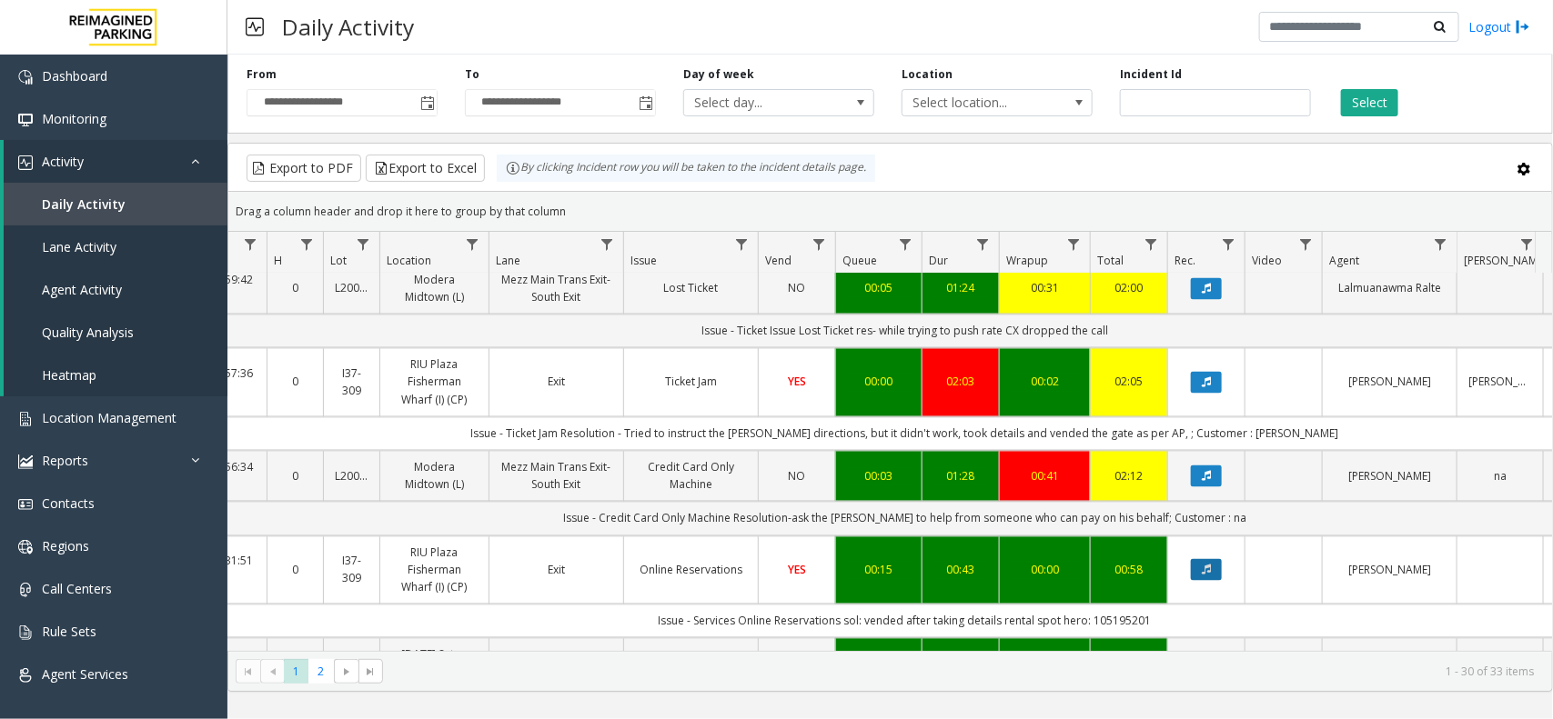
click at [1214, 559] on button "Data table" at bounding box center [1206, 570] width 31 height 22
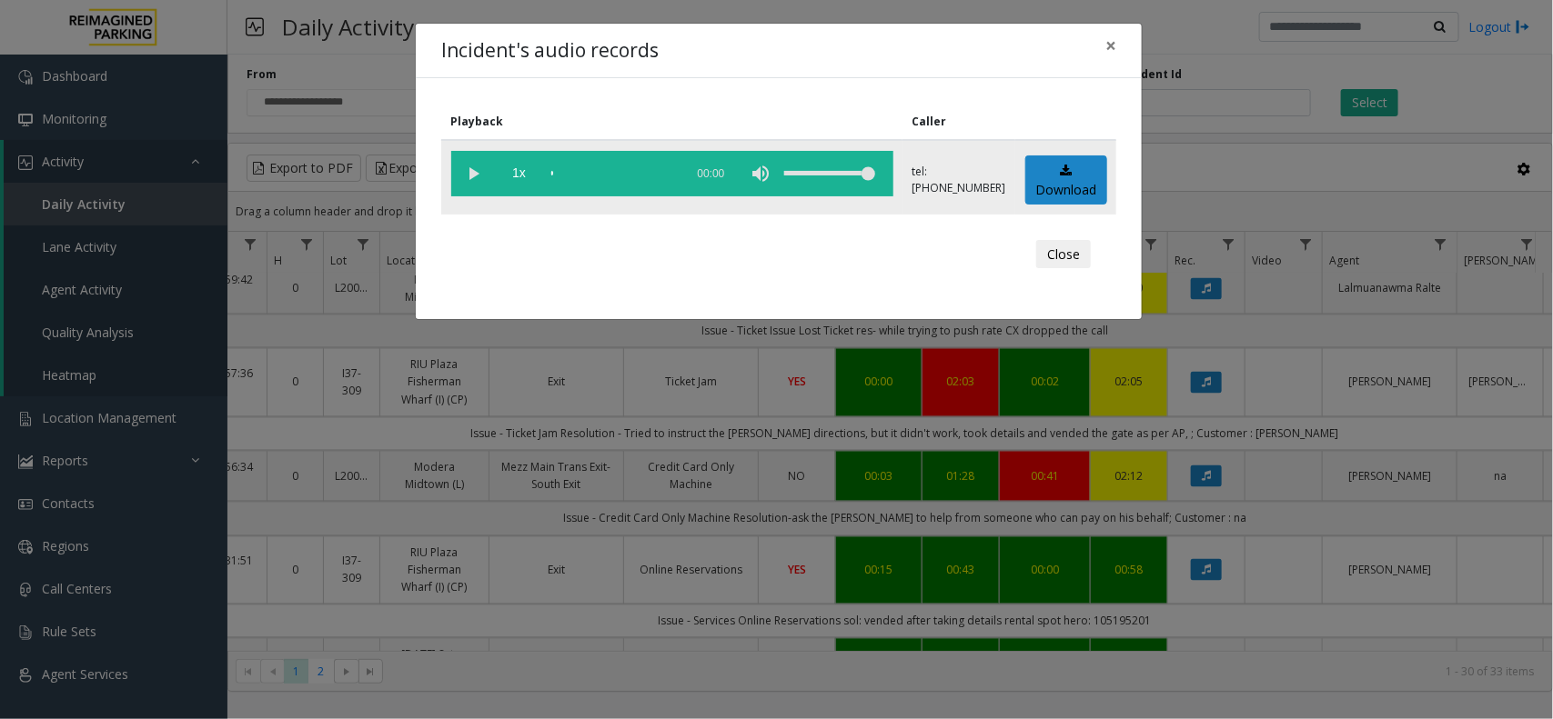
click at [461, 168] on vg-play-pause at bounding box center [473, 173] width 45 height 45
click at [1105, 56] on span "×" at bounding box center [1110, 45] width 11 height 25
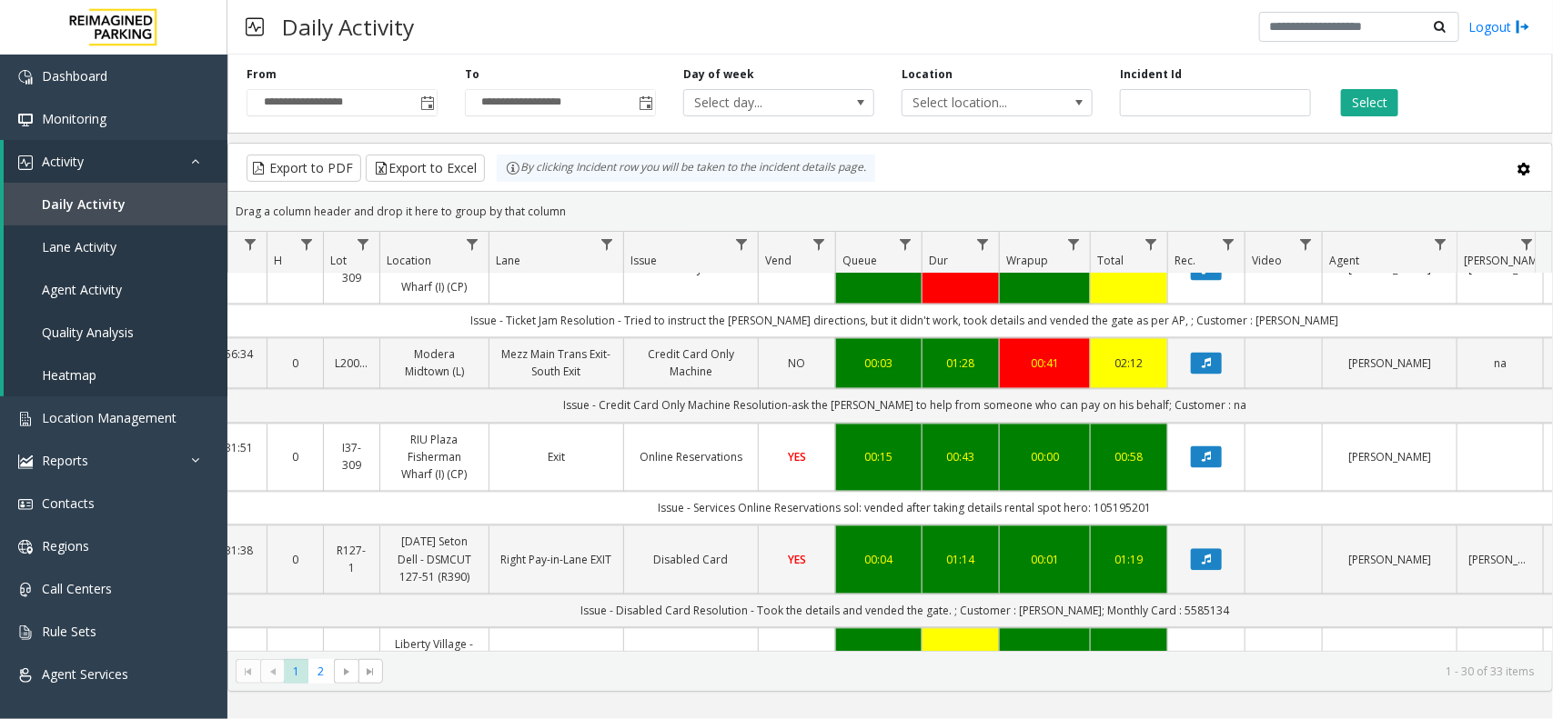
scroll to position [1680, 173]
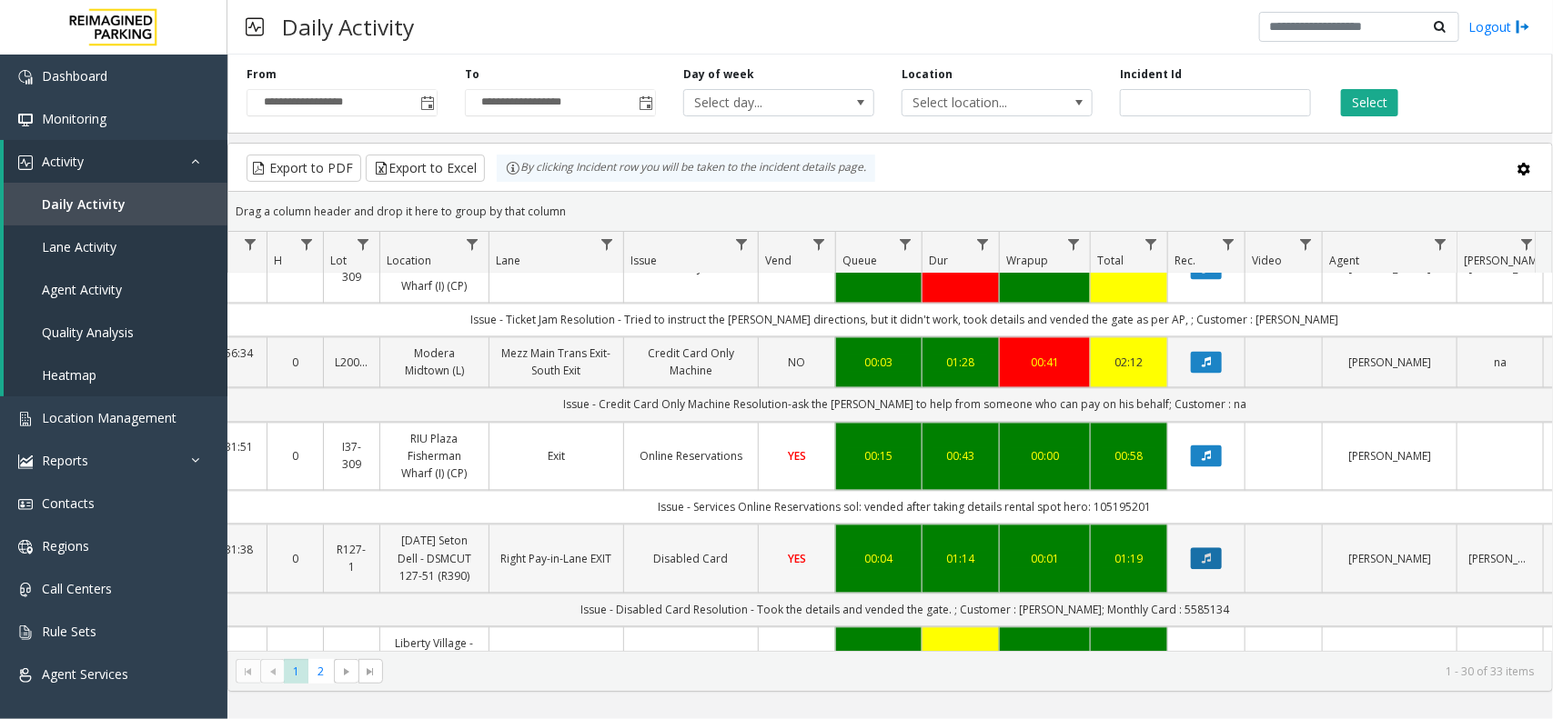
click at [1217, 548] on button "Data table" at bounding box center [1206, 559] width 31 height 22
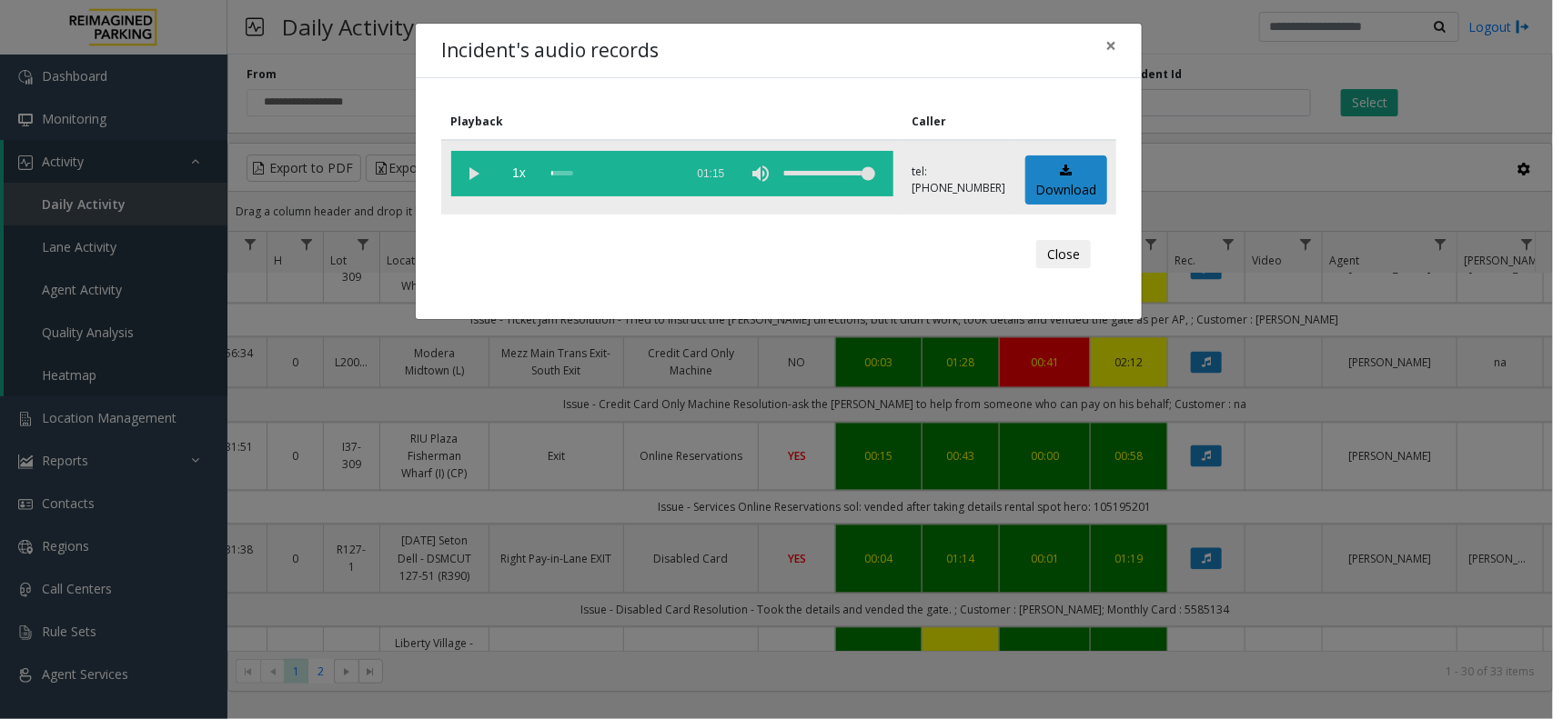
click at [474, 166] on vg-play-pause at bounding box center [473, 173] width 45 height 45
click at [1112, 47] on span "×" at bounding box center [1110, 45] width 11 height 25
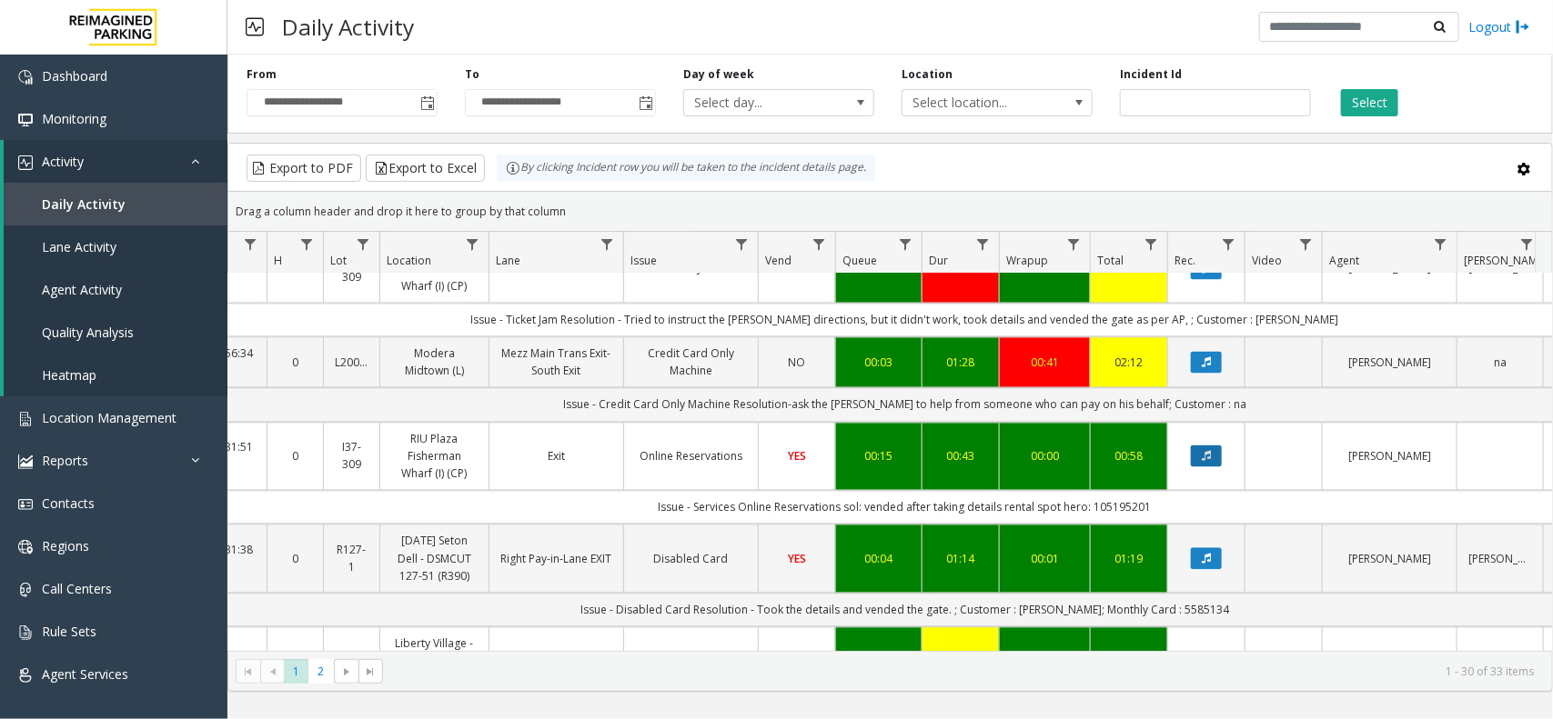
click at [1210, 446] on button "Data table" at bounding box center [1206, 457] width 31 height 22
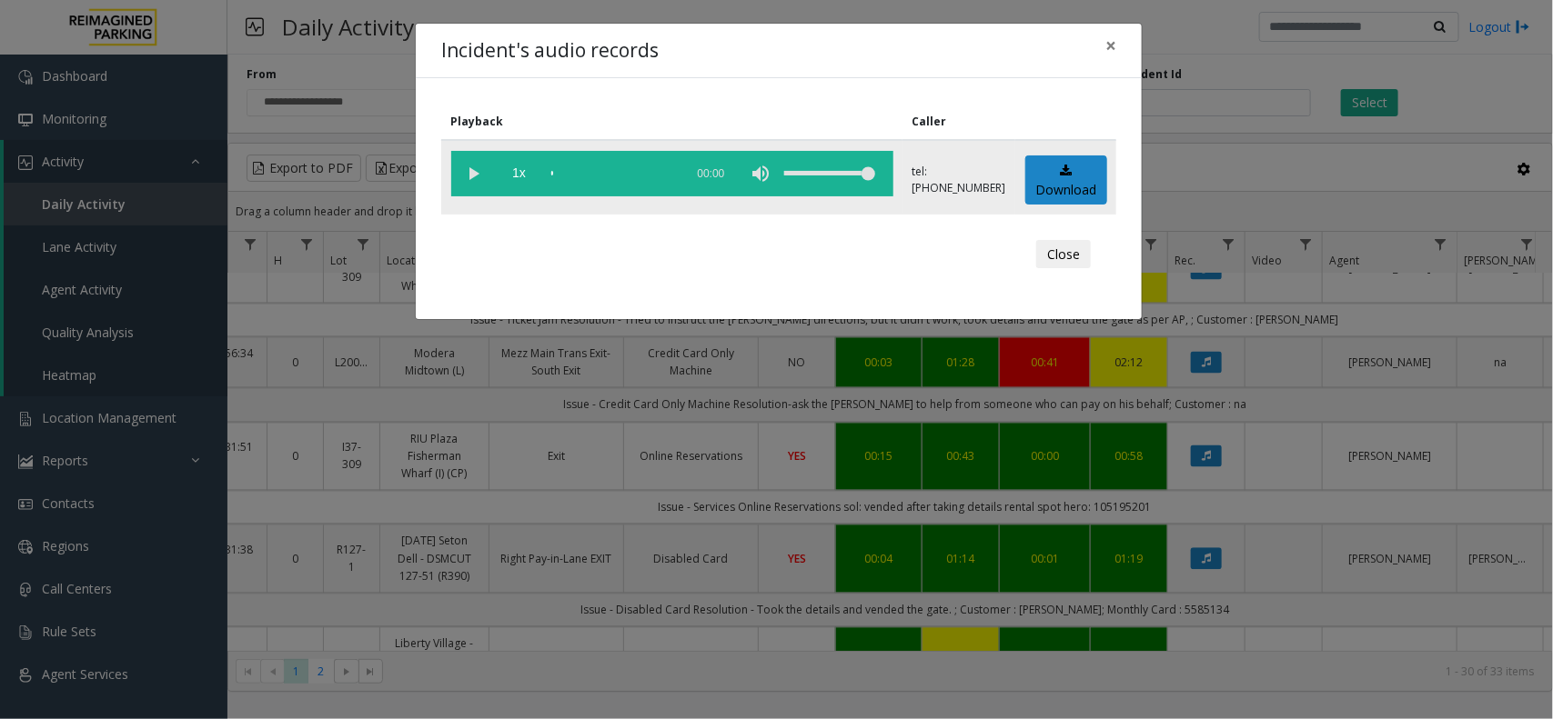
click at [457, 179] on vg-play-pause at bounding box center [473, 173] width 45 height 45
click at [1120, 46] on button "×" at bounding box center [1110, 46] width 36 height 45
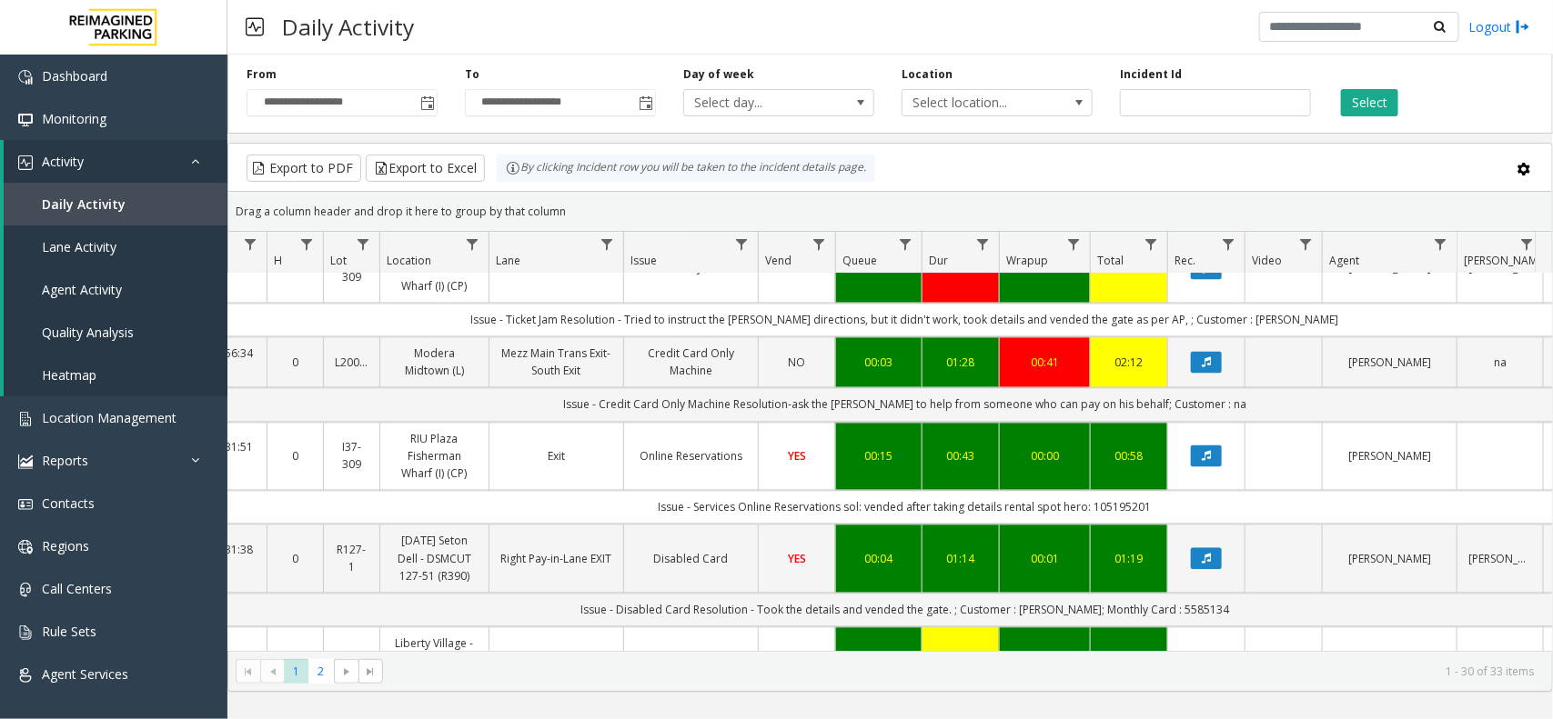
scroll to position [1794, 173]
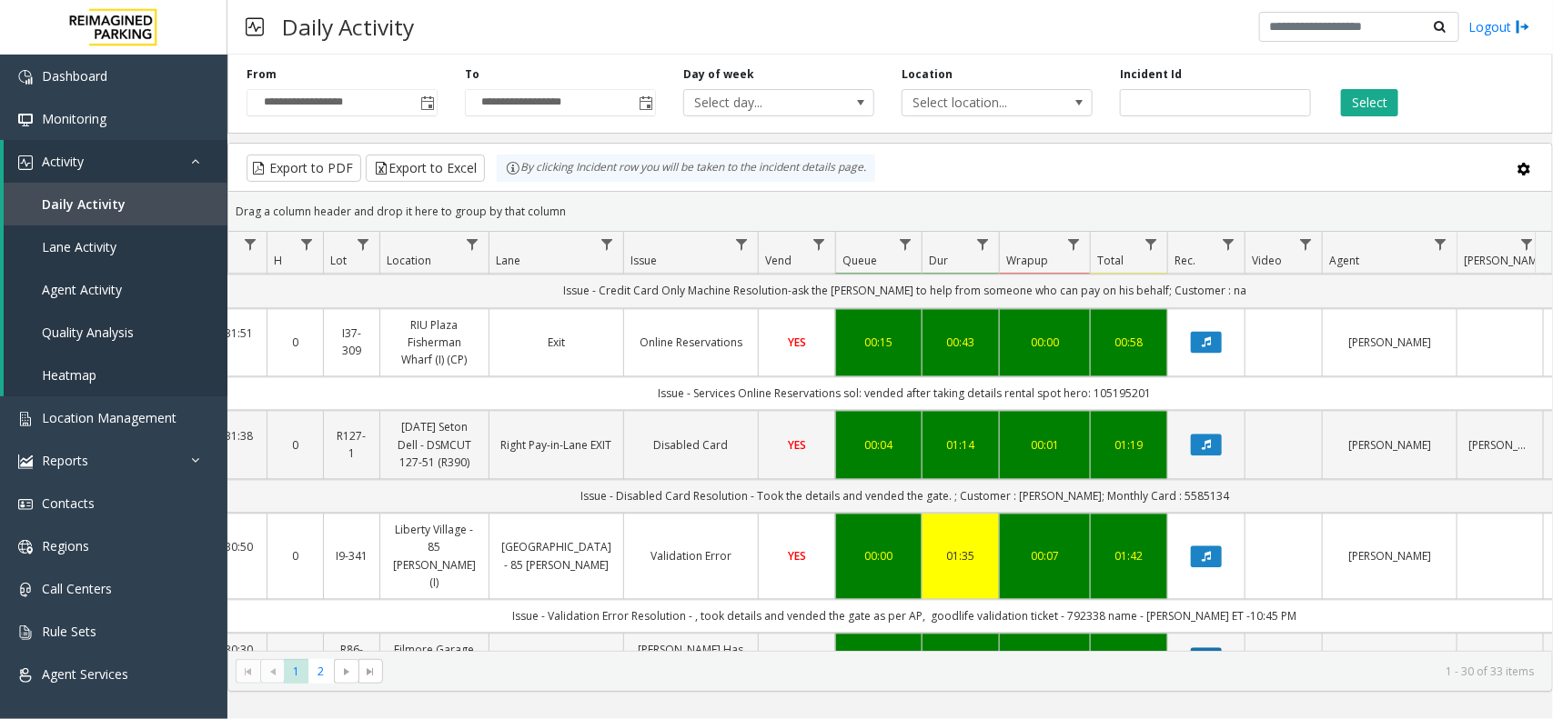
click at [1211, 648] on button "Data table" at bounding box center [1206, 659] width 31 height 22
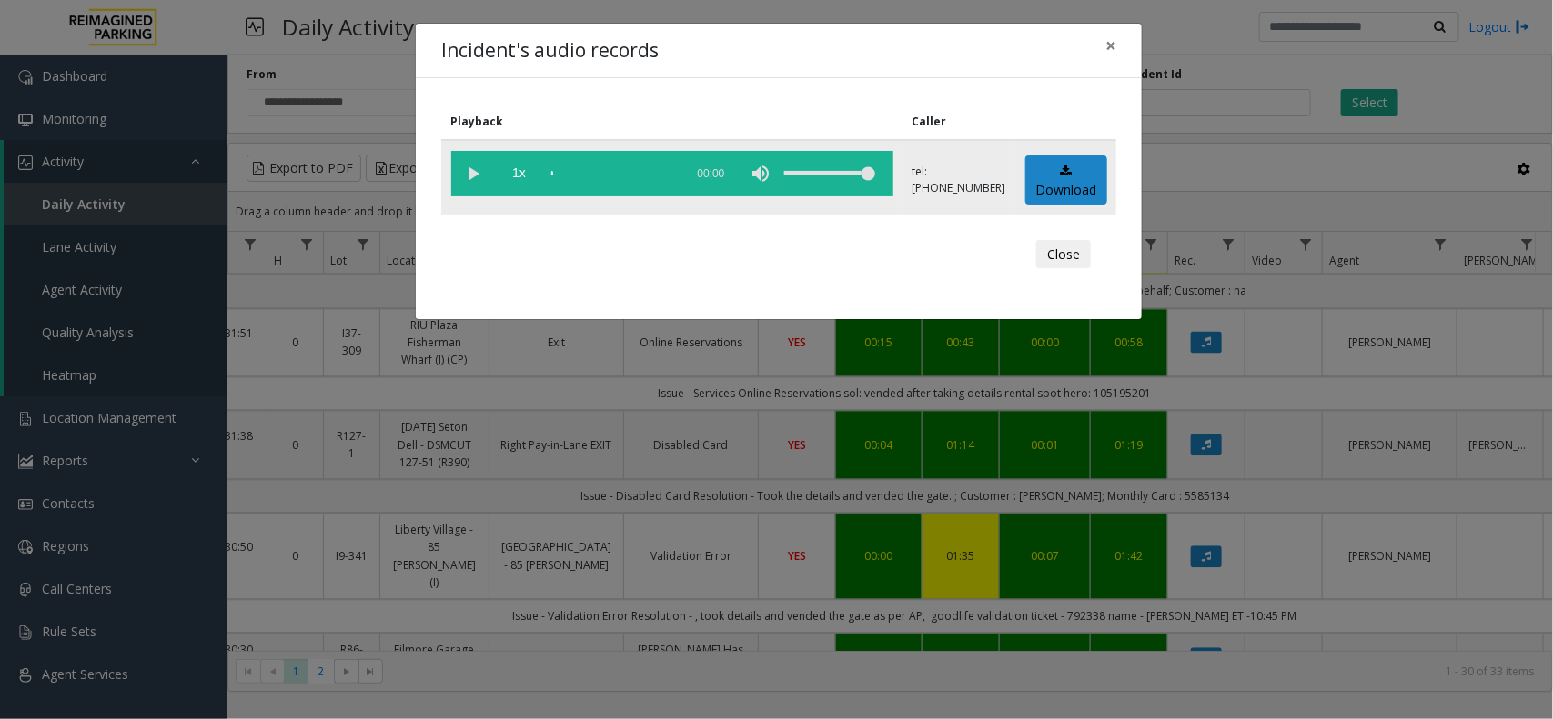
click at [482, 175] on vg-play-pause at bounding box center [473, 173] width 45 height 45
click at [1092, 55] on button "×" at bounding box center [1110, 46] width 36 height 45
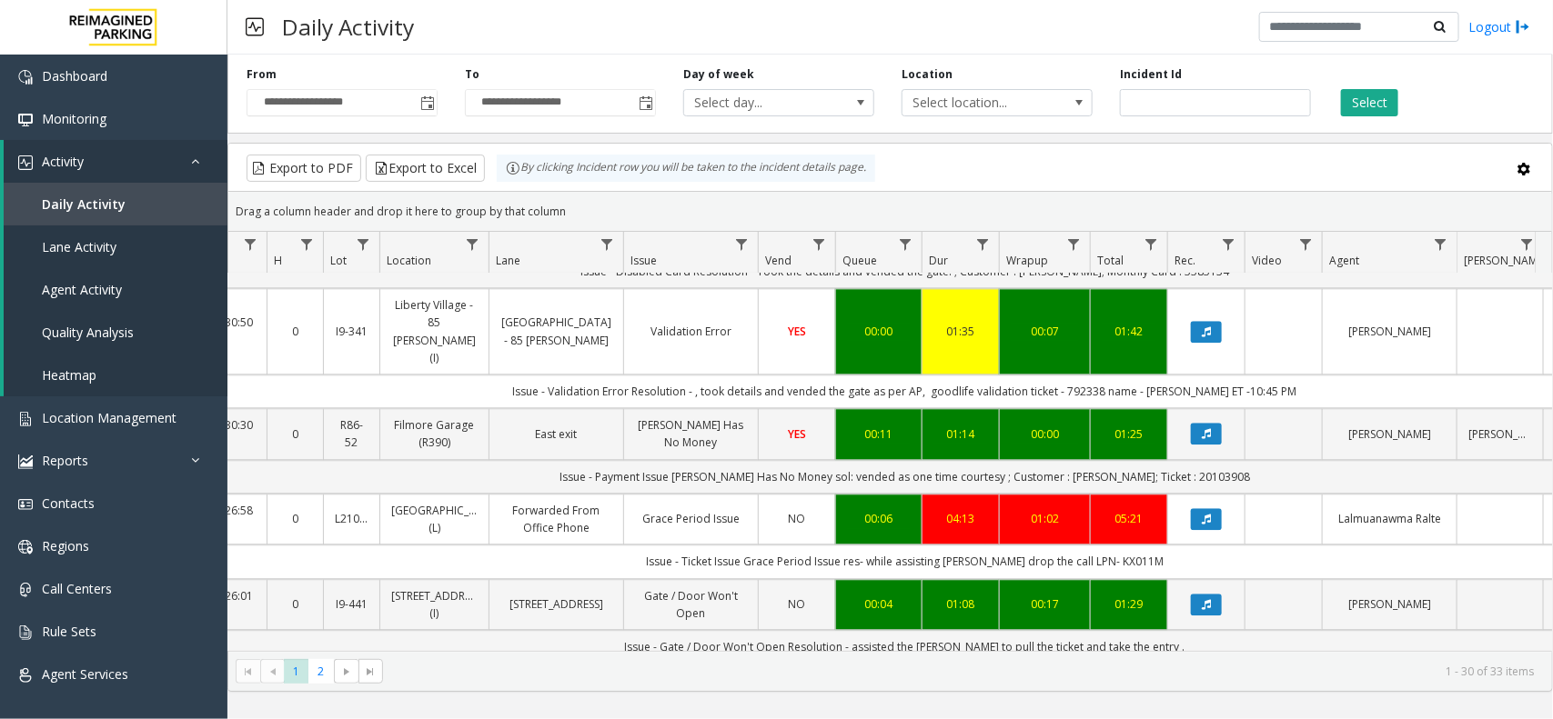
scroll to position [2021, 173]
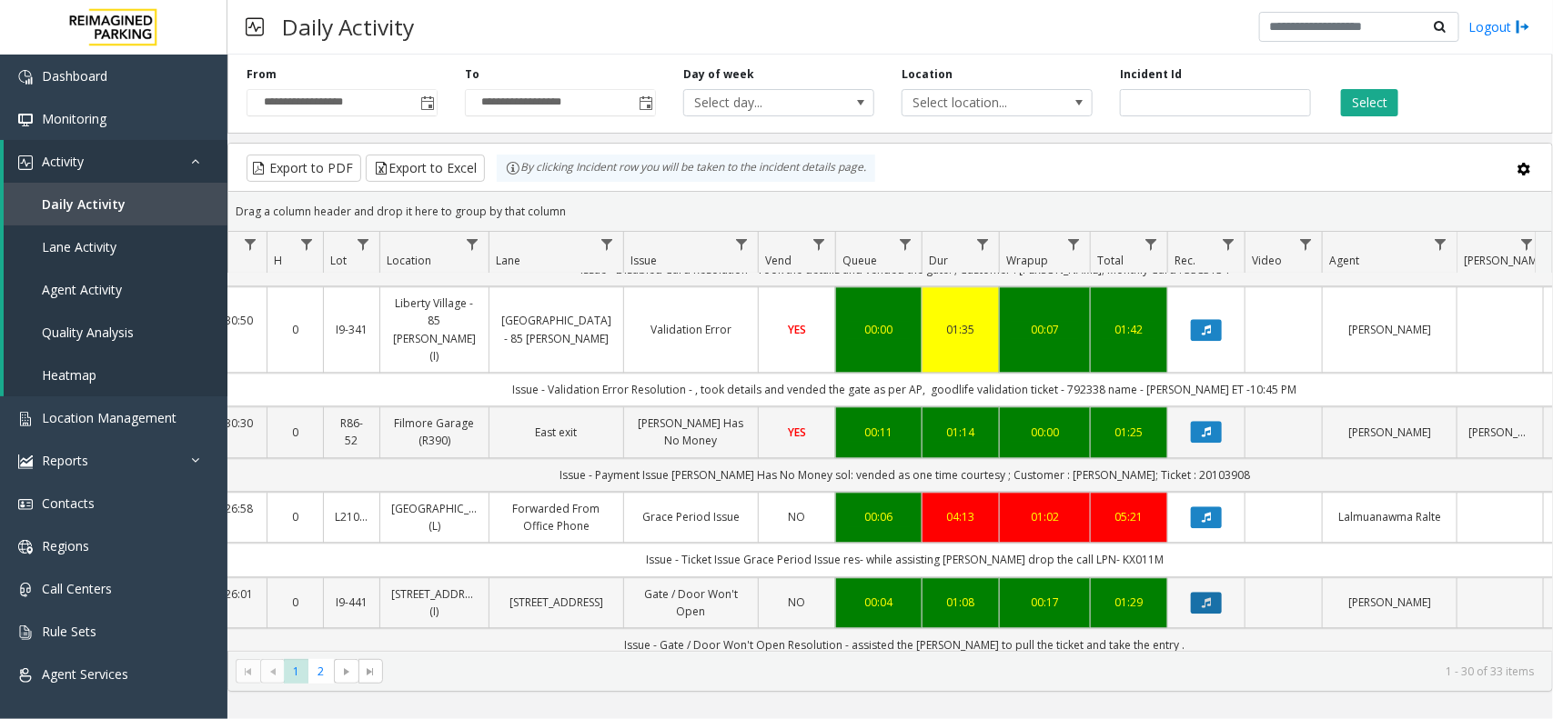
click at [1194, 592] on button "Data table" at bounding box center [1206, 603] width 31 height 22
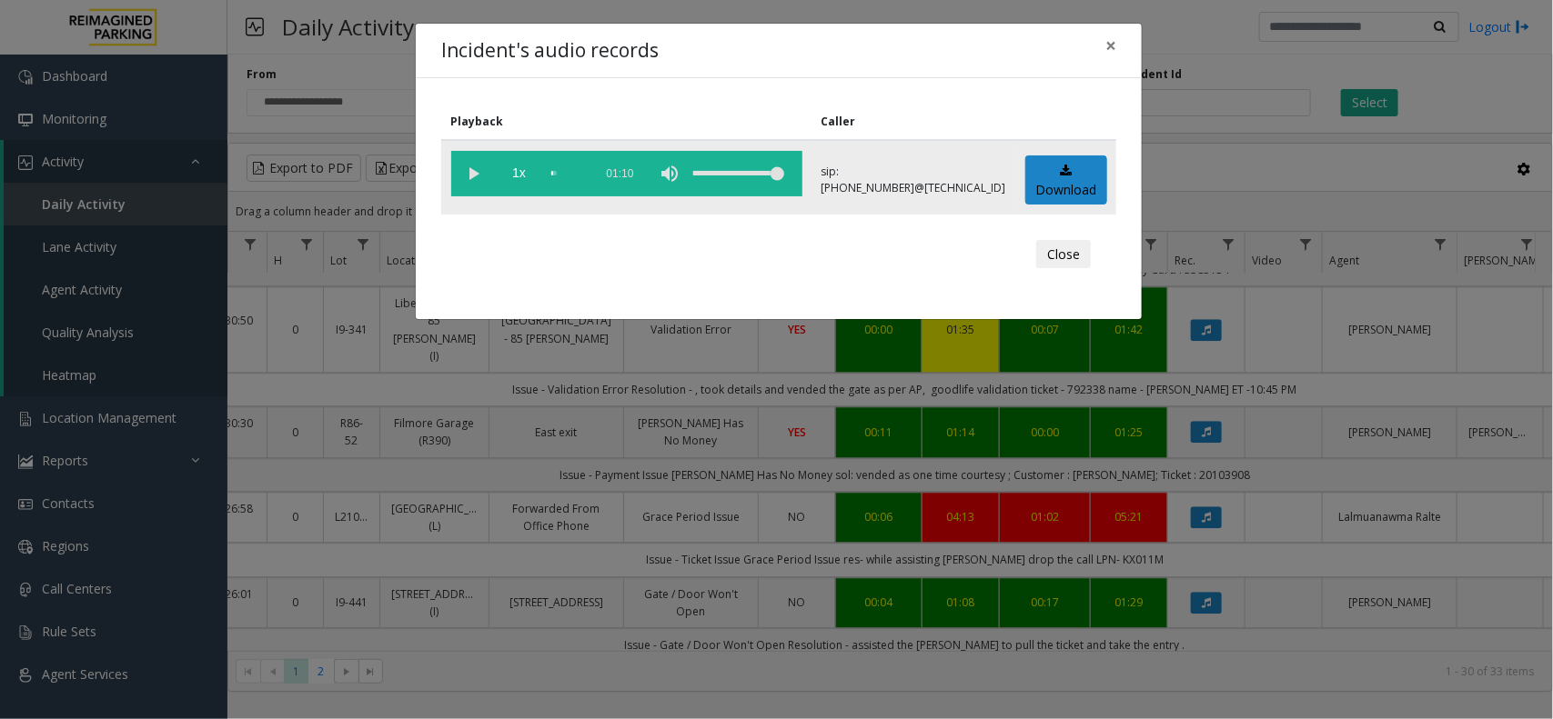
click at [478, 184] on vg-play-pause at bounding box center [473, 173] width 45 height 45
click at [1105, 46] on span "×" at bounding box center [1110, 45] width 11 height 25
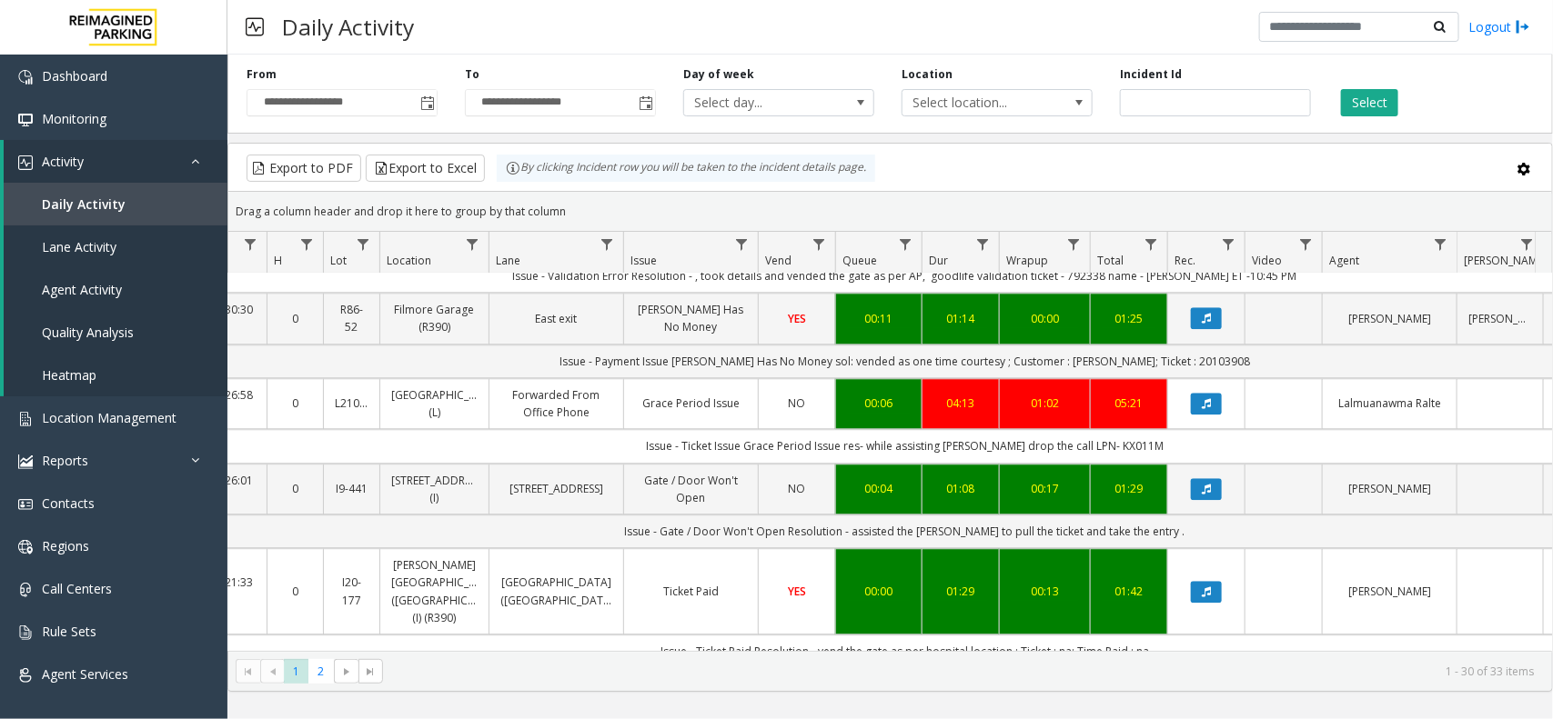
scroll to position [2248, 173]
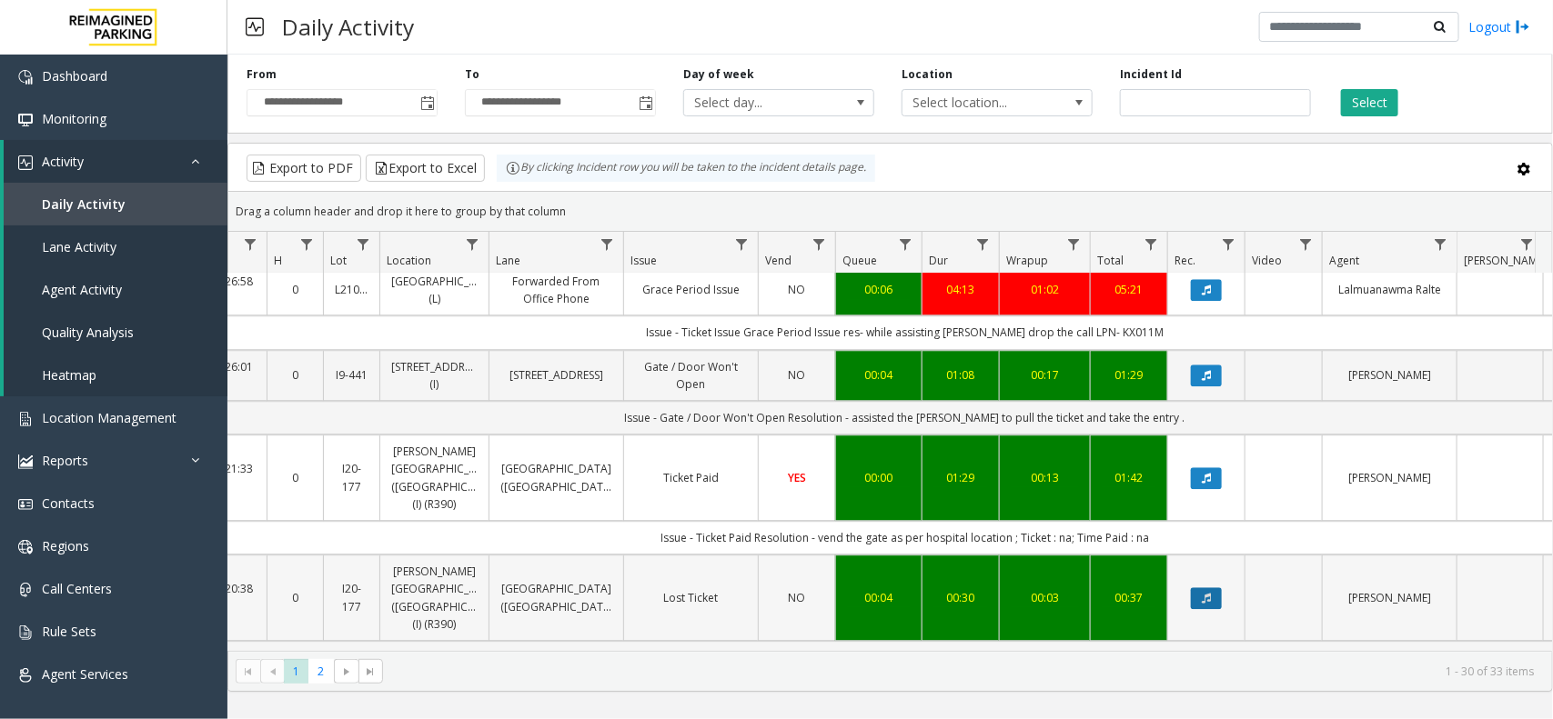
click at [1198, 588] on button "Data table" at bounding box center [1206, 599] width 31 height 22
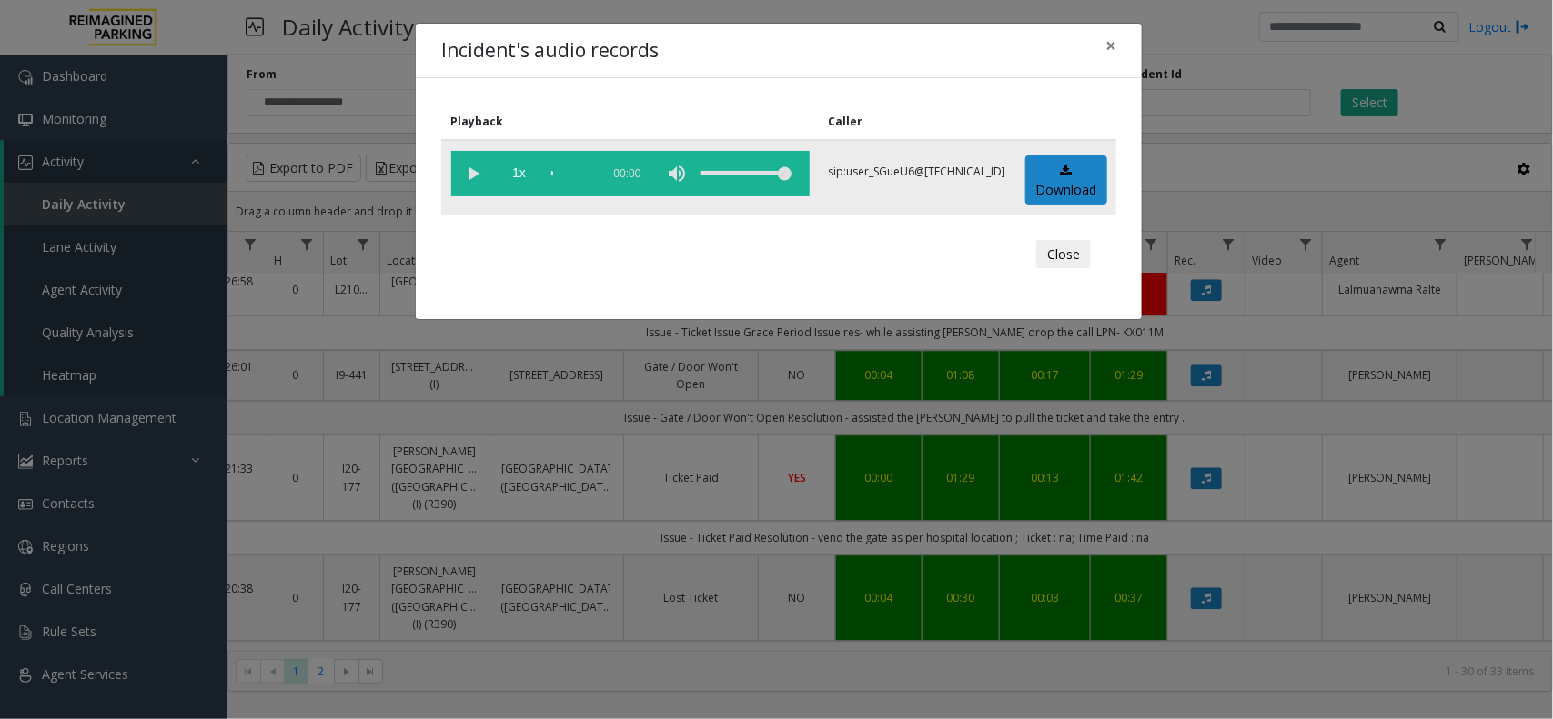
click at [466, 177] on vg-play-pause at bounding box center [473, 173] width 45 height 45
click at [1107, 51] on span "×" at bounding box center [1110, 45] width 11 height 25
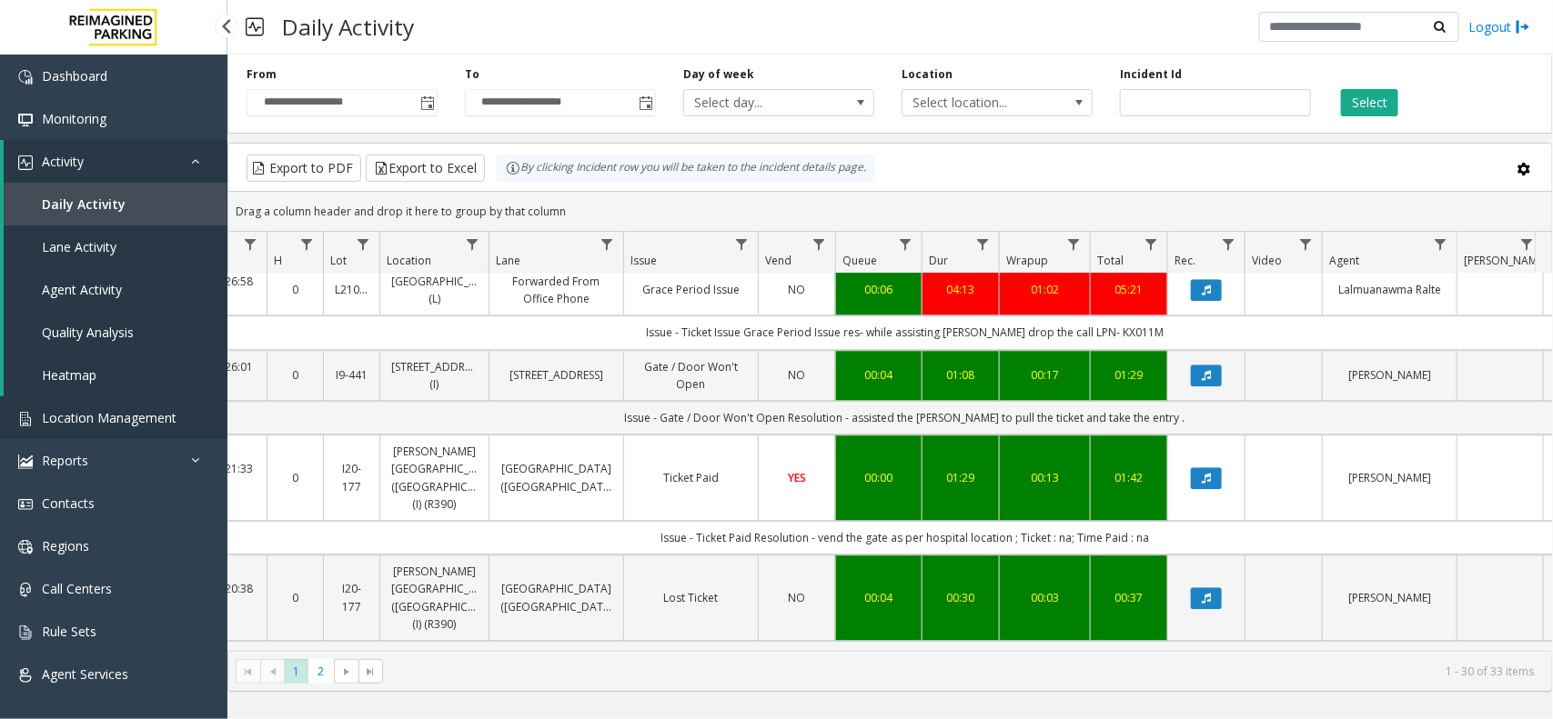
click at [156, 423] on span "Location Management" at bounding box center [109, 417] width 135 height 17
